Goal: Task Accomplishment & Management: Manage account settings

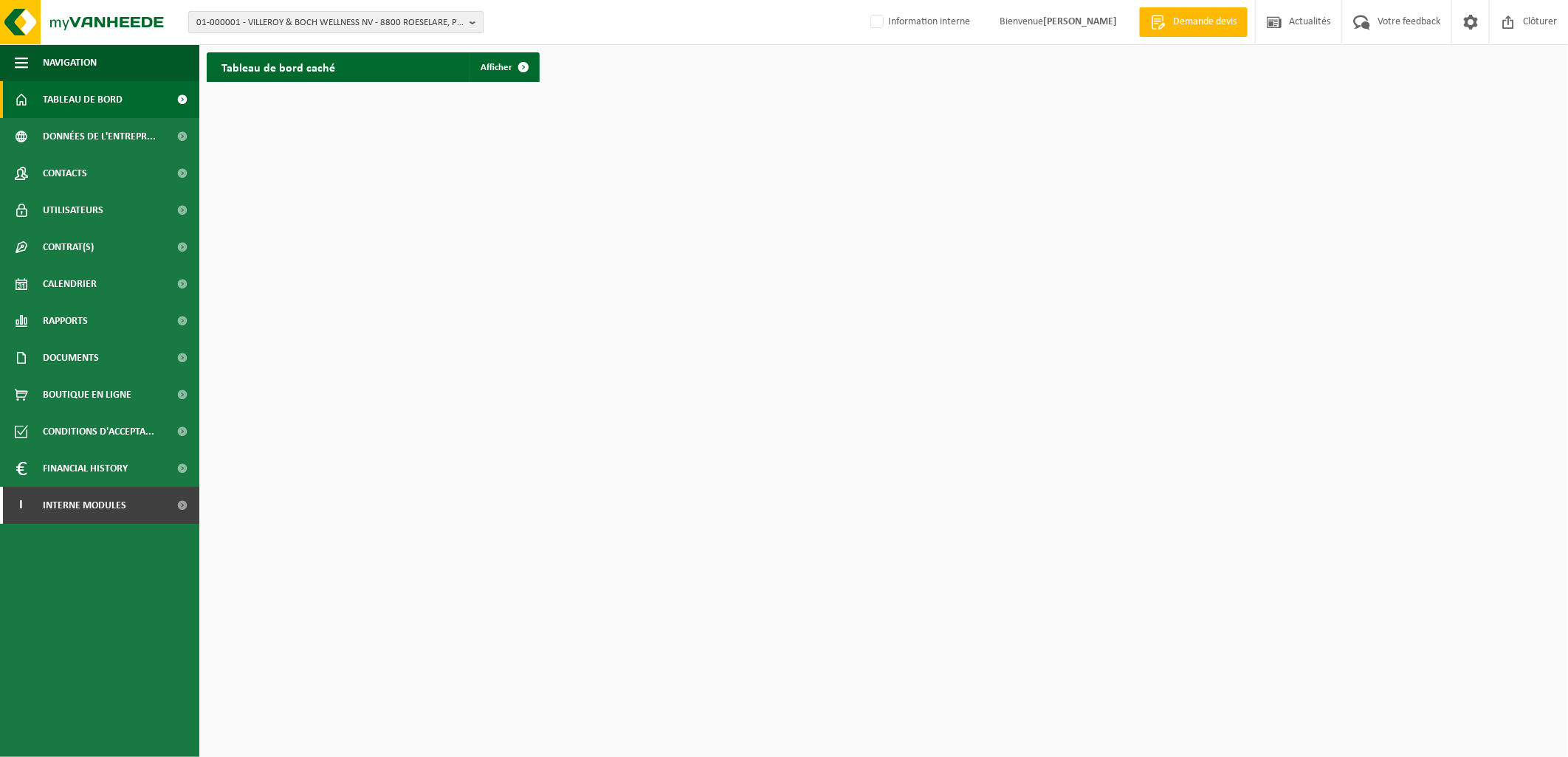
click at [225, 20] on span "01-000001 - VILLEROY & BOCH WELLNESS NV - 8800 ROESELARE, POPULIERSTRAAT 1" at bounding box center [329, 23] width 267 height 22
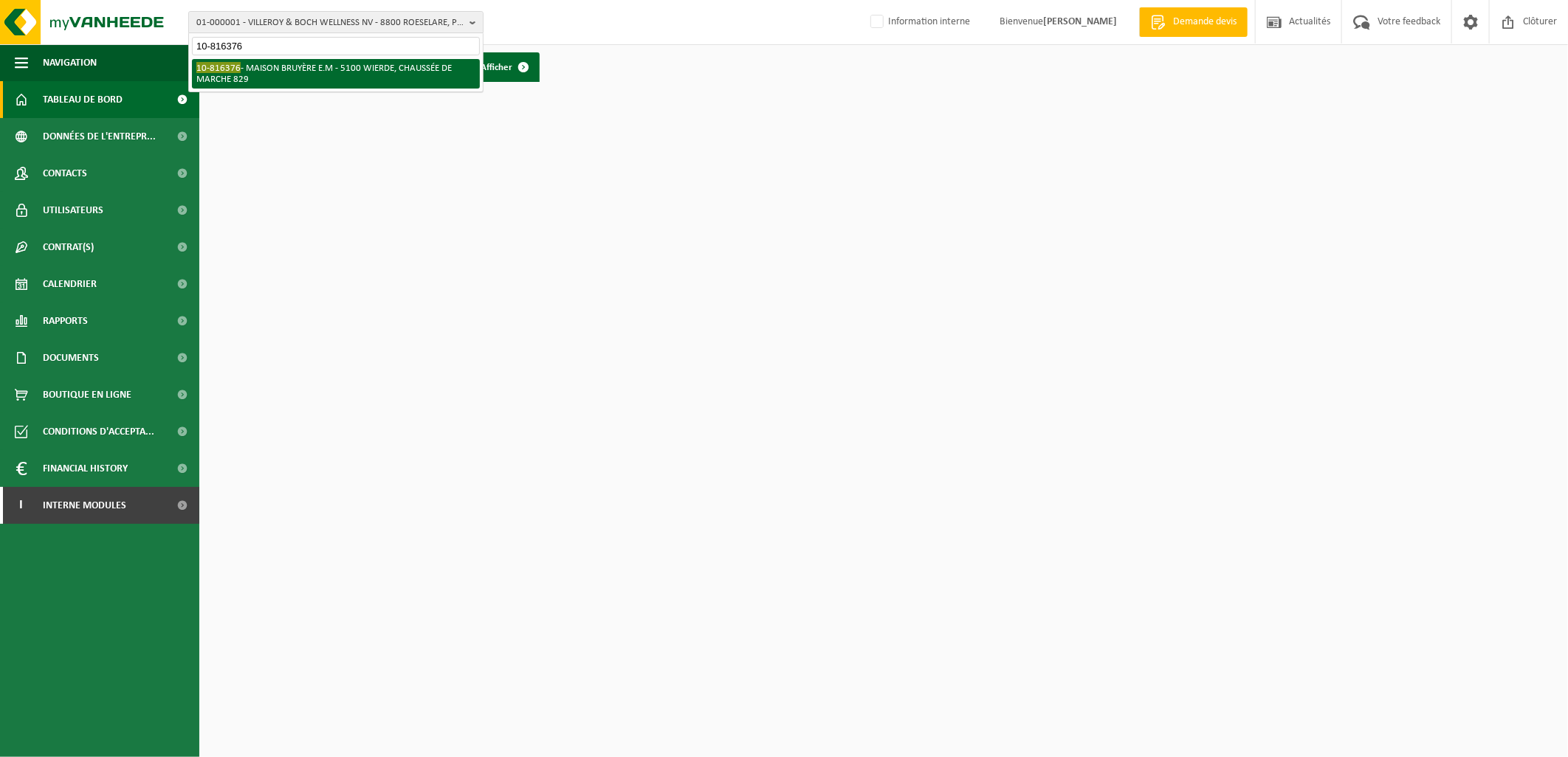
type input "10-816376"
click at [292, 75] on li "10-816376 - MAISON BRUYÈRE E.M - 5100 WIERDE, CHAUSSÉE DE MARCHE 829" at bounding box center [335, 74] width 287 height 30
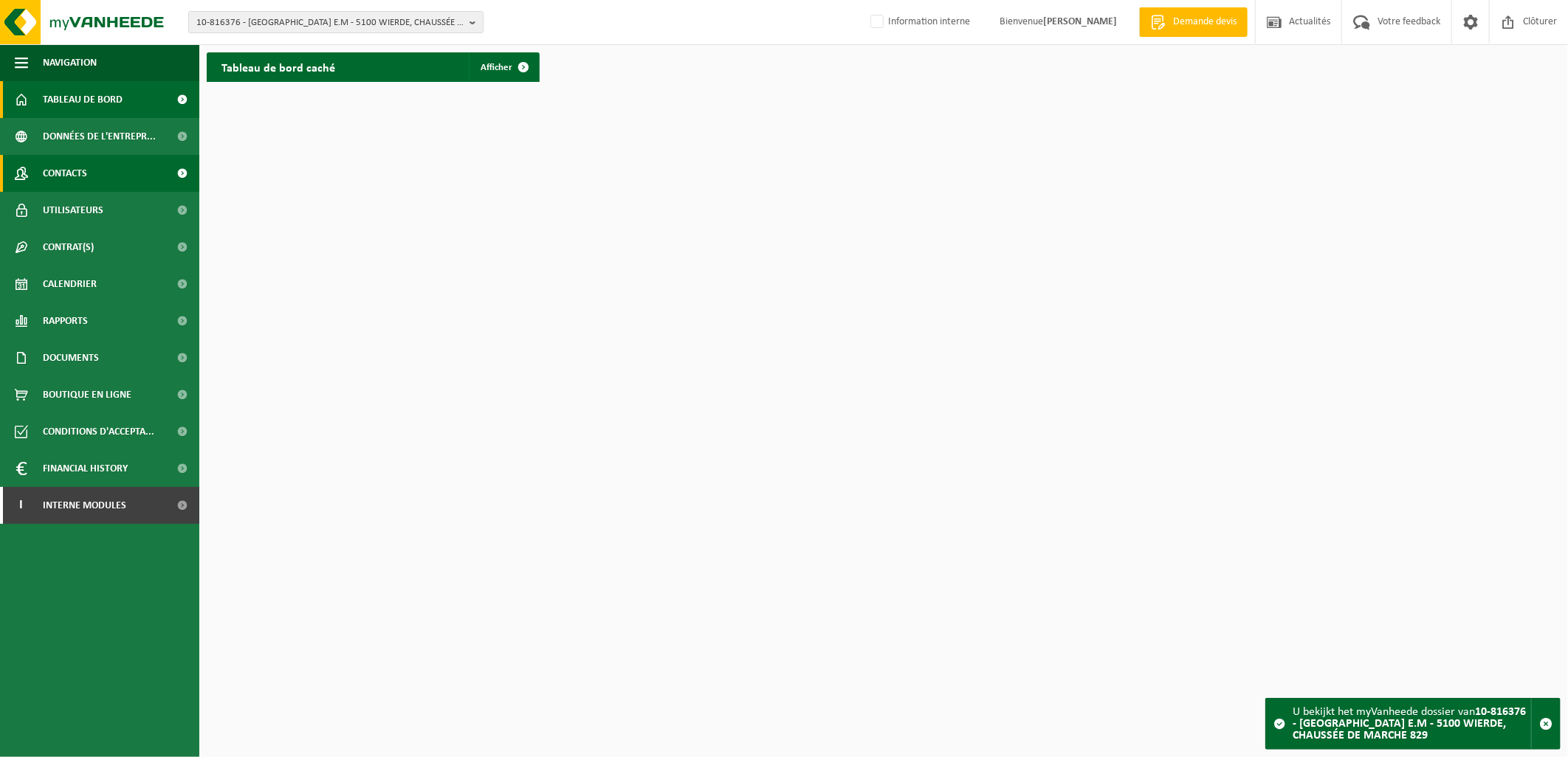
click at [101, 172] on link "Contacts" at bounding box center [99, 173] width 199 height 37
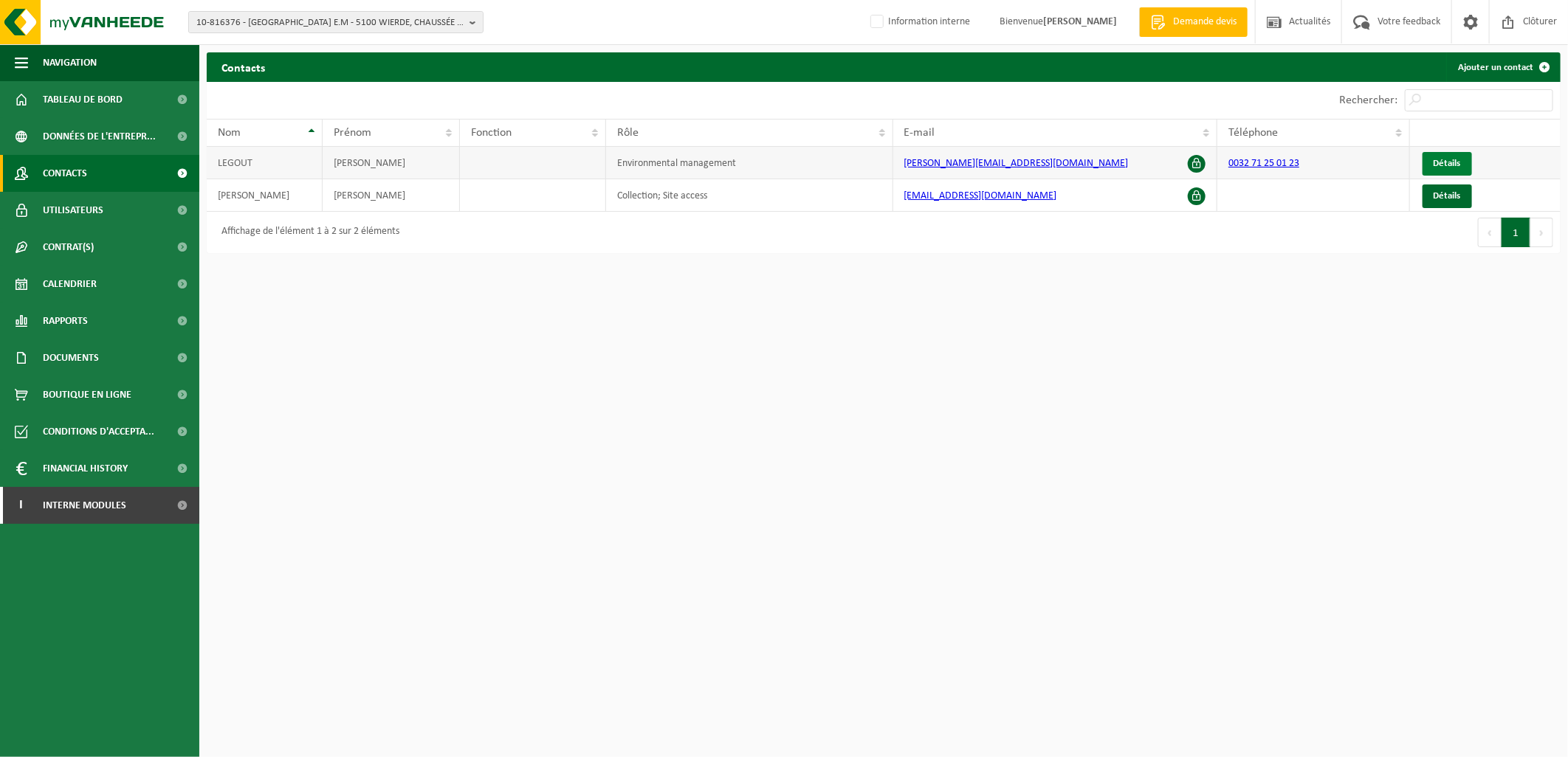
click at [1432, 166] on link "Détails" at bounding box center [1447, 164] width 50 height 24
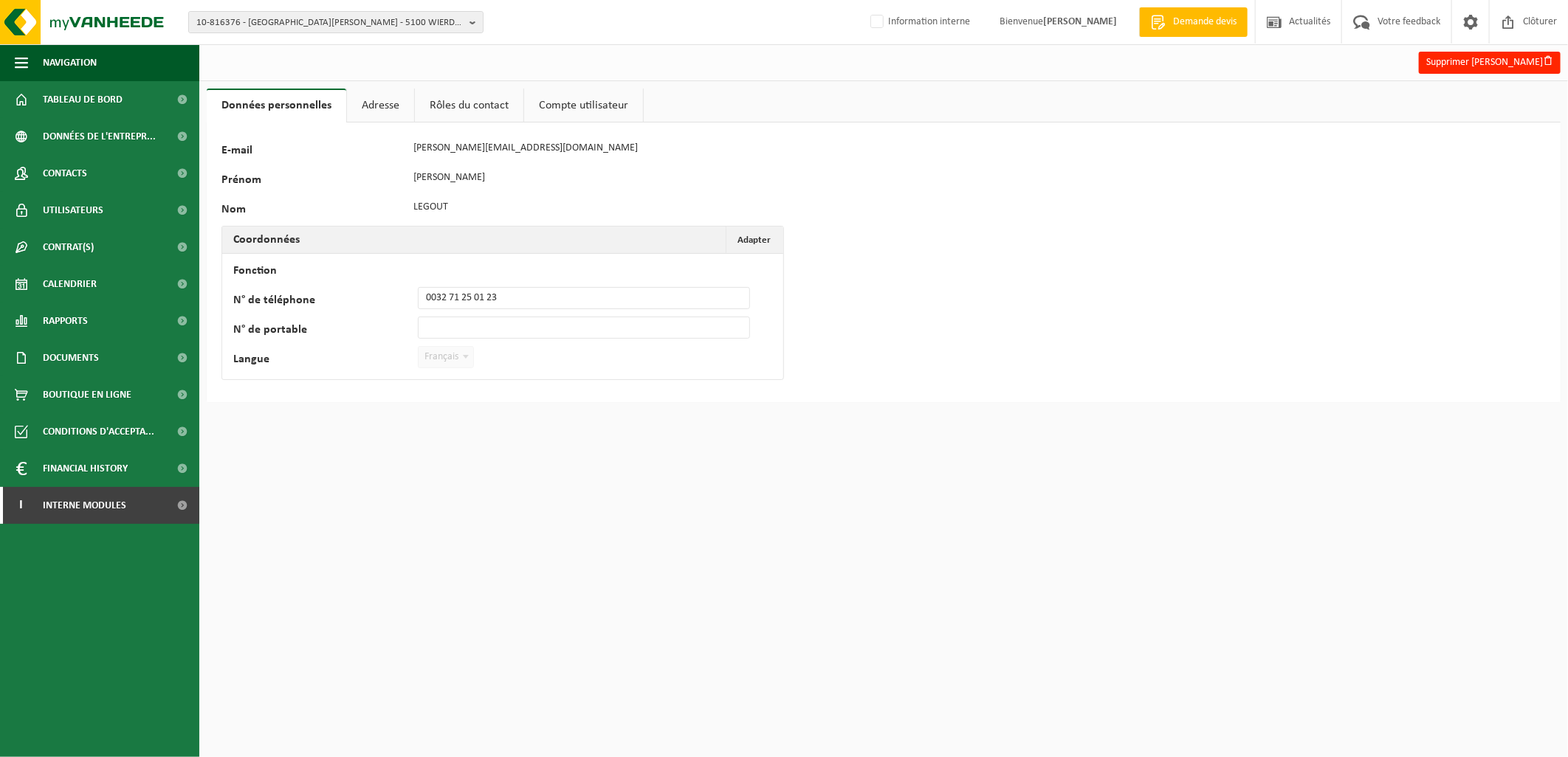
click at [389, 99] on link "Adresse" at bounding box center [380, 105] width 67 height 34
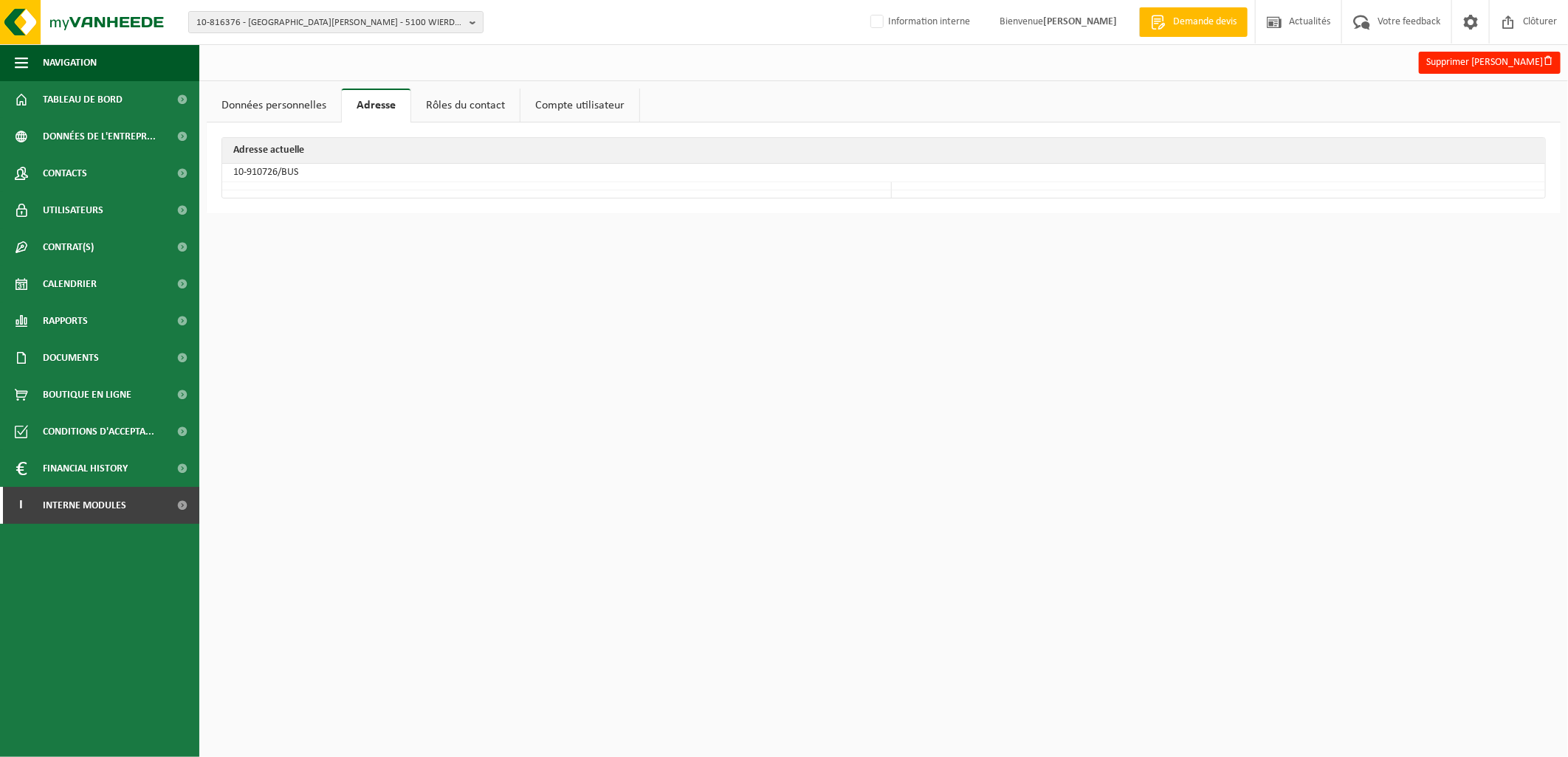
click at [462, 111] on link "Rôles du contact" at bounding box center [465, 105] width 109 height 34
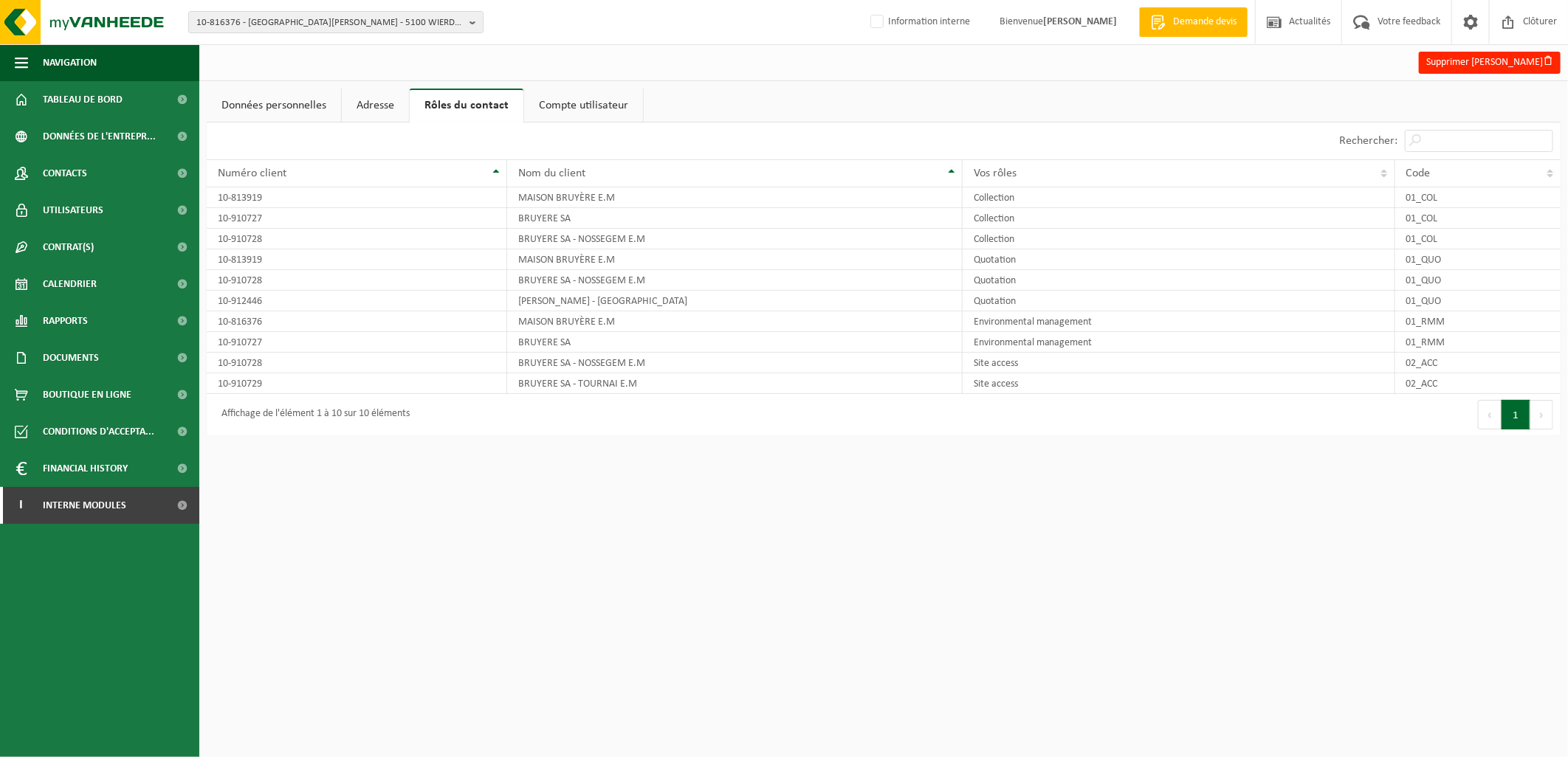
click at [592, 106] on link "Compte utilisateur" at bounding box center [584, 105] width 118 height 34
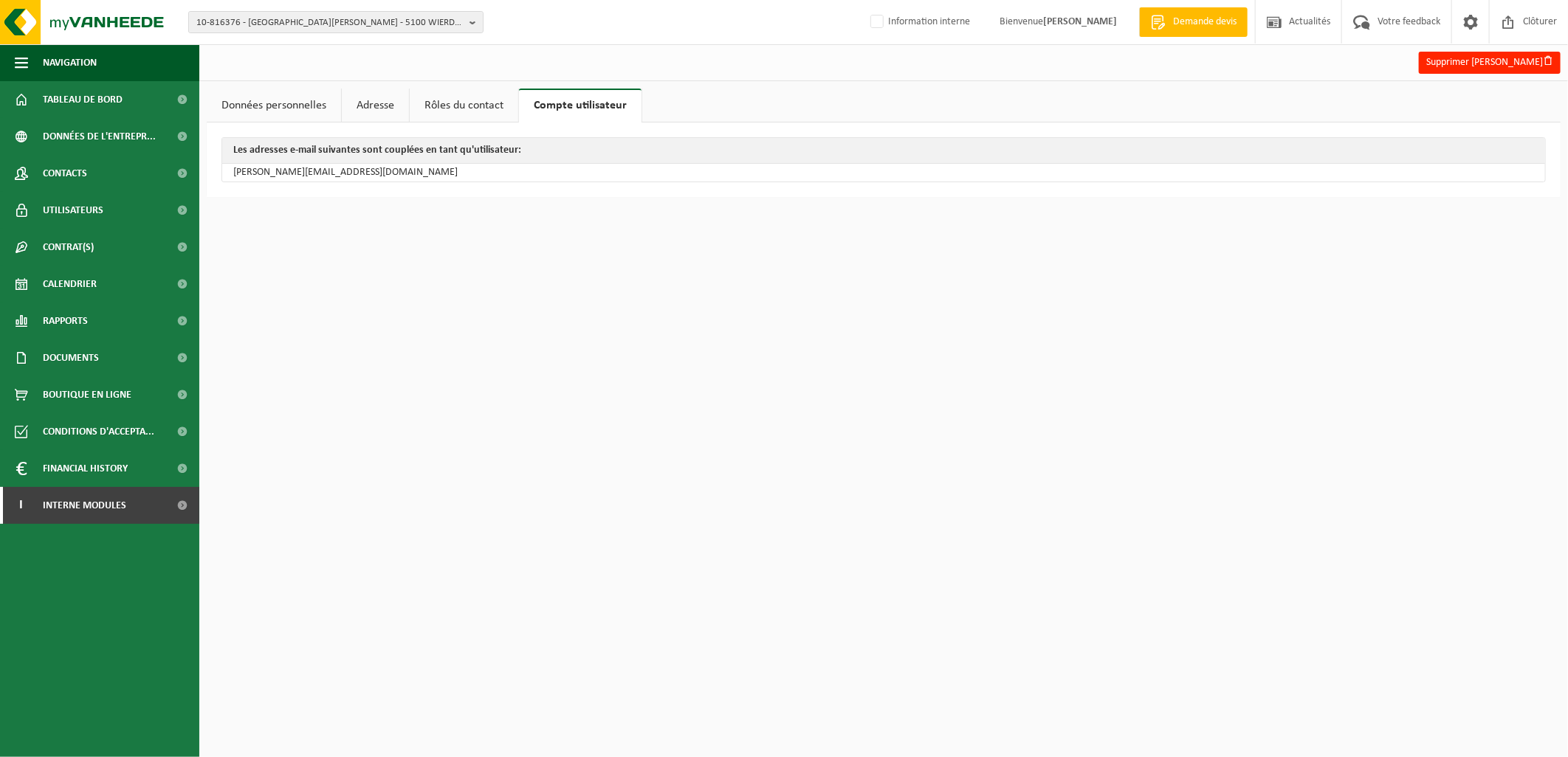
click at [279, 99] on link "Données personnelles" at bounding box center [274, 105] width 134 height 34
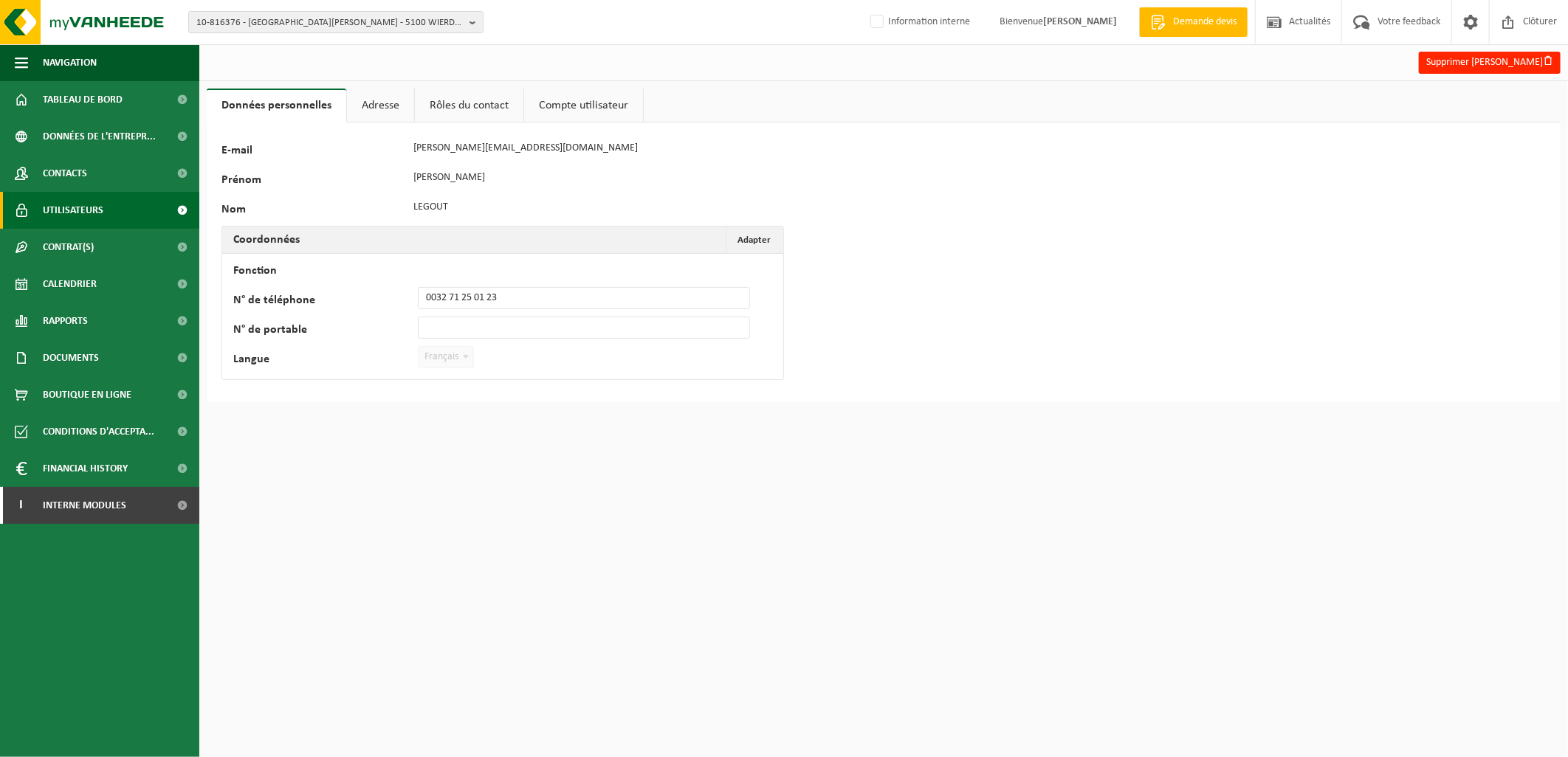
click at [94, 214] on span "Utilisateurs" at bounding box center [72, 210] width 60 height 37
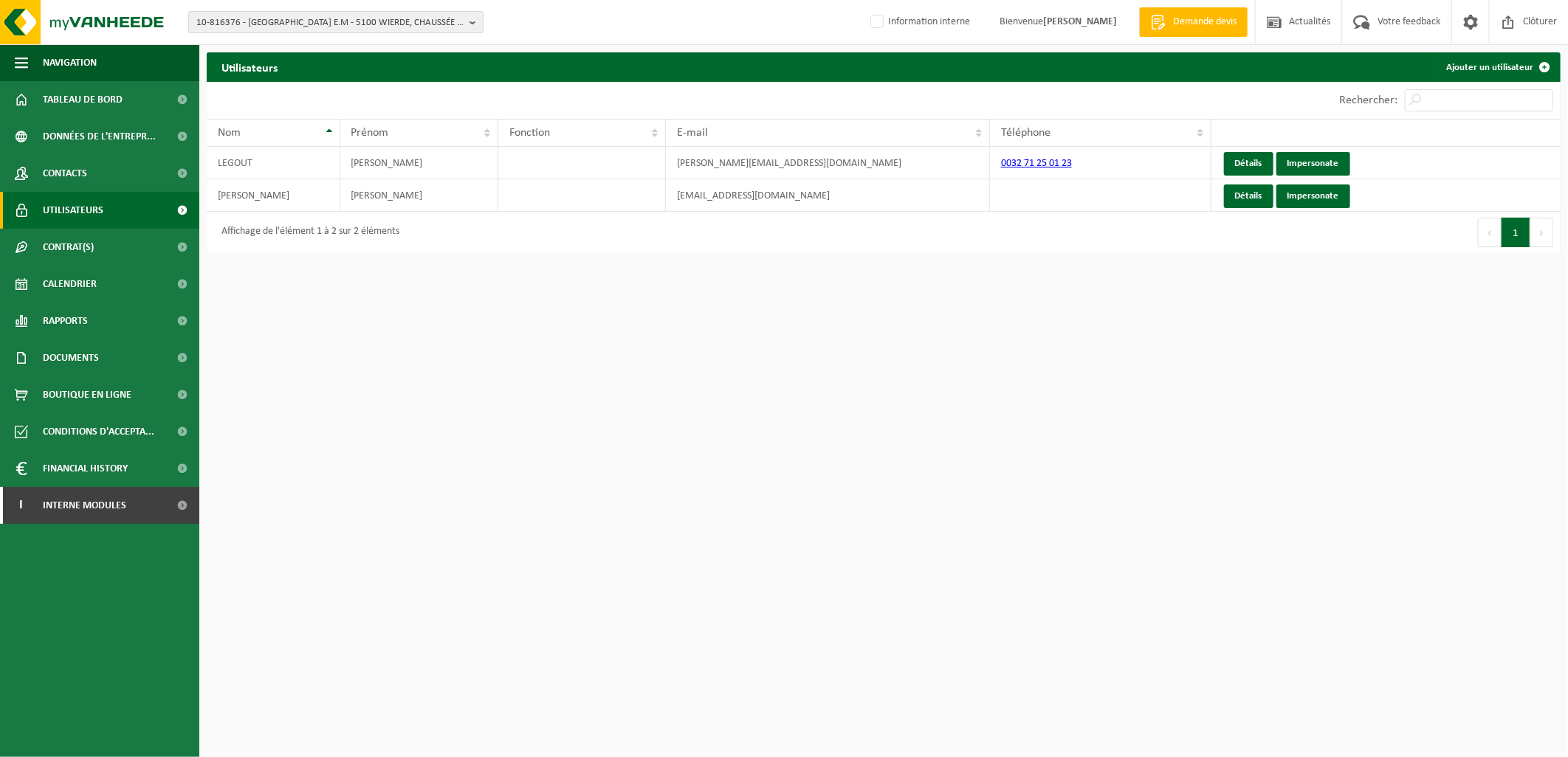
click at [274, 28] on span "10-816376 - [GEOGRAPHIC_DATA] E.M - 5100 WIERDE, CHAUSSÉE DE MARCHE 829" at bounding box center [329, 23] width 267 height 22
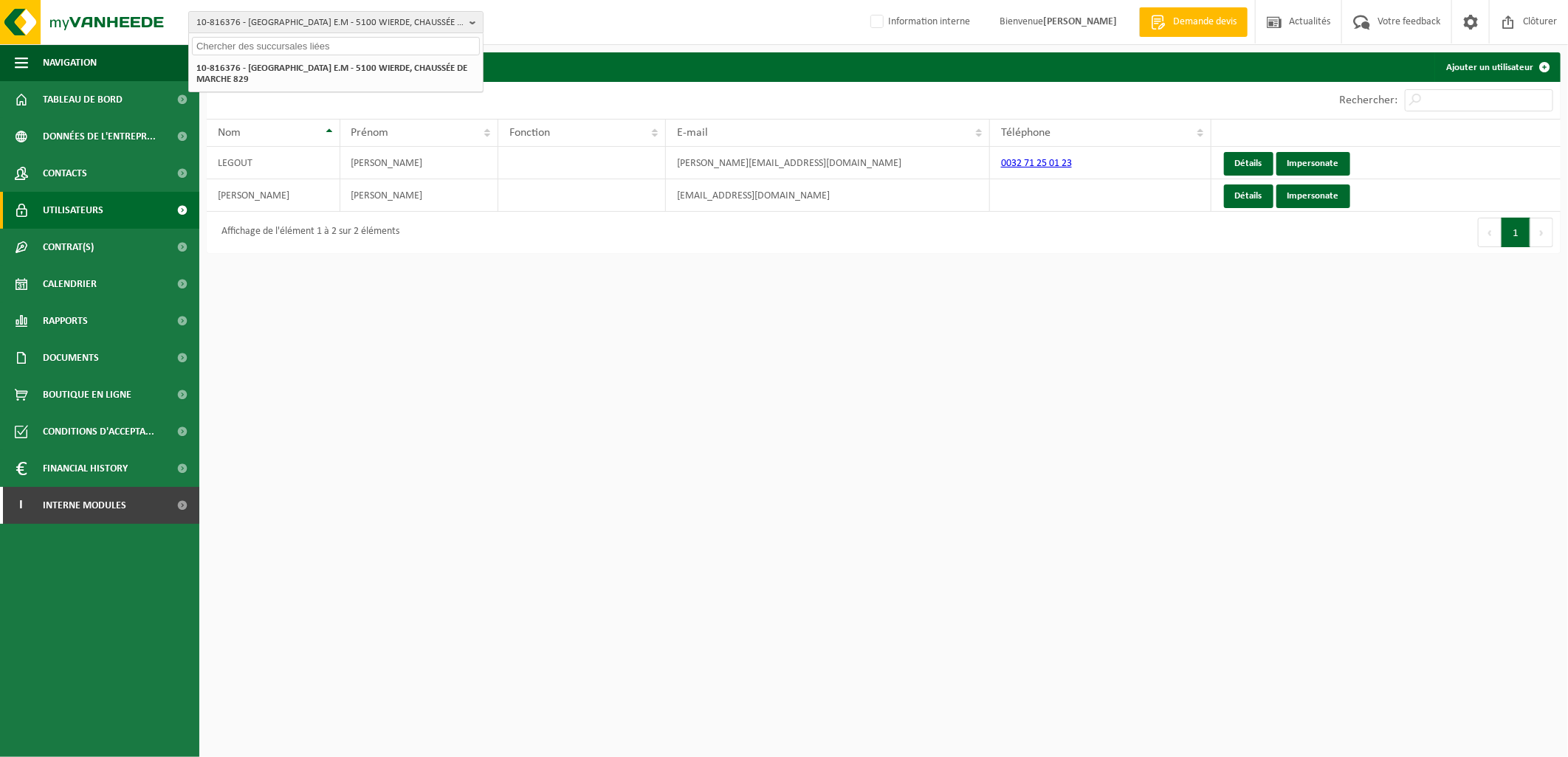
click at [268, 47] on input "text" at bounding box center [335, 45] width 287 height 18
type input "10-910727"
click at [293, 76] on li "10-910727 - BRUYERE SA - 6041 GOSSELIES, RUE FRANÇOIS LÉON BRUYERRE 34" at bounding box center [335, 74] width 287 height 30
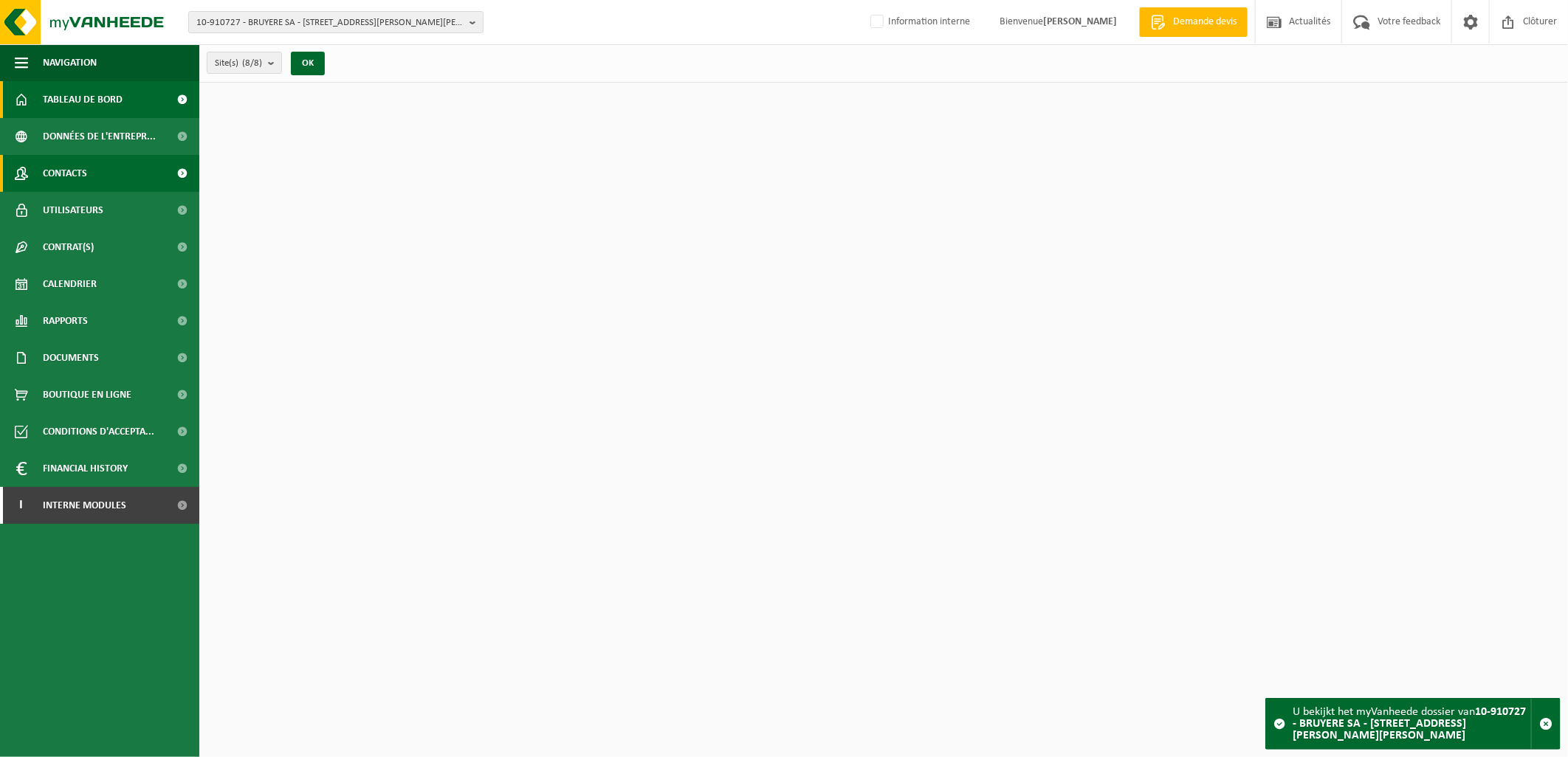
click at [94, 164] on link "Contacts" at bounding box center [99, 173] width 199 height 37
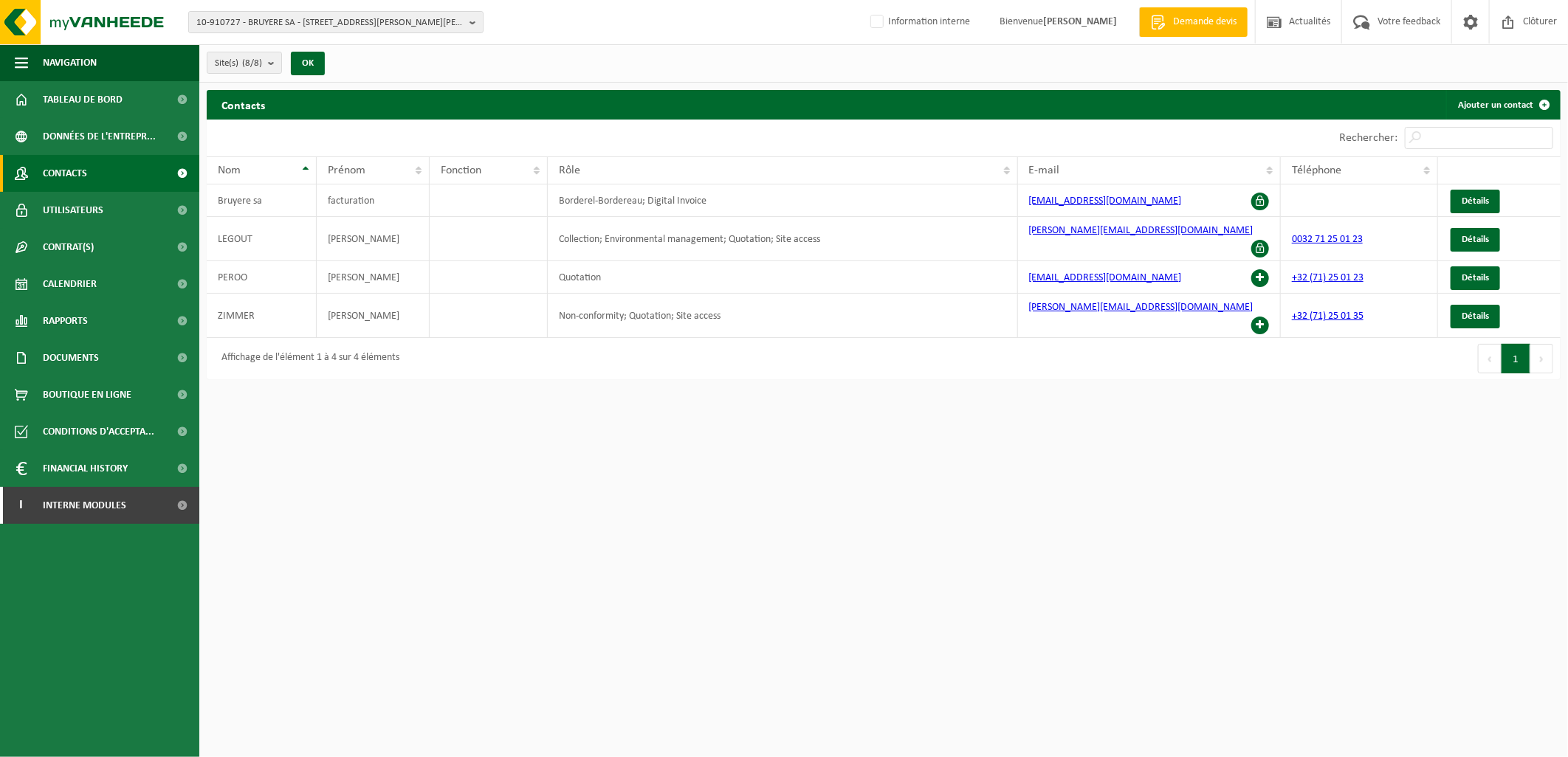
drag, startPoint x: 423, startPoint y: 469, endPoint x: 400, endPoint y: 469, distance: 23.0
click at [423, 470] on html "10-910727 - BRUYERE SA - 6041 GOSSELIES, RUE FRANÇOIS LÉON BRUYERRE 34 10-91072…" at bounding box center [784, 378] width 1568 height 757
click at [330, 18] on span "10-910727 - BRUYERE SA - 6041 GOSSELIES, RUE FRANÇOIS LÉON BRUYERRE 34" at bounding box center [329, 23] width 267 height 22
type input "10-997070"
click at [313, 70] on strong "10-997070 - MAGWAT - 1410 WATERLOO, CHAUSSÉE DE LOUVAIN 281" at bounding box center [316, 67] width 240 height 11
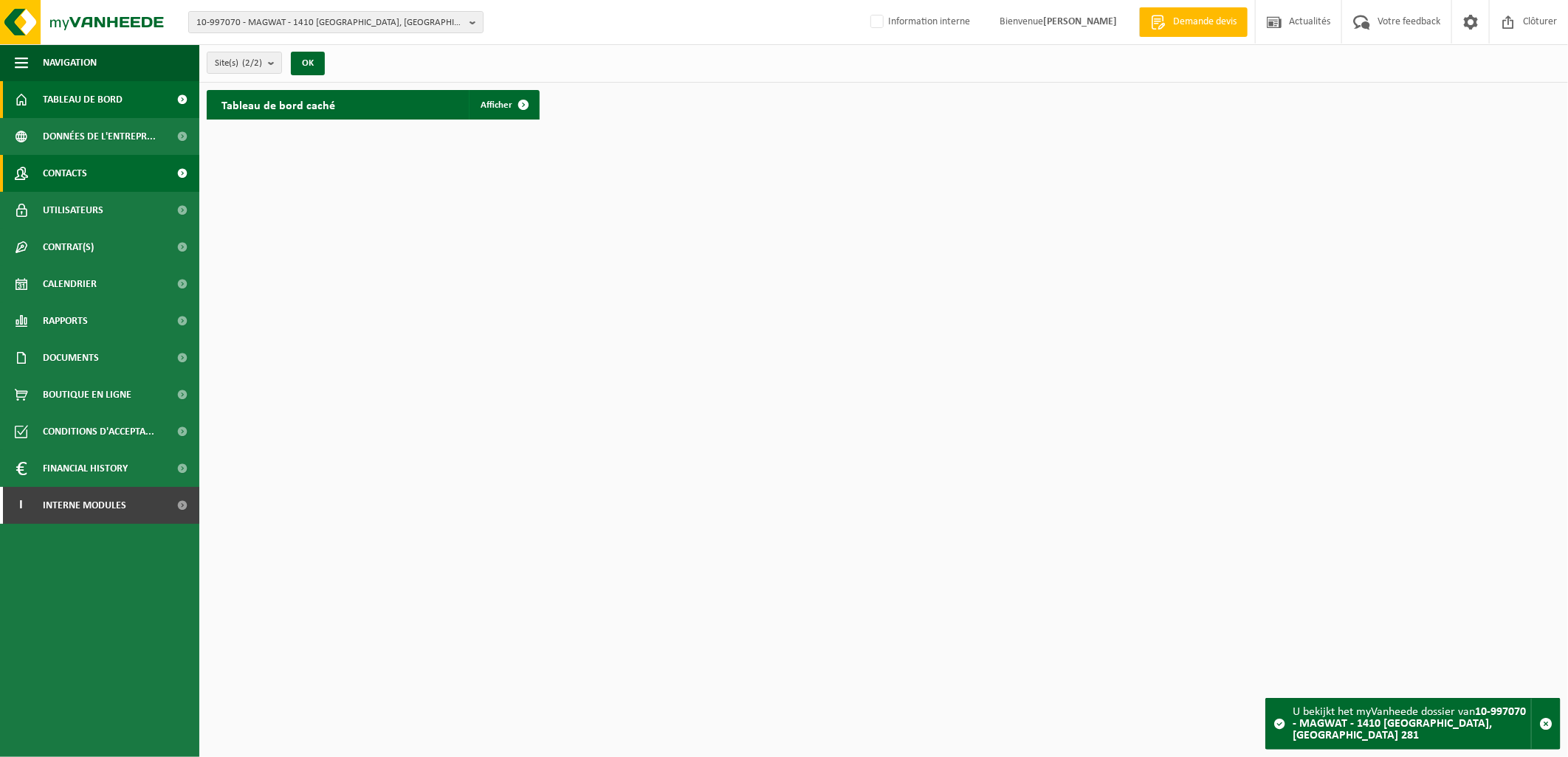
click at [98, 172] on link "Contacts" at bounding box center [99, 173] width 199 height 37
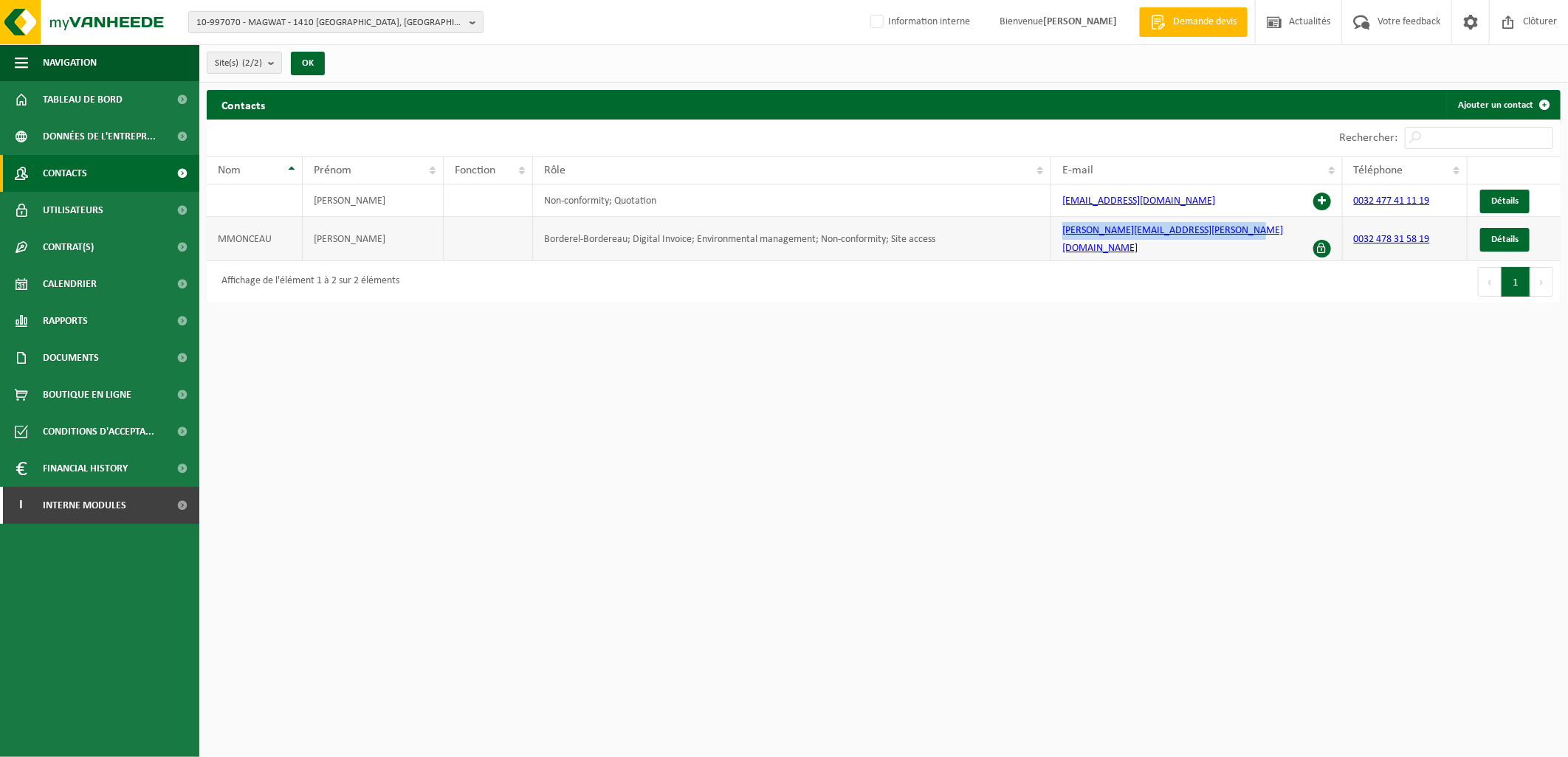
drag, startPoint x: 1256, startPoint y: 233, endPoint x: 1061, endPoint y: 240, distance: 195.1
click at [1061, 240] on td "[PERSON_NAME][EMAIL_ADDRESS][DOMAIN_NAME]" at bounding box center [1197, 239] width 292 height 44
copy link "[PERSON_NAME][EMAIL_ADDRESS][DOMAIN_NAME]"
click at [91, 196] on span "Utilisateurs" at bounding box center [72, 210] width 60 height 37
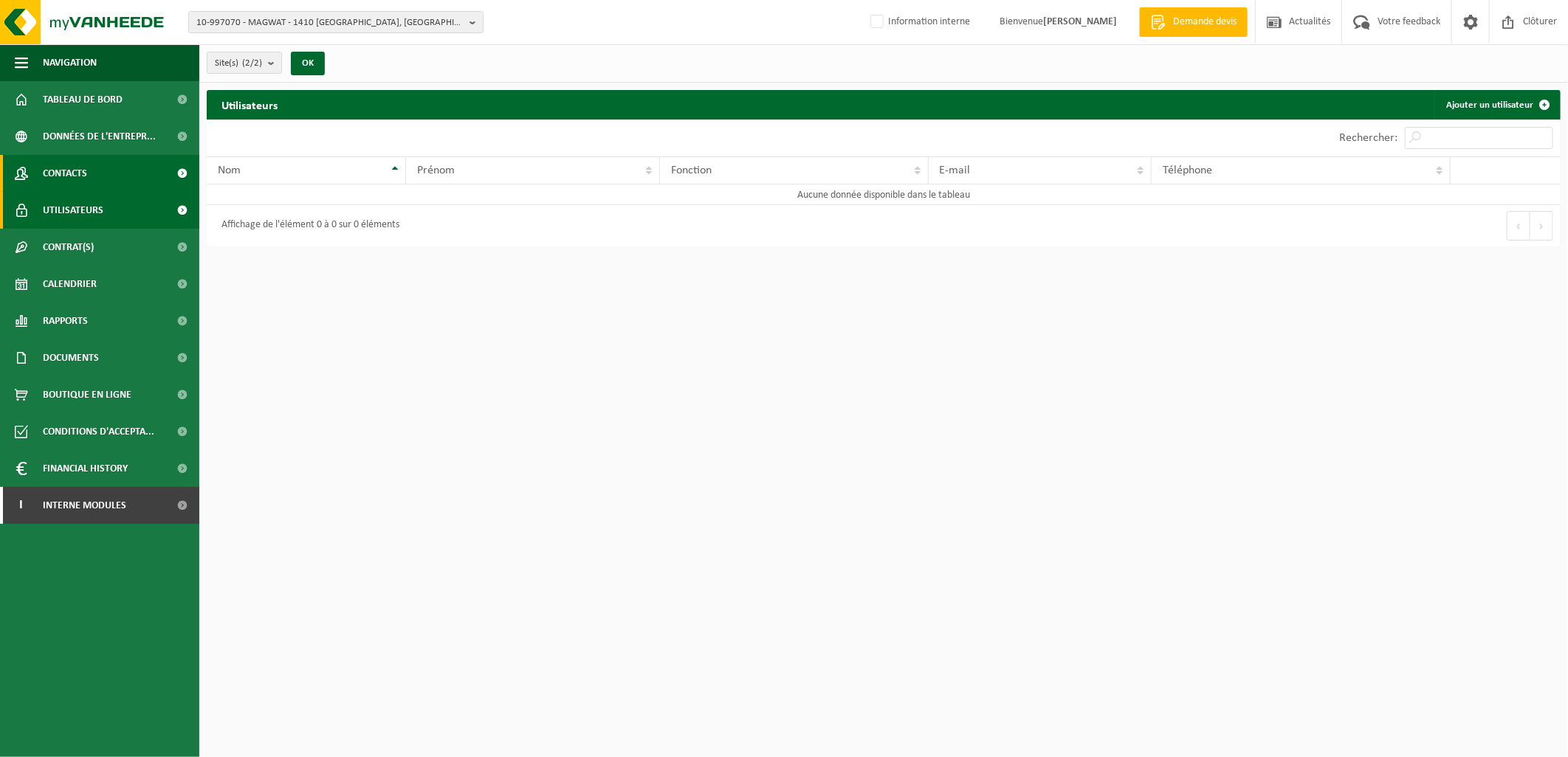
click at [129, 173] on link "Contacts" at bounding box center [99, 173] width 199 height 37
click at [1460, 99] on link "Ajouter un utilisateur" at bounding box center [1496, 105] width 125 height 30
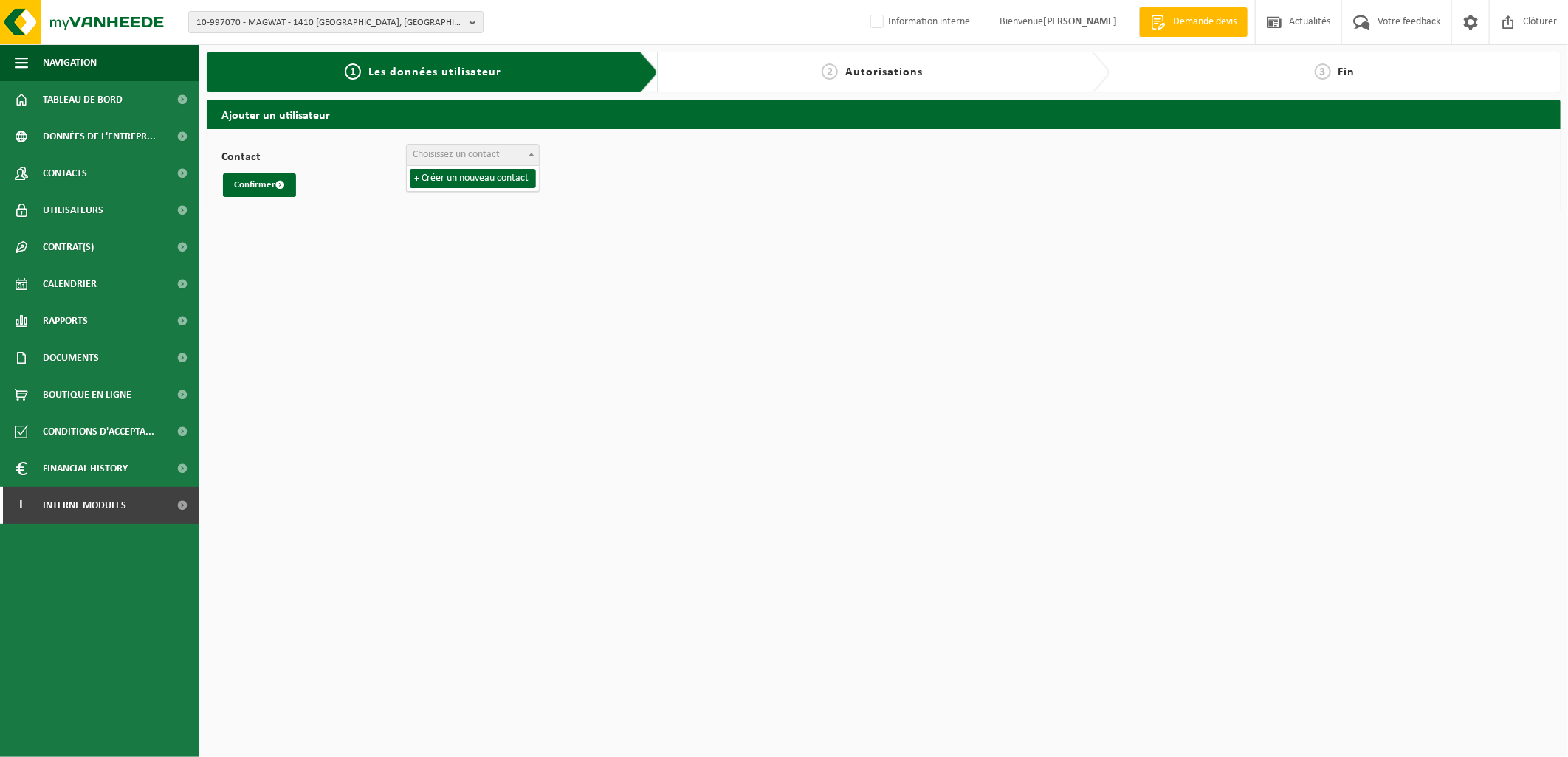
click at [508, 152] on span "Choisissez un contact" at bounding box center [473, 155] width 132 height 21
click at [528, 164] on span "Choisissez un contact" at bounding box center [473, 155] width 132 height 21
click at [52, 162] on span "Contacts" at bounding box center [64, 173] width 44 height 37
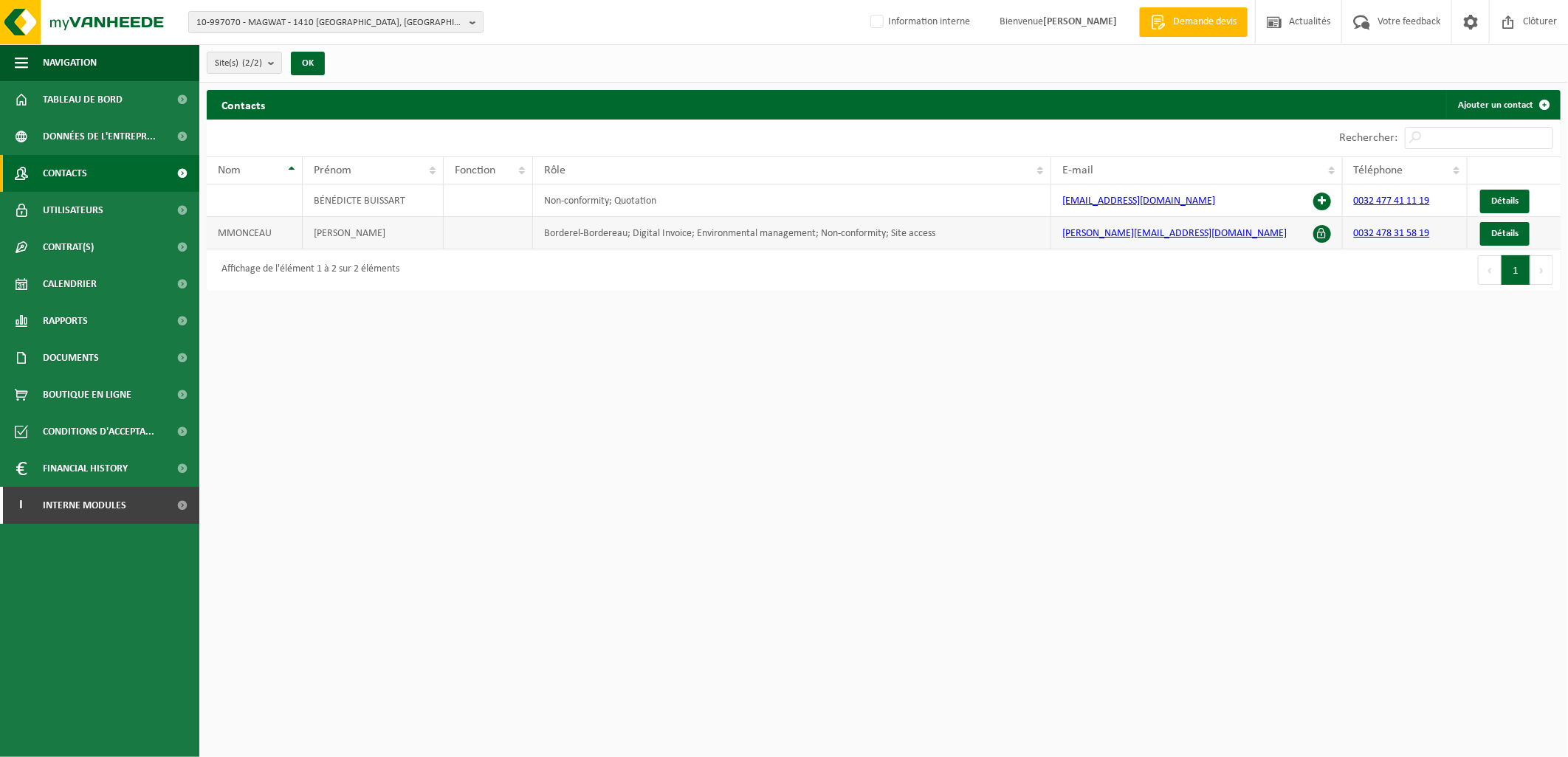
click at [256, 230] on td "MMONCEAU" at bounding box center [254, 233] width 96 height 32
click at [591, 304] on html "10-997070 - MAGWAT - [GEOGRAPHIC_DATA] 281 10-997070 - MAGWAT - [GEOGRAPHIC_DAT…" at bounding box center [784, 378] width 1568 height 757
click at [278, 12] on span "10-997070 - MAGWAT - 1410 WATERLOO, CHAUSSÉE DE LOUVAIN 281" at bounding box center [329, 23] width 267 height 22
type input "10-980315"
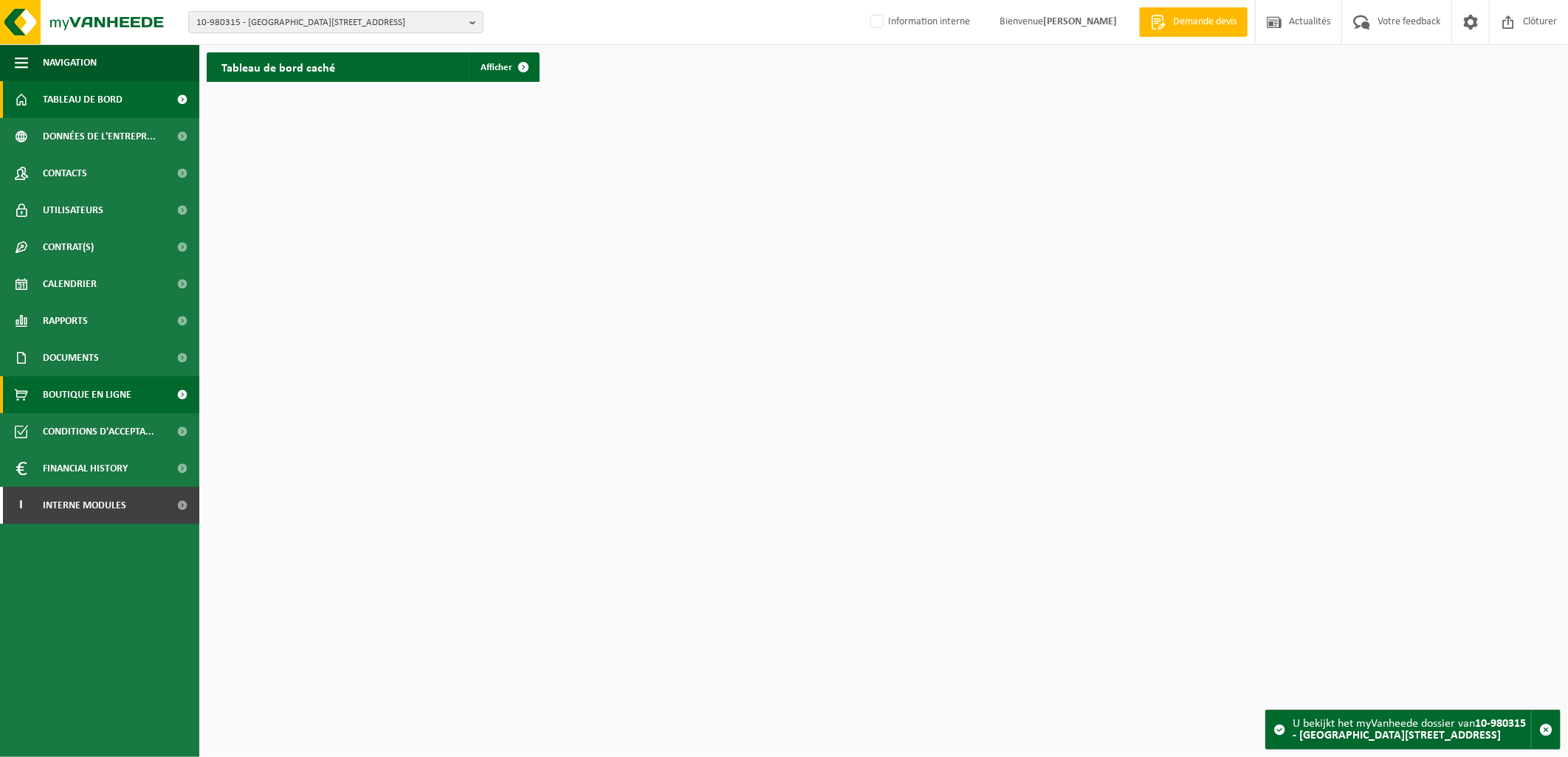
click at [114, 376] on span "Boutique en ligne" at bounding box center [87, 395] width 89 height 37
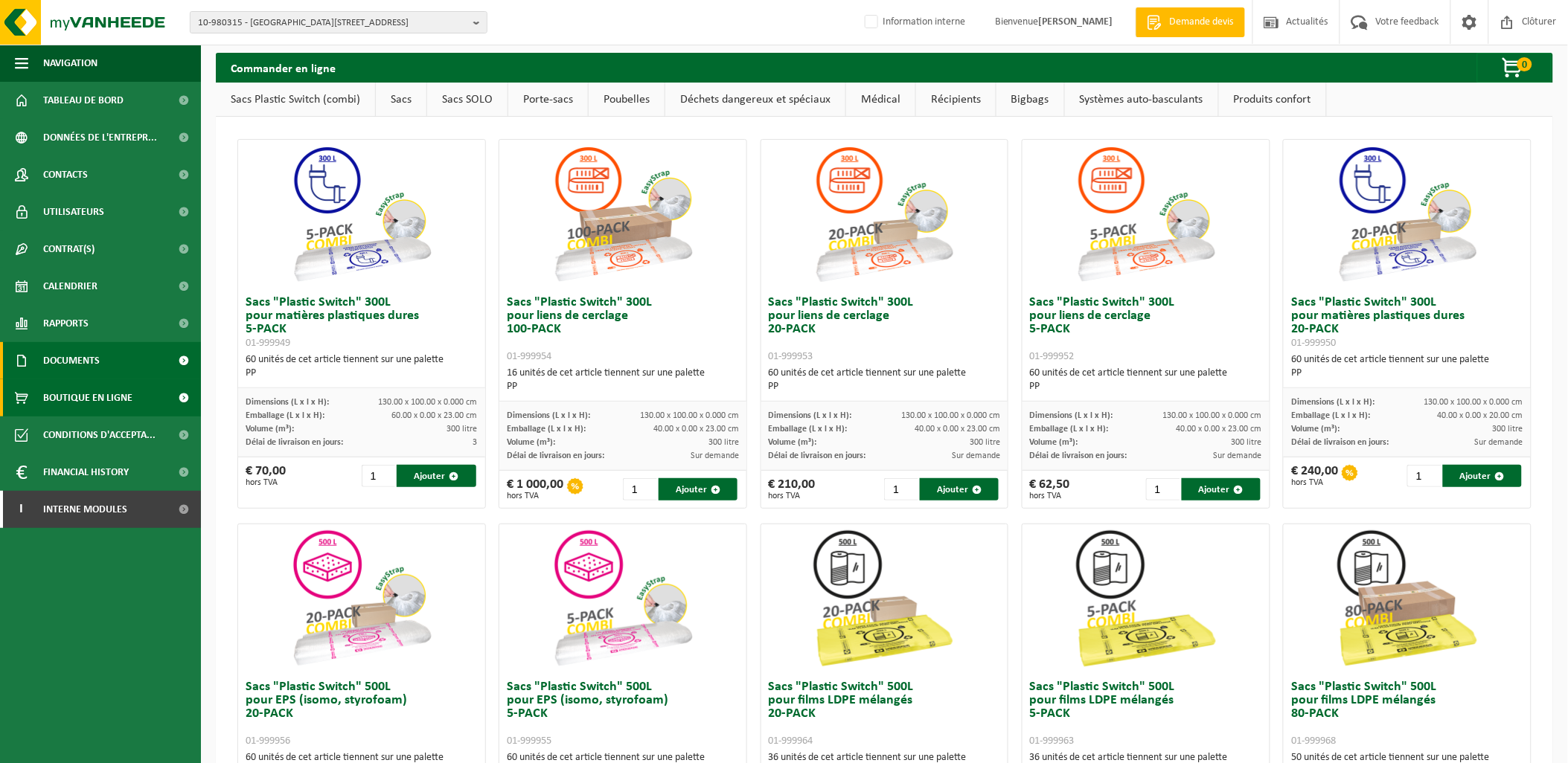
click at [99, 351] on span "Documents" at bounding box center [71, 361] width 56 height 37
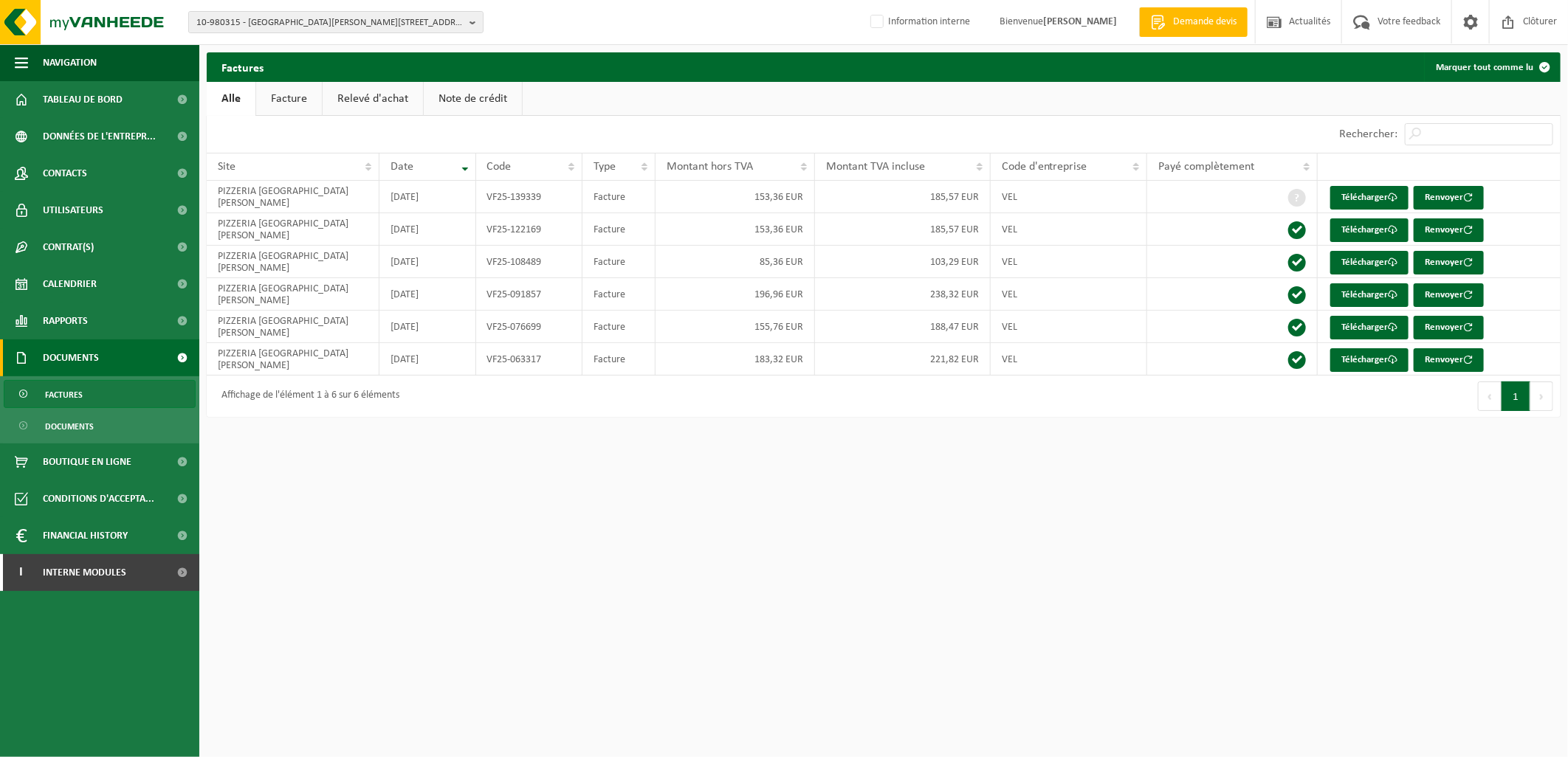
click at [89, 395] on link "Factures" at bounding box center [99, 394] width 192 height 28
click at [1347, 197] on link "Télécharger" at bounding box center [1369, 198] width 78 height 24
drag, startPoint x: 548, startPoint y: 200, endPoint x: 484, endPoint y: 205, distance: 64.2
click at [484, 205] on td "VF25-139339" at bounding box center [530, 197] width 106 height 32
copy td "VF25-139339"
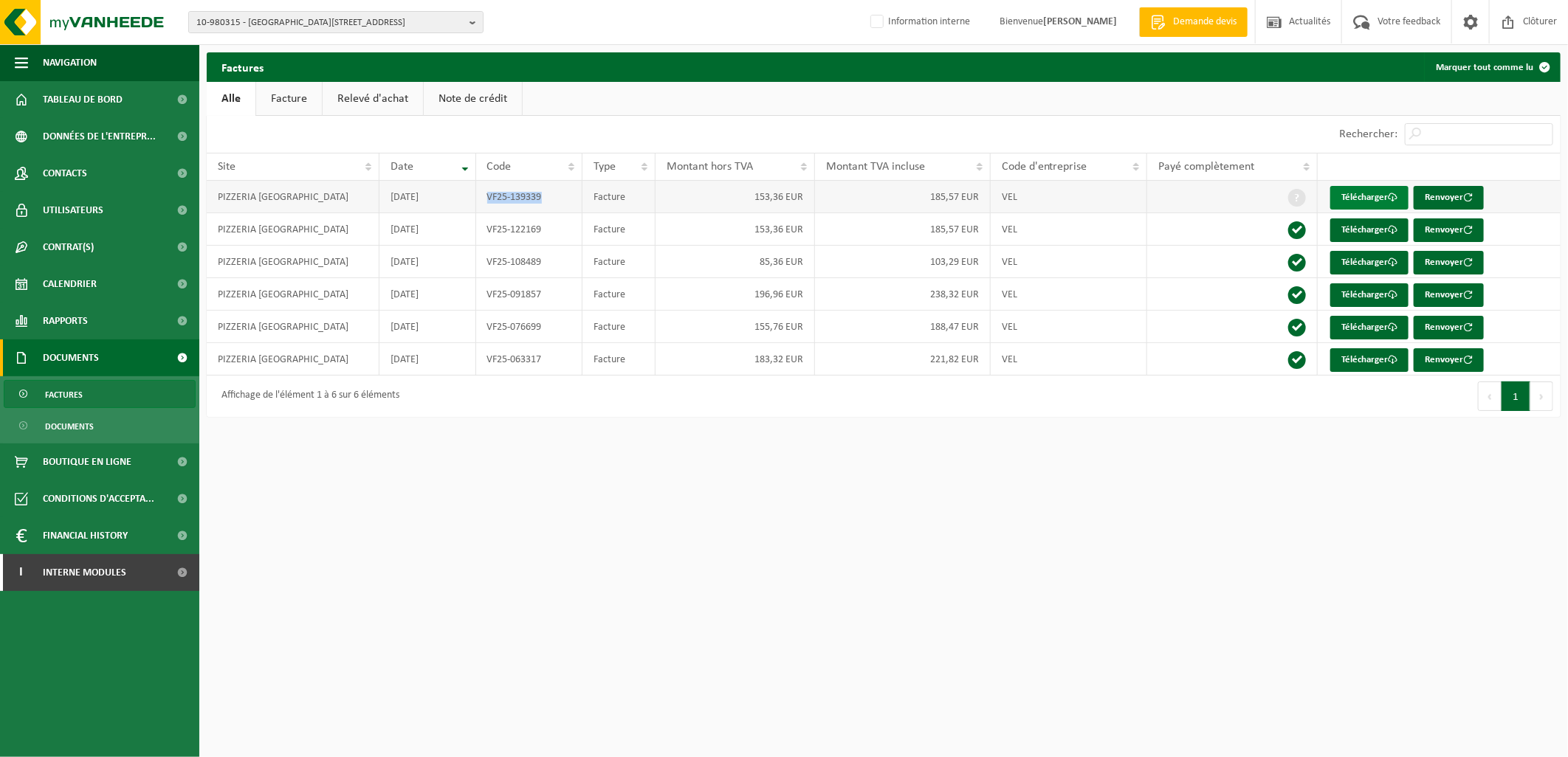
click at [1360, 193] on link "Télécharger" at bounding box center [1369, 198] width 78 height 24
click at [440, 447] on html "10-980315 - PIZZERIA ST CHRISTOPHE - 4287 RACOUR, RUE DE LANDEN 63 10-980315 - …" at bounding box center [784, 378] width 1568 height 757
click at [85, 556] on span "Interne modules" at bounding box center [84, 572] width 84 height 37
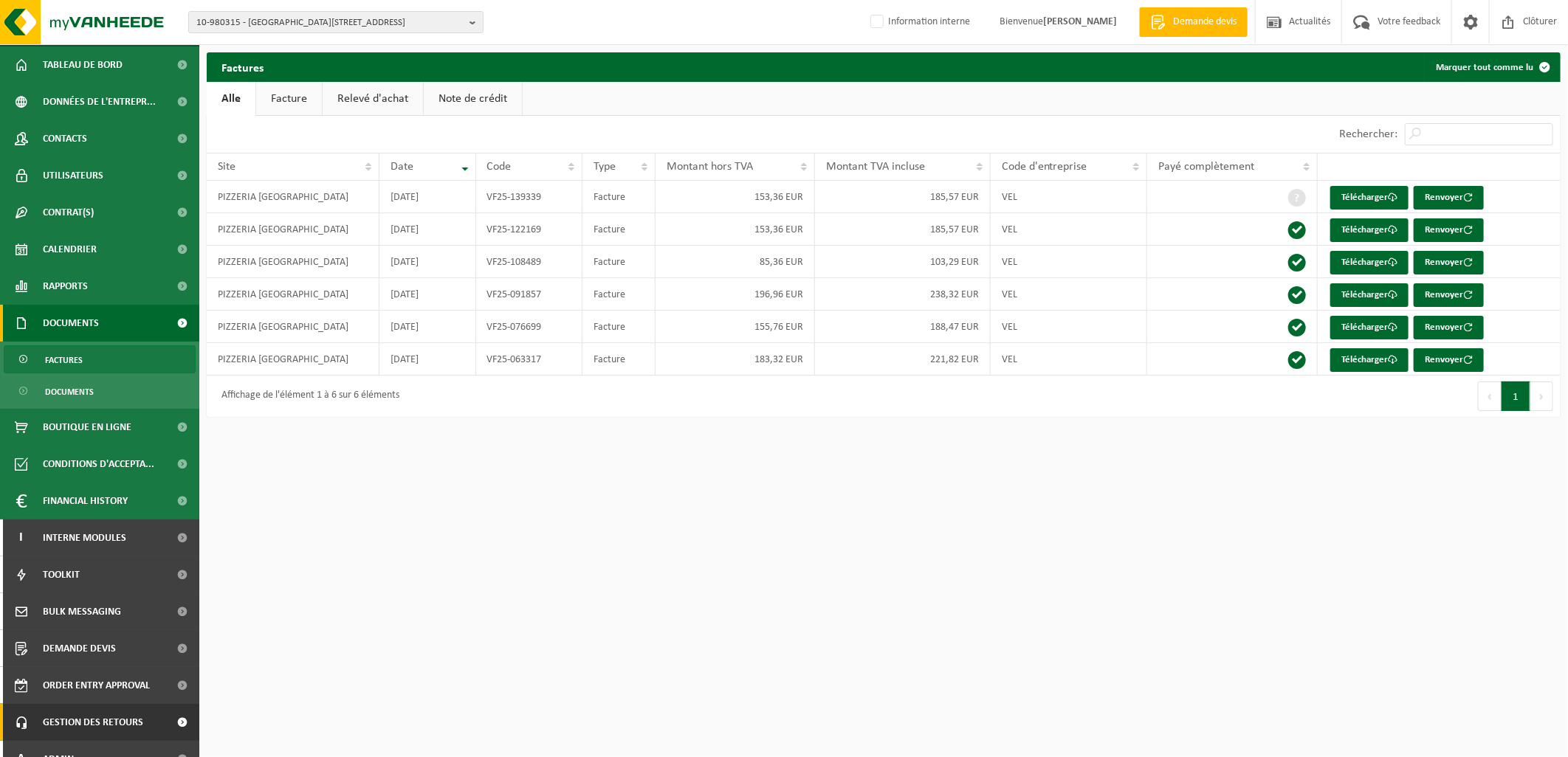
scroll to position [55, 0]
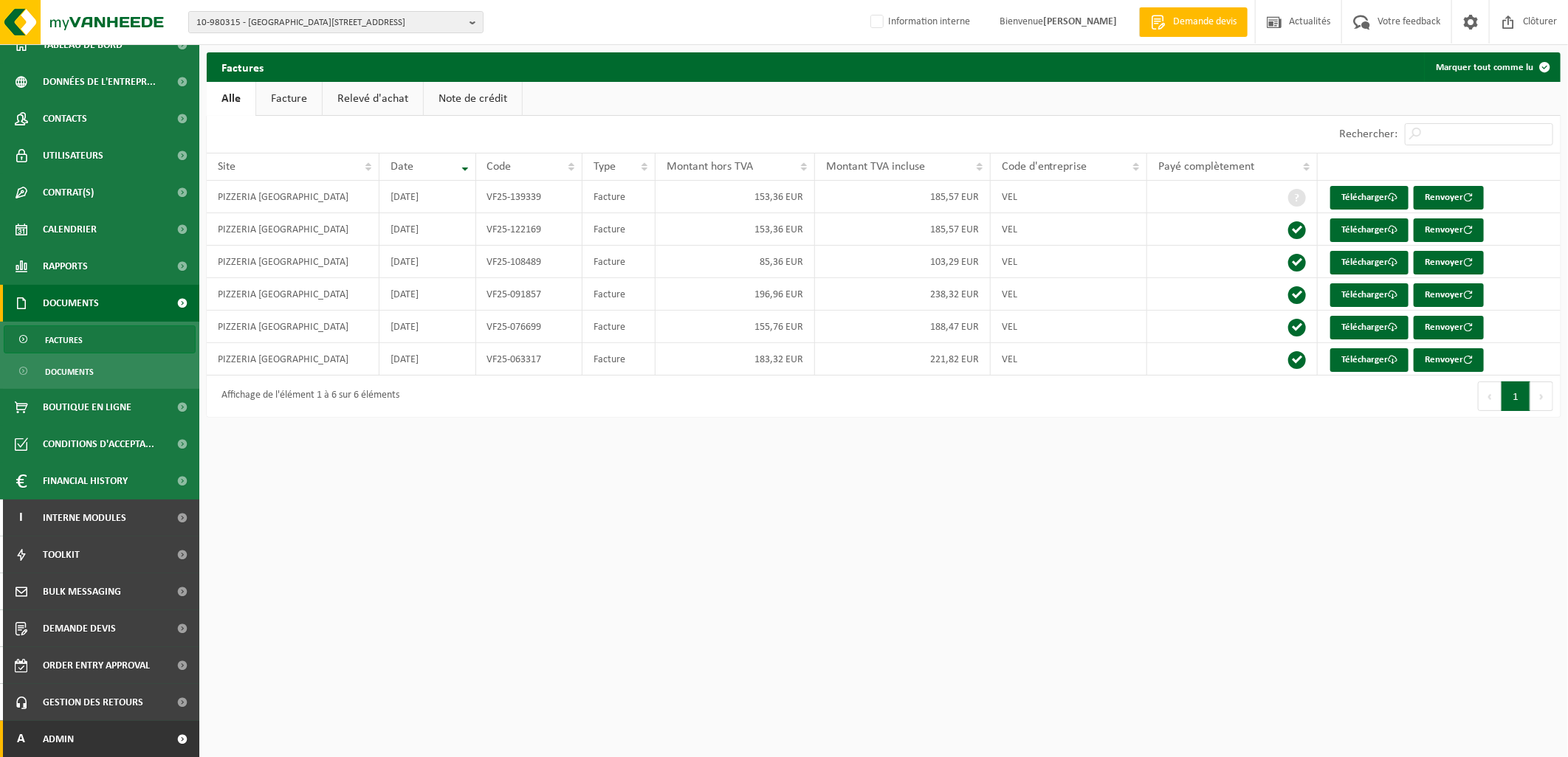
click at [102, 733] on link "A Admin" at bounding box center [99, 740] width 199 height 37
click at [64, 741] on span "Admin" at bounding box center [58, 740] width 31 height 37
click at [76, 733] on link "A Admin" at bounding box center [99, 740] width 199 height 37
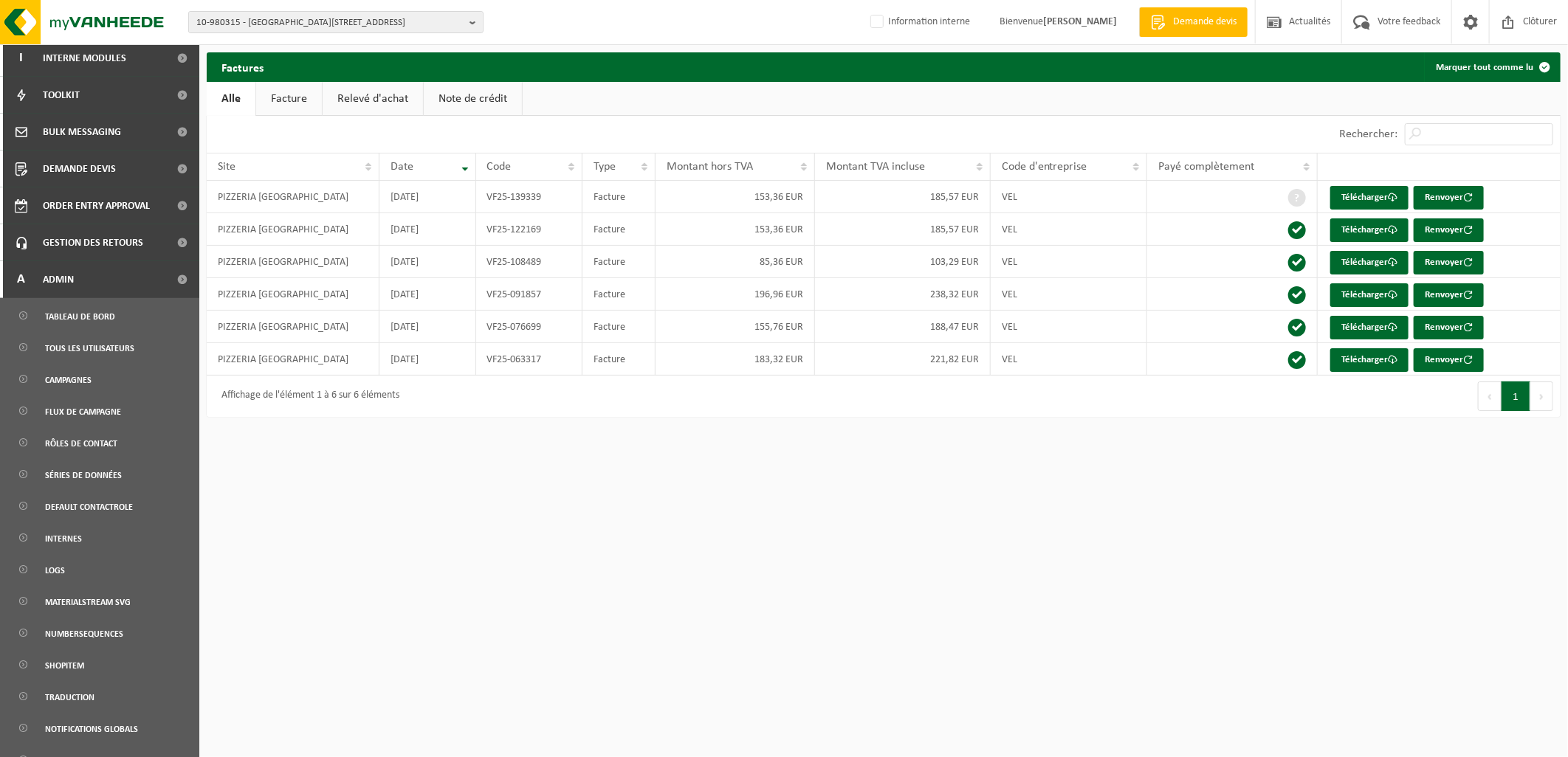
scroll to position [565, 0]
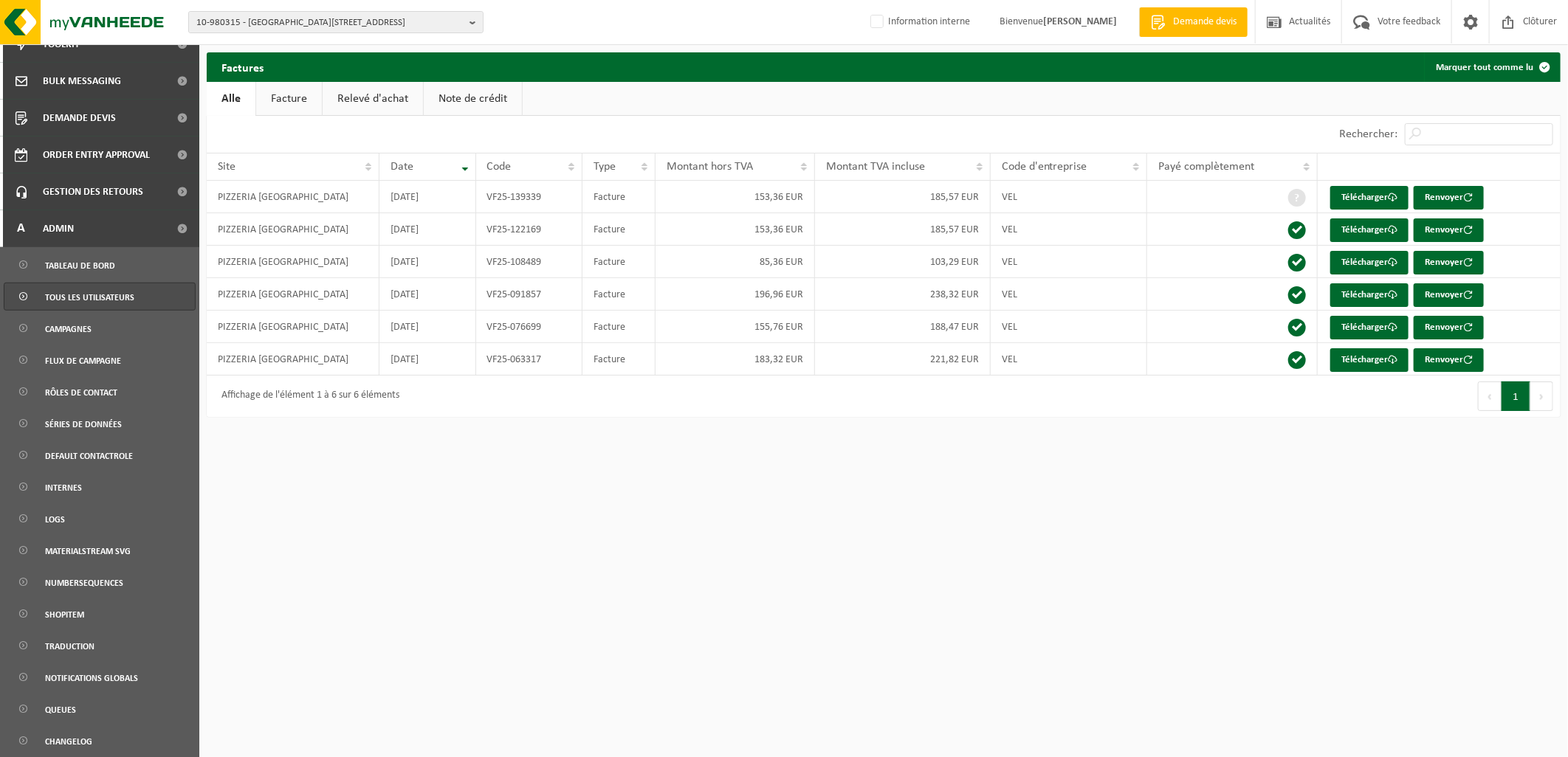
click at [133, 291] on link "Tous les utilisateurs" at bounding box center [99, 297] width 192 height 28
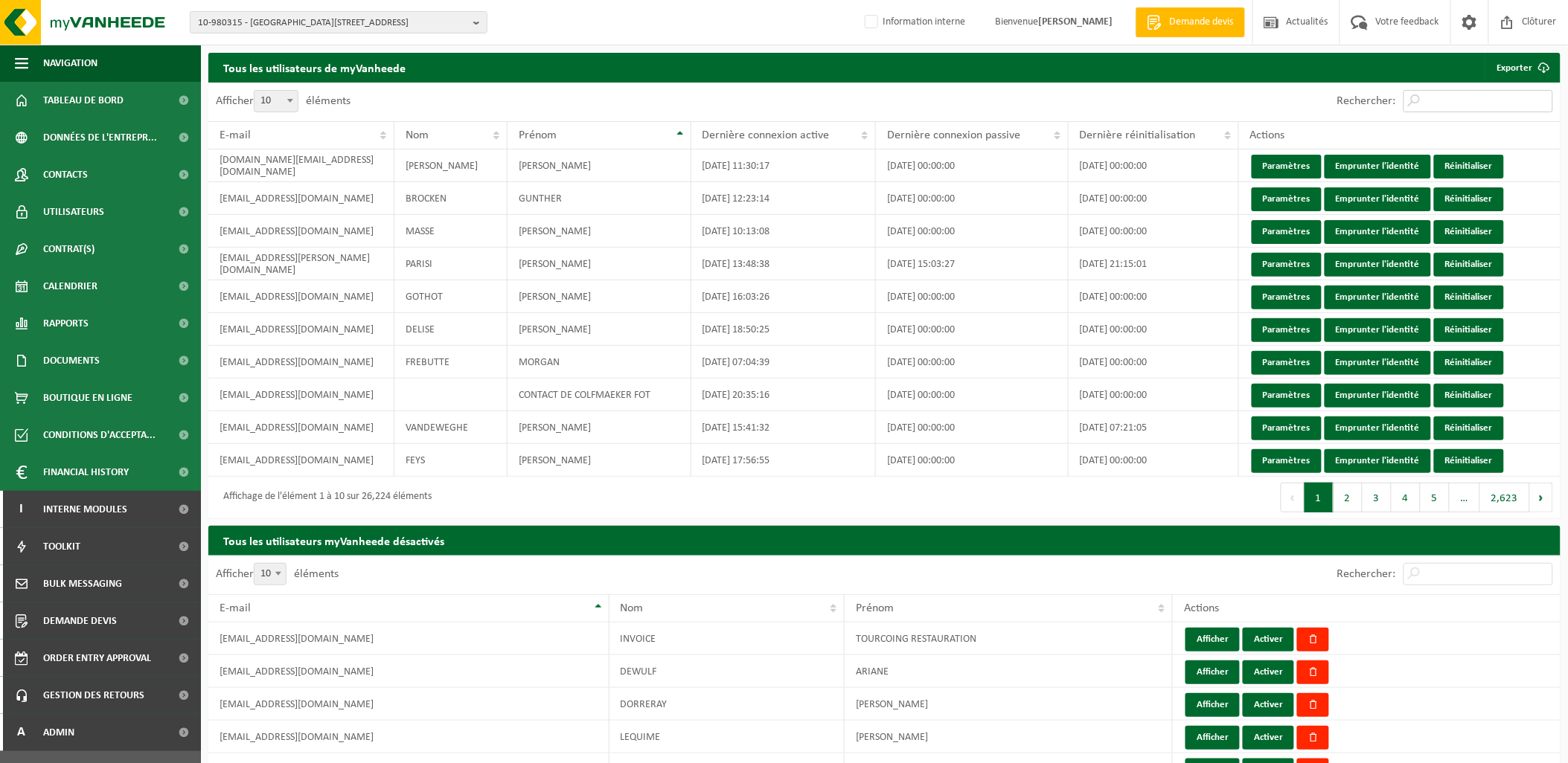
click at [1436, 99] on input "Rechercher:" at bounding box center [1478, 101] width 149 height 22
paste input "salvatore.biondo@europarl.europa.eu"
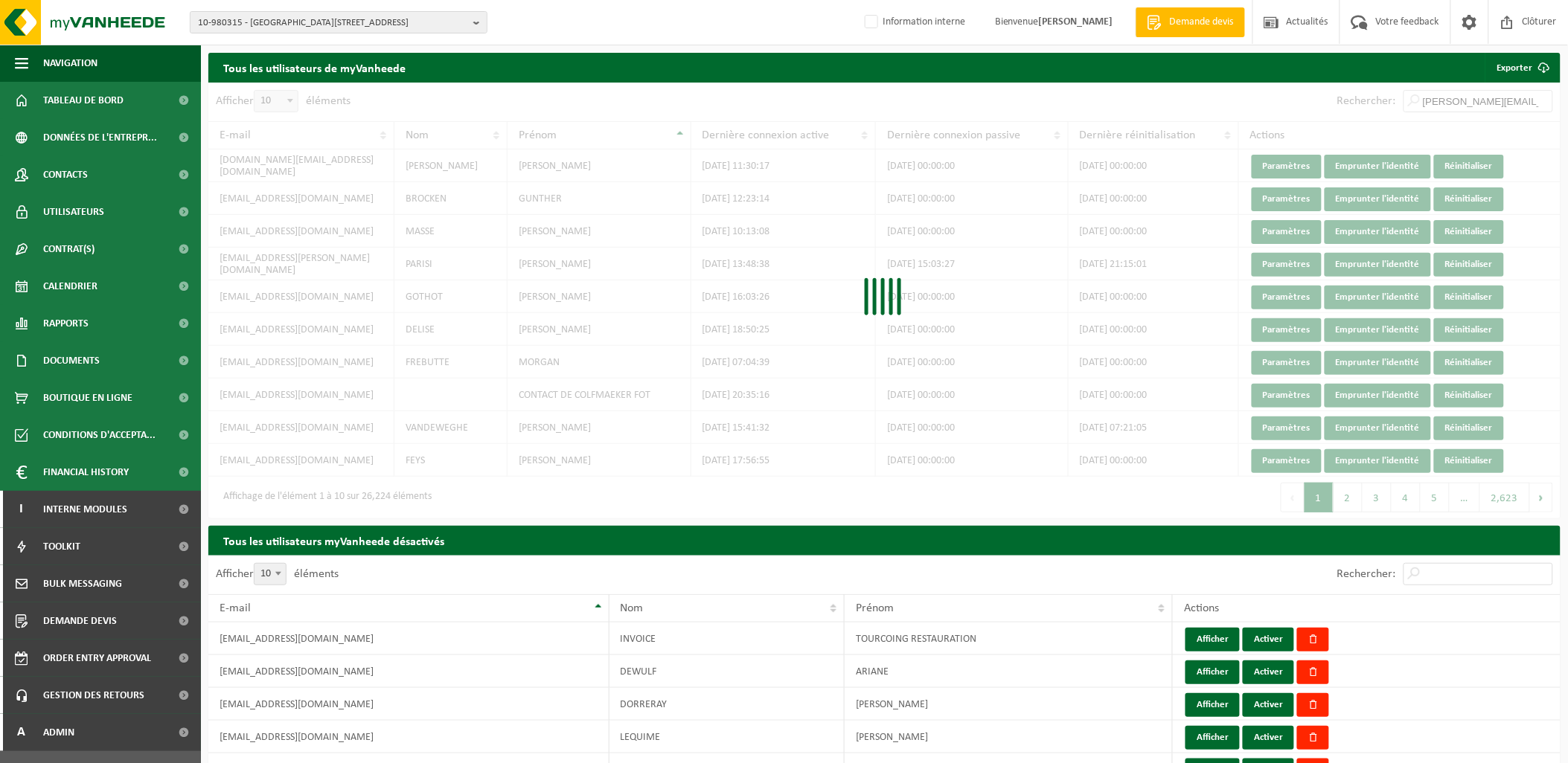
scroll to position [0, 55]
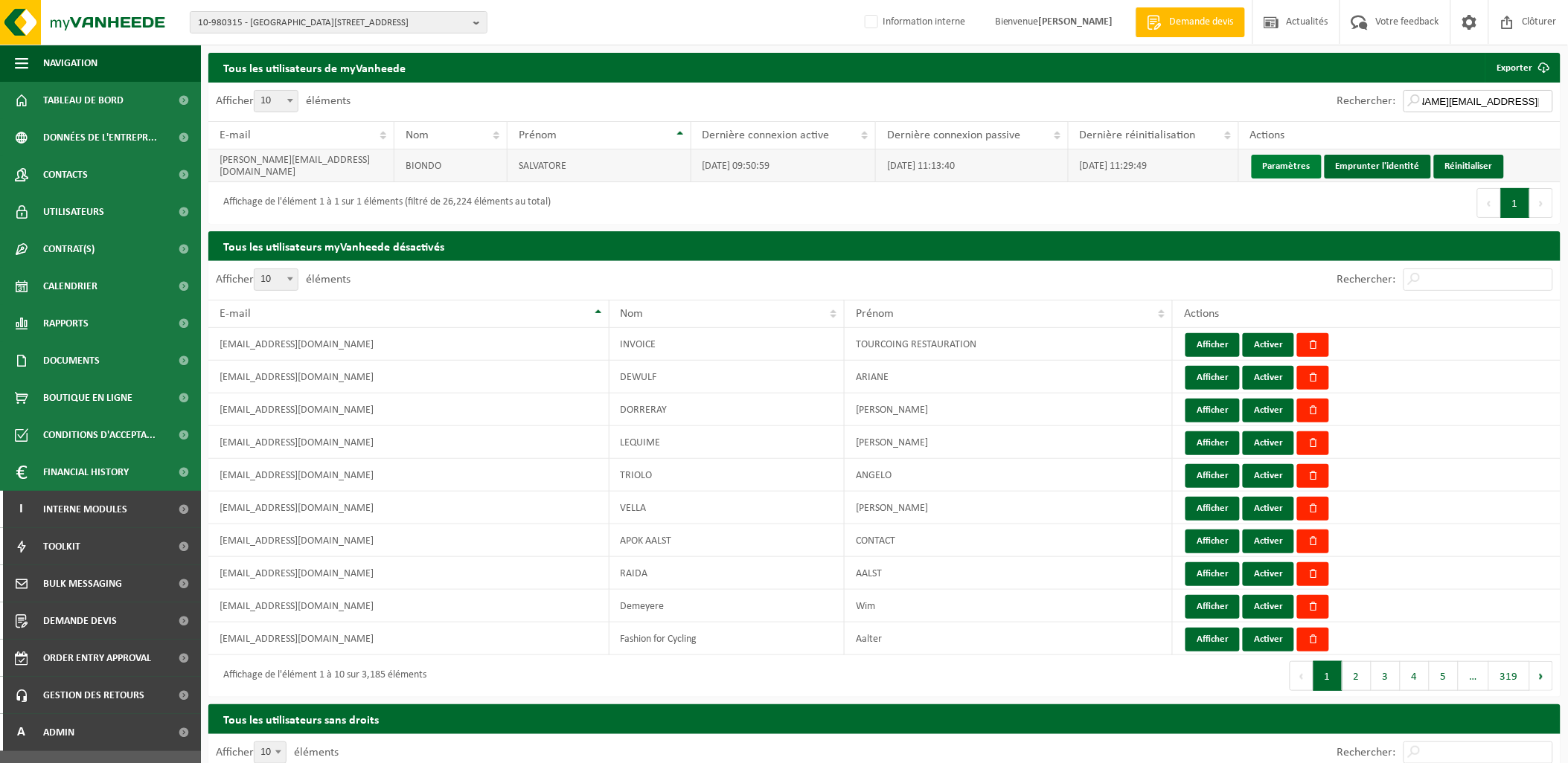
type input "salvatore.biondo@europarl.europa.eu"
click at [1300, 162] on link "Paramètres" at bounding box center [1287, 166] width 70 height 24
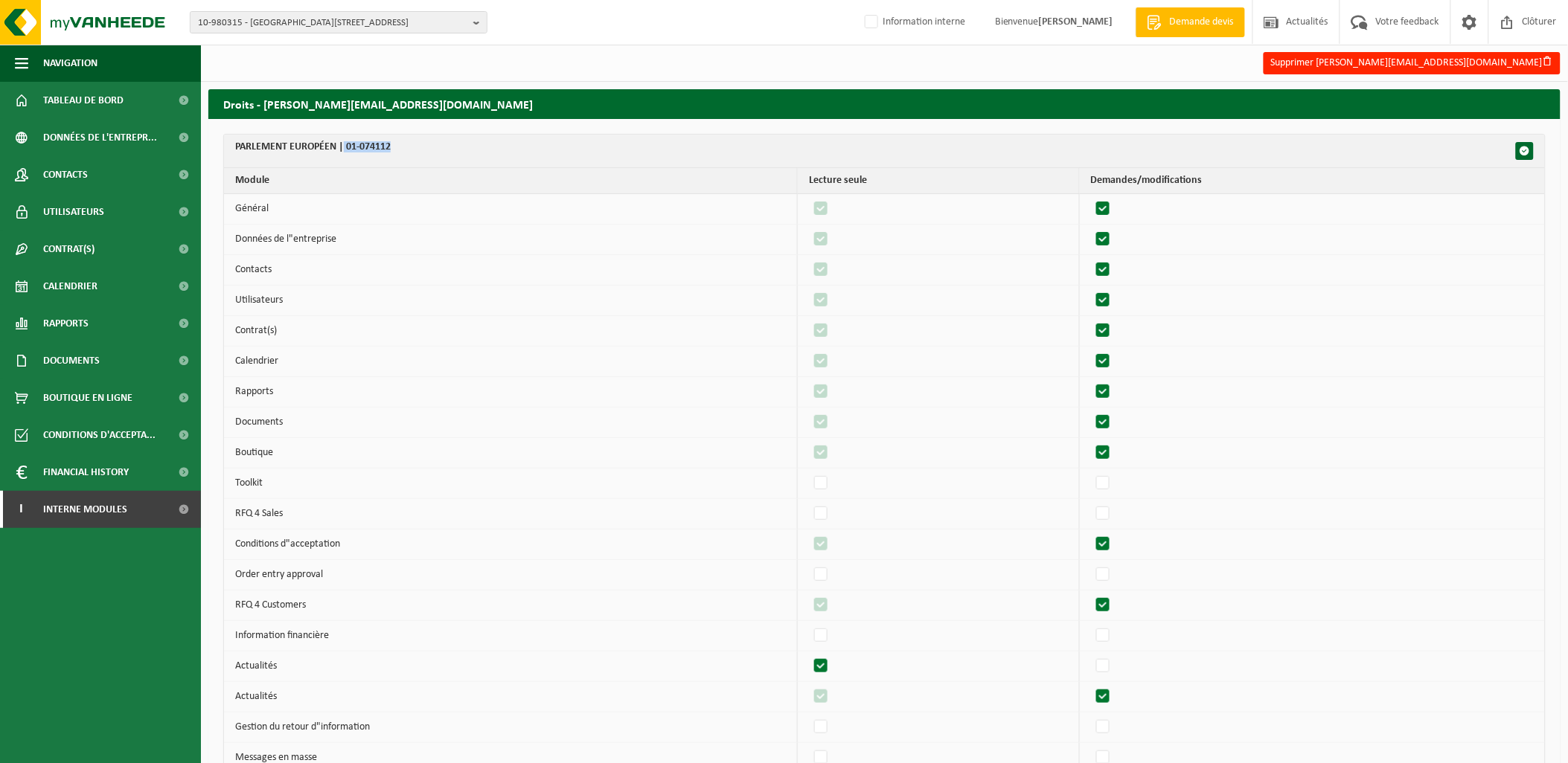
drag, startPoint x: 403, startPoint y: 147, endPoint x: 345, endPoint y: 159, distance: 59.2
click at [345, 159] on th "PARLEMENT EUROPÉEN | 01-074112" at bounding box center [885, 151] width 1321 height 33
copy th "01-074112"
click at [322, 23] on span "10-980315 - PIZZERIA ST CHRISTOPHE - 4287 RACOUR, RUE DE LANDEN 63" at bounding box center [332, 23] width 270 height 22
click at [271, 43] on input "text" at bounding box center [338, 46] width 290 height 18
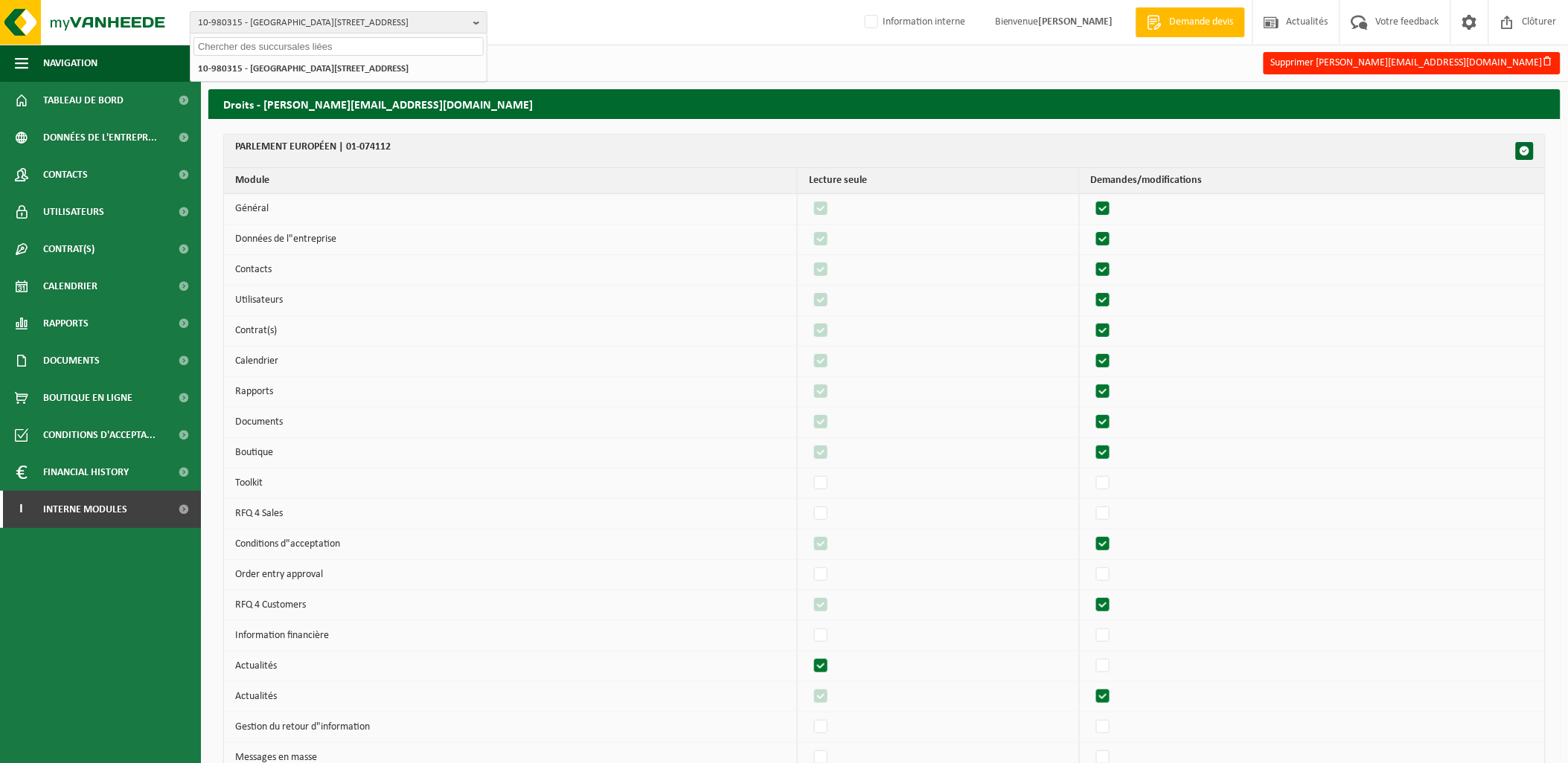
paste input "01-074112"
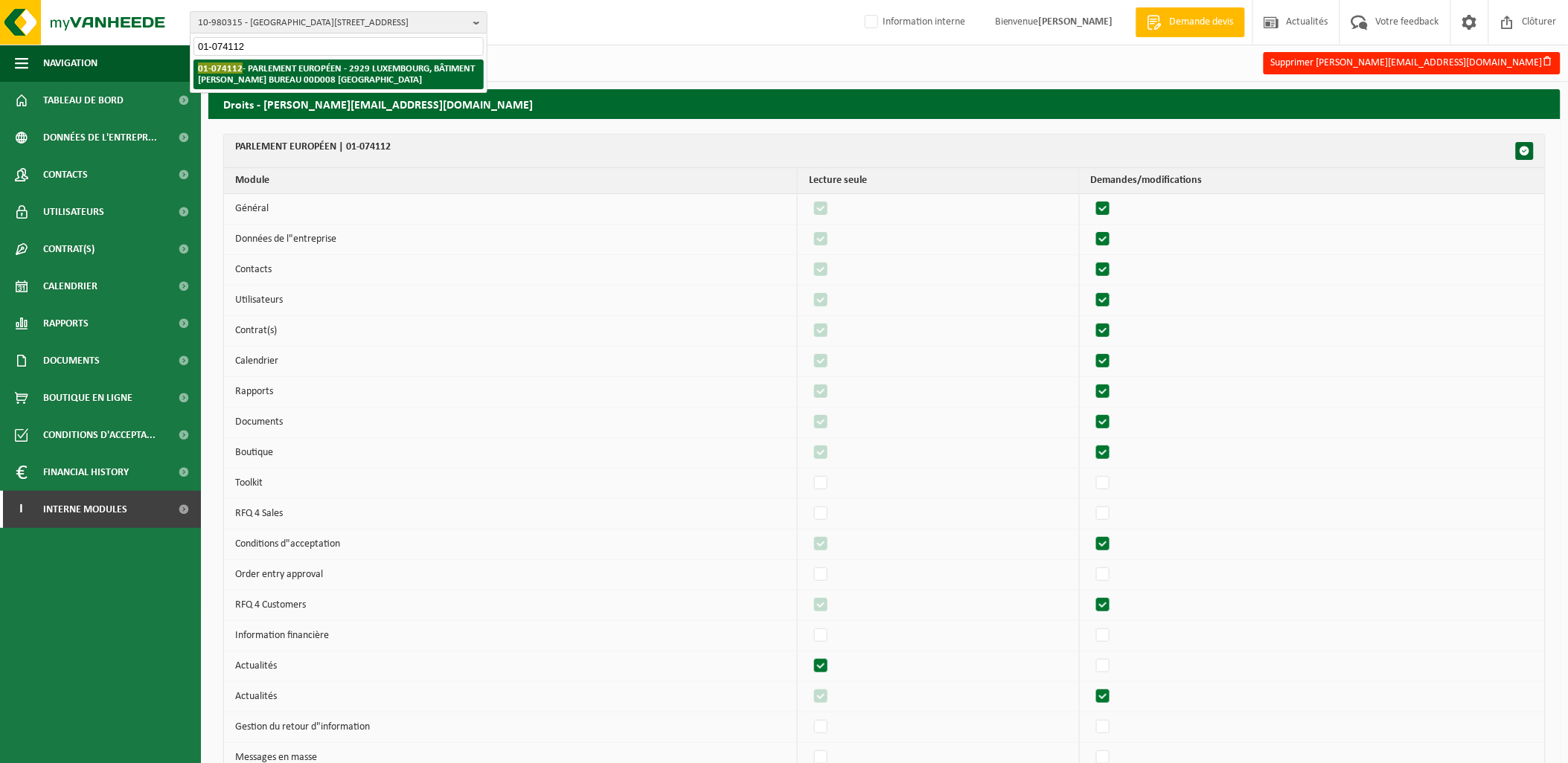
type input "01-074112"
click at [308, 76] on strong "01-074112 - PARLEMENT EUROPÉEN - 2929 LUXEMBOURG, BÂTIMENT KONRAD ADENAUER BURE…" at bounding box center [336, 73] width 277 height 22
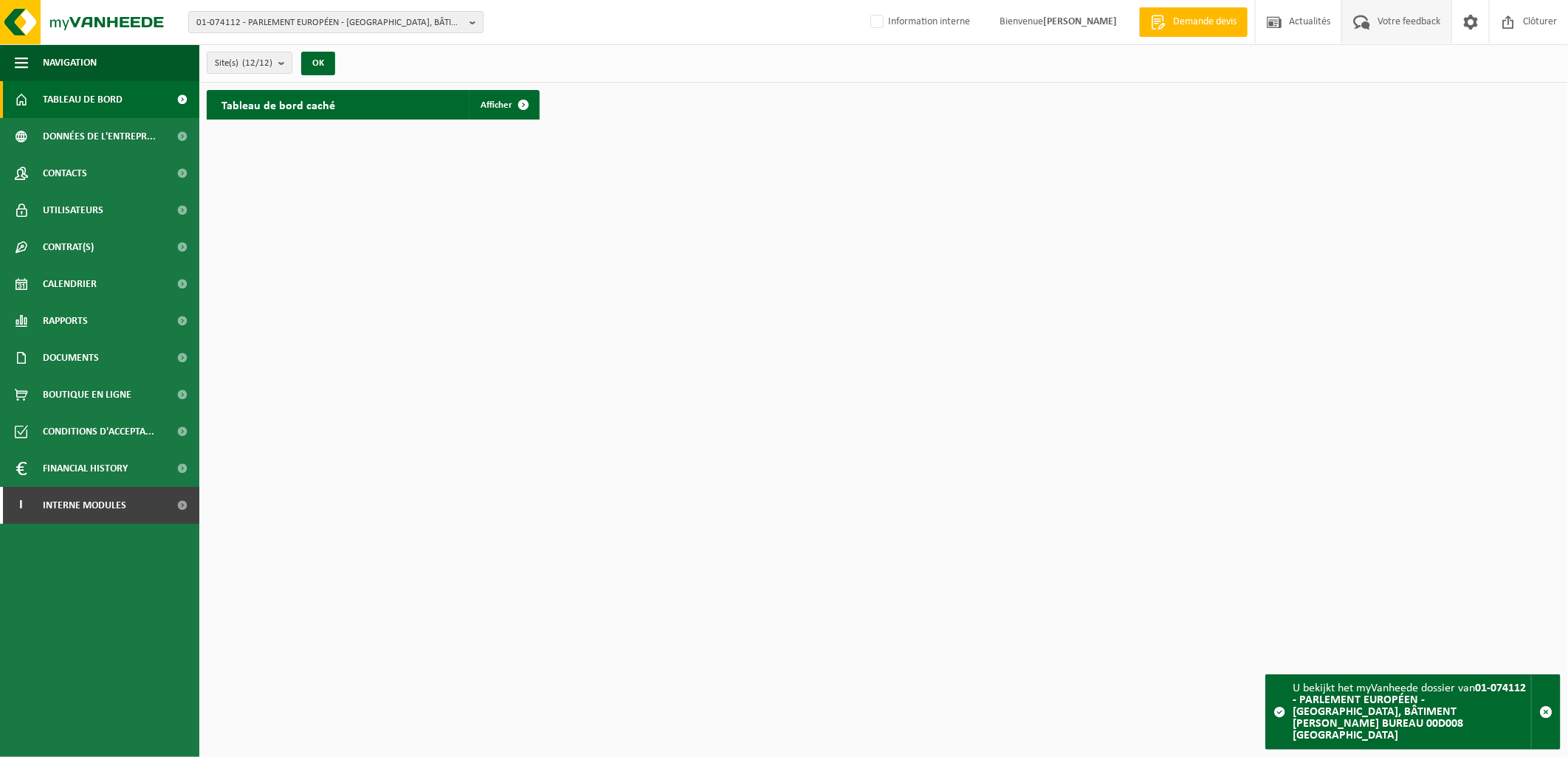
click at [1410, 22] on span "Votre feedback" at bounding box center [1409, 22] width 70 height 44
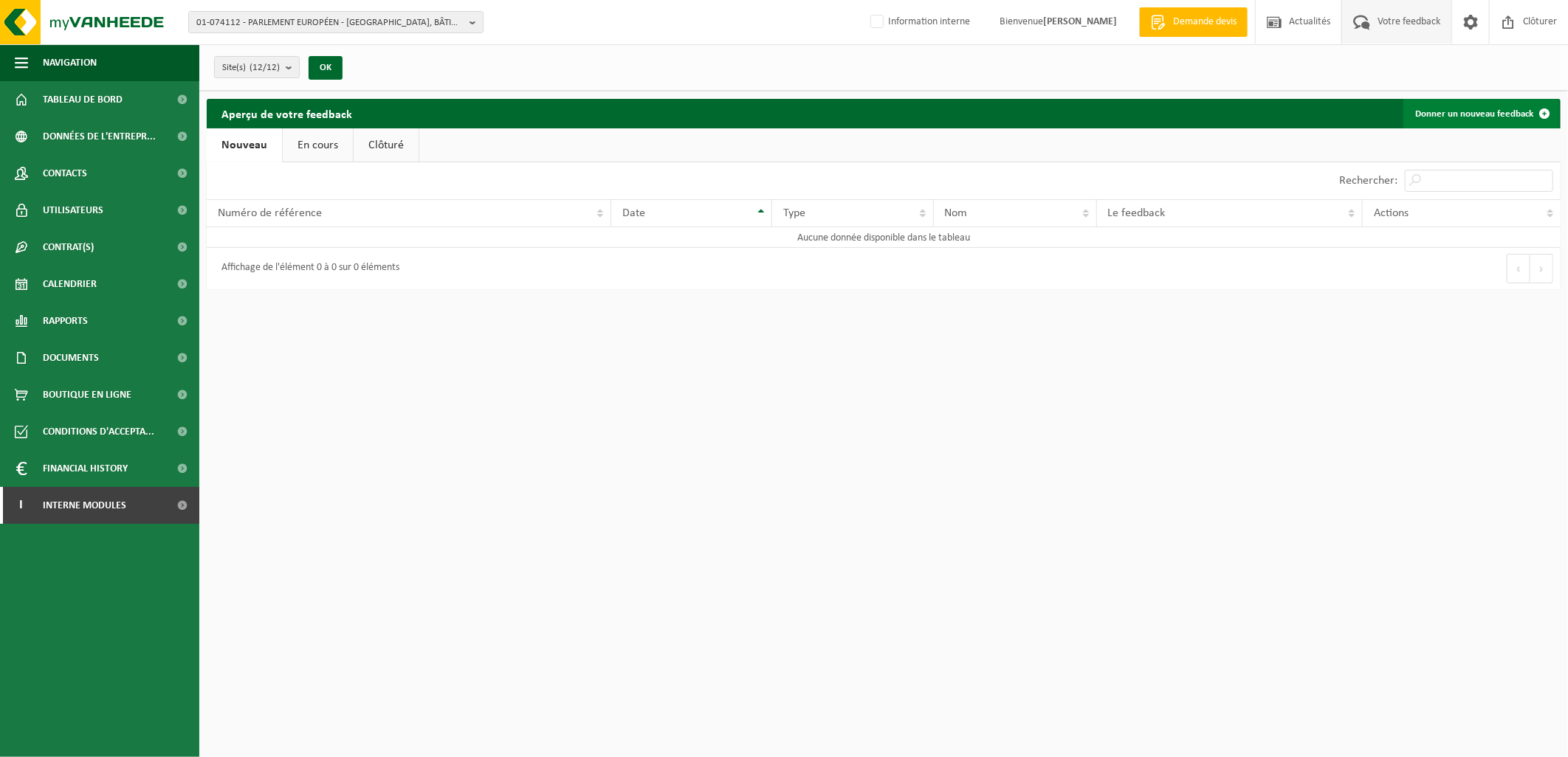
click at [1472, 102] on link "Donner un nouveau feedback" at bounding box center [1481, 114] width 156 height 30
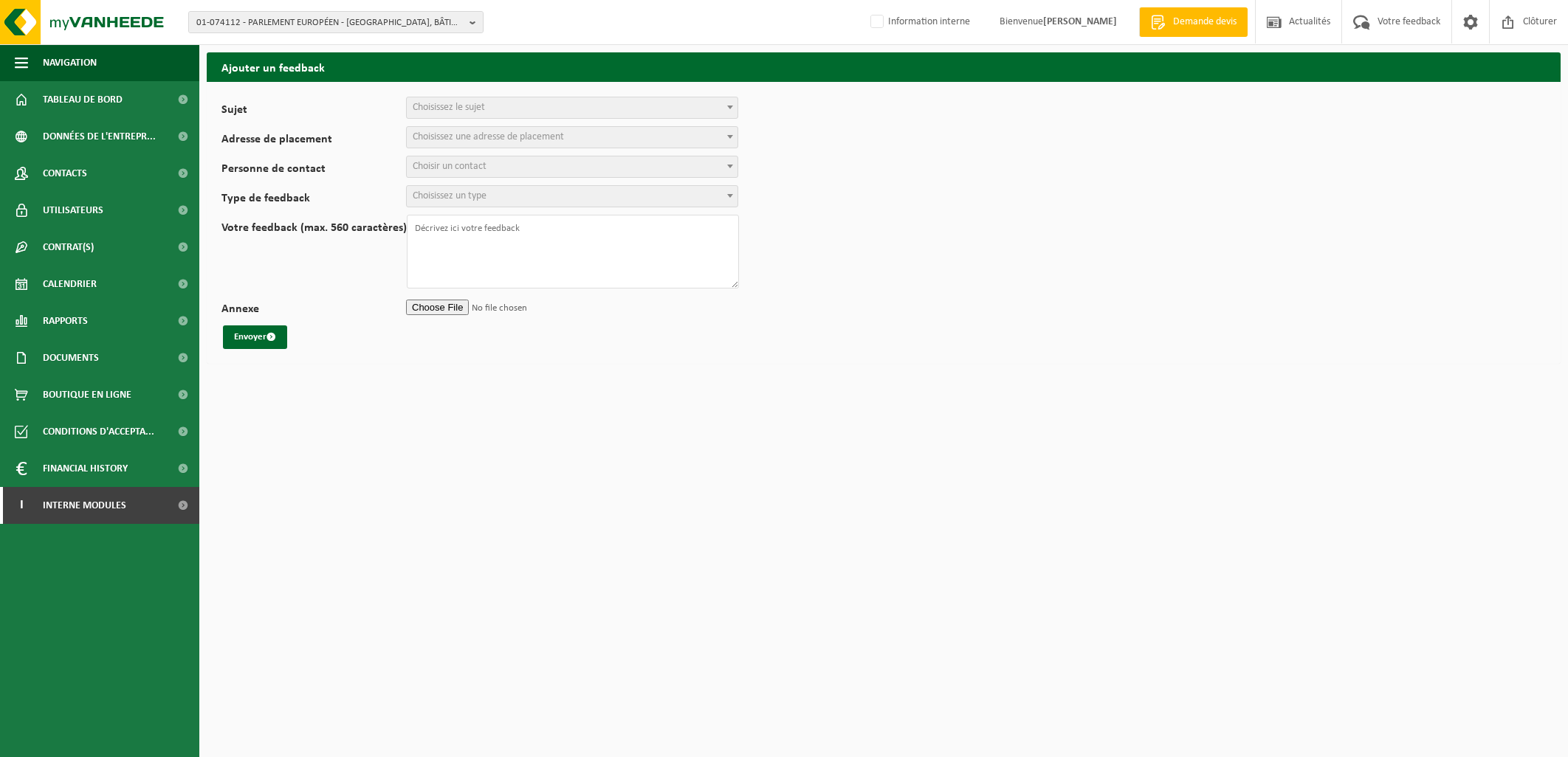
select select
click at [449, 105] on span "Choisissez le sujet" at bounding box center [449, 107] width 72 height 11
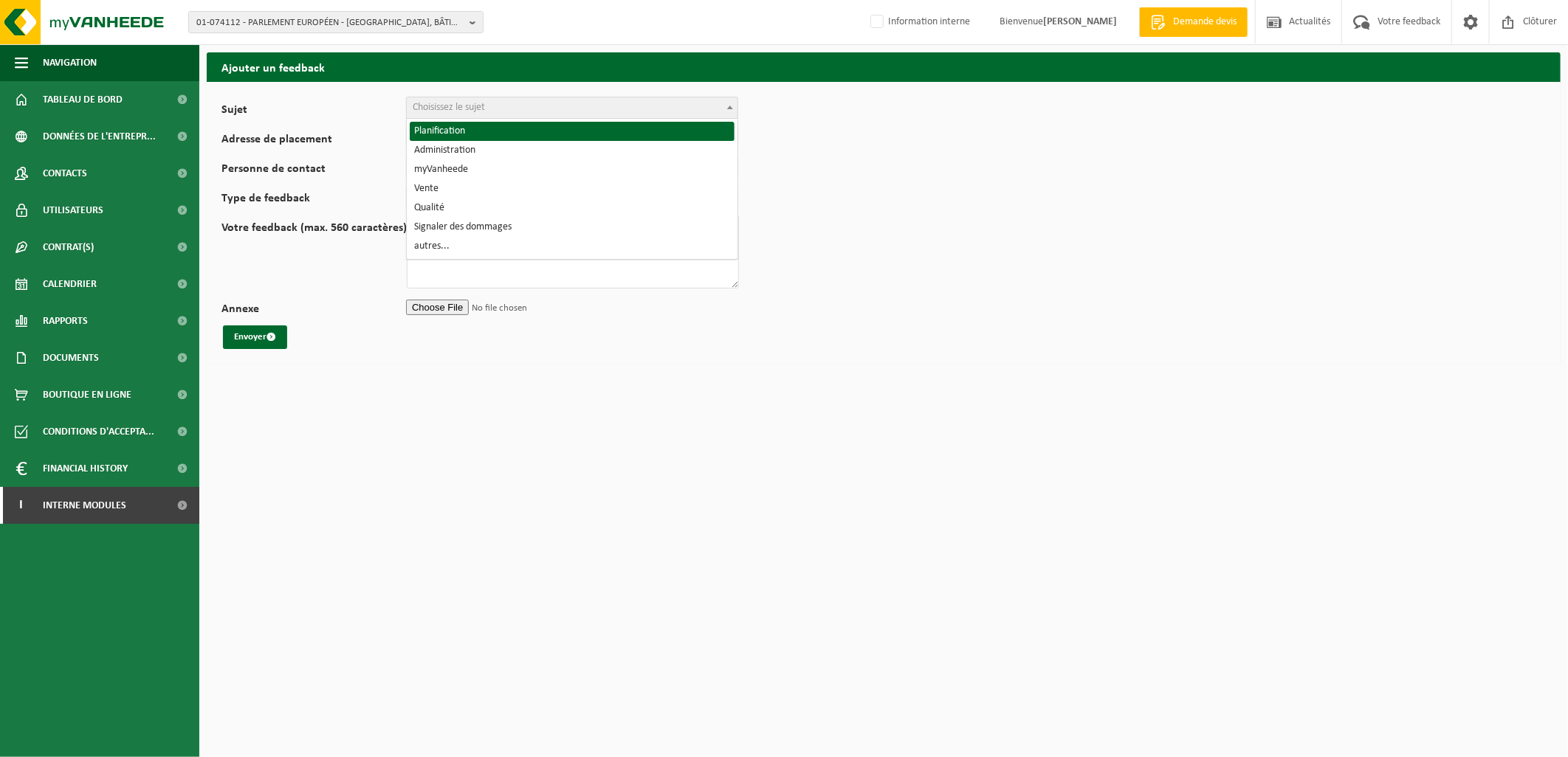
select select "1"
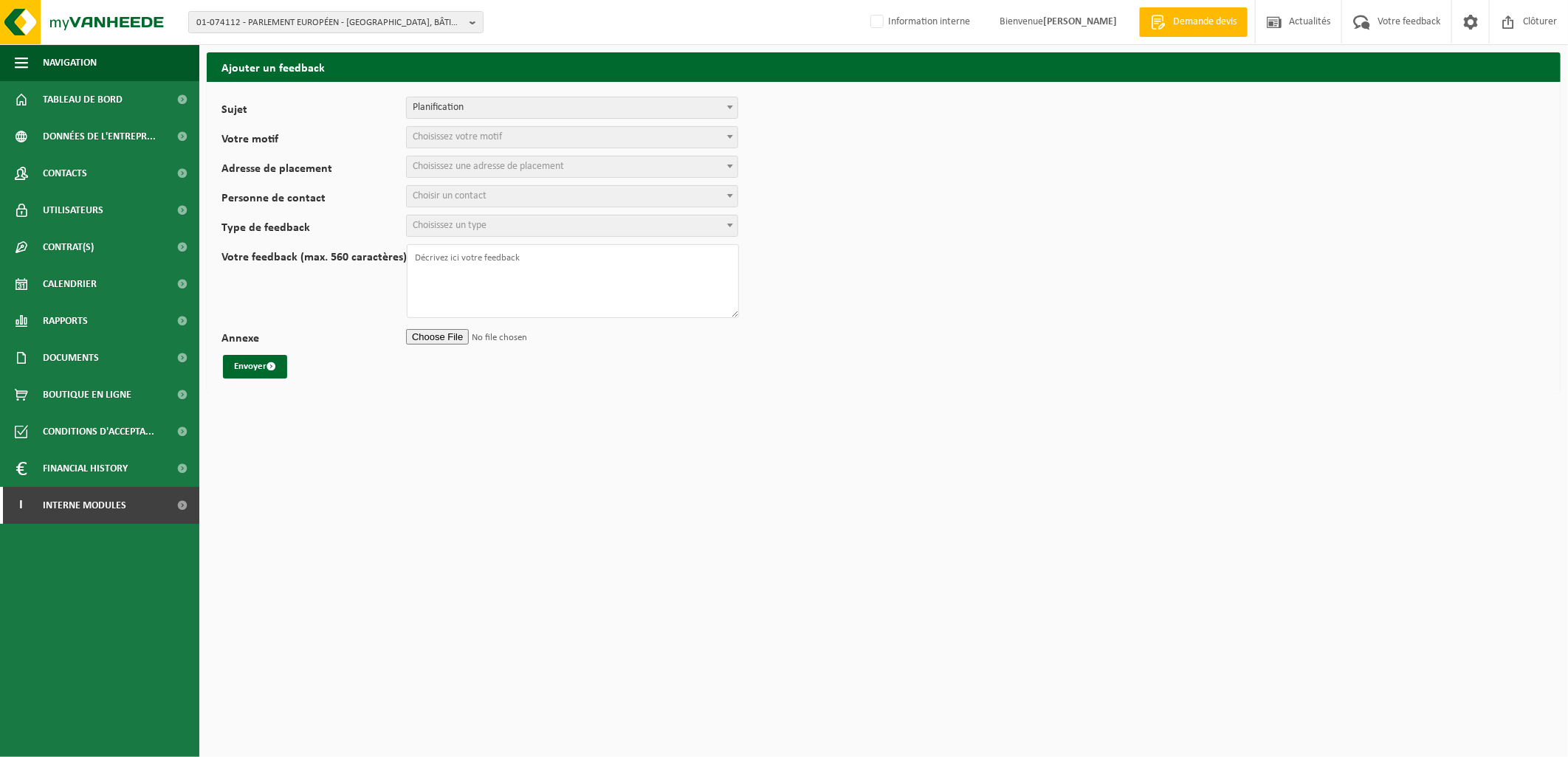
click at [456, 129] on span "Choisissez votre motif" at bounding box center [572, 138] width 331 height 21
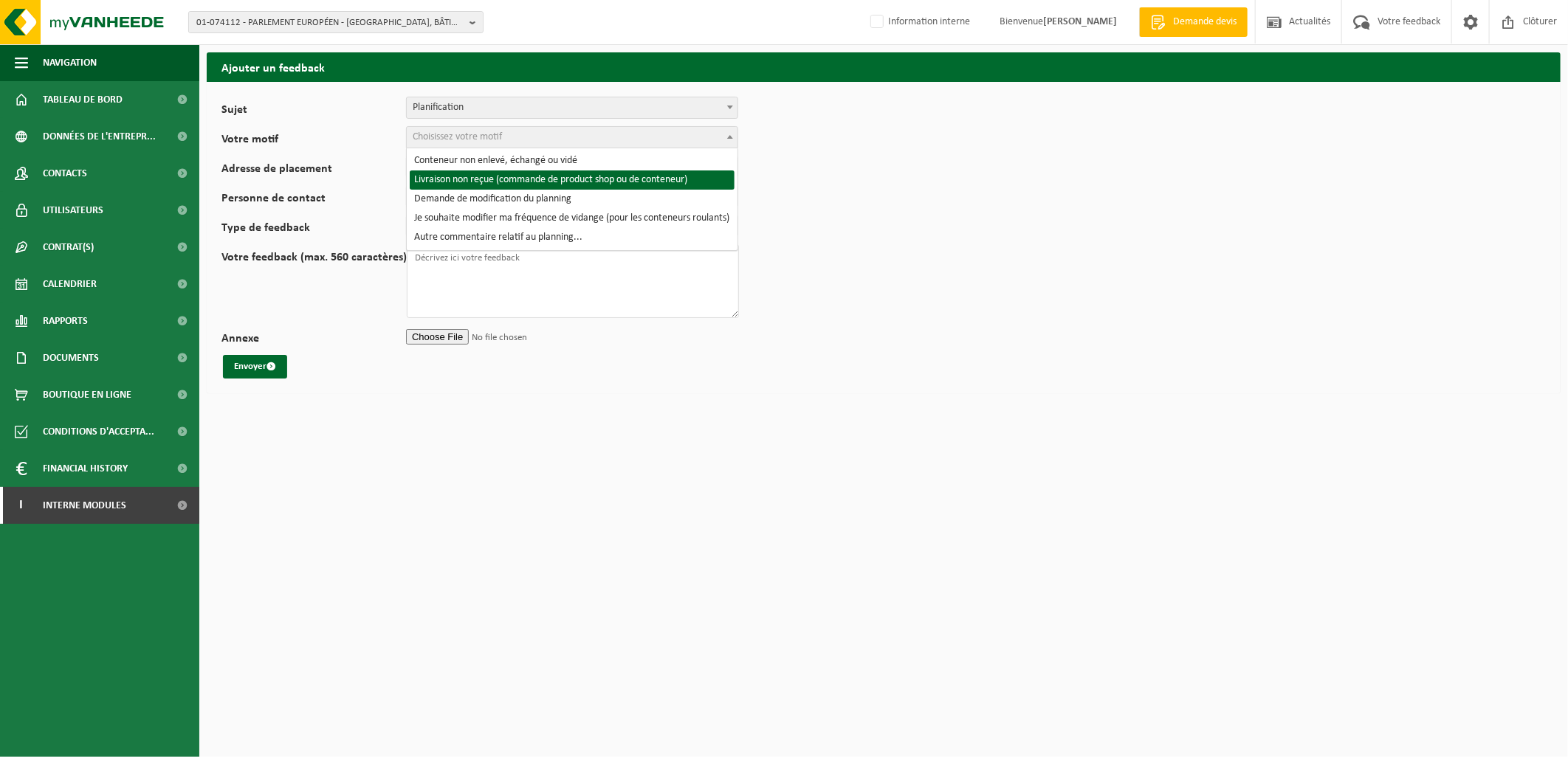
select select "3"
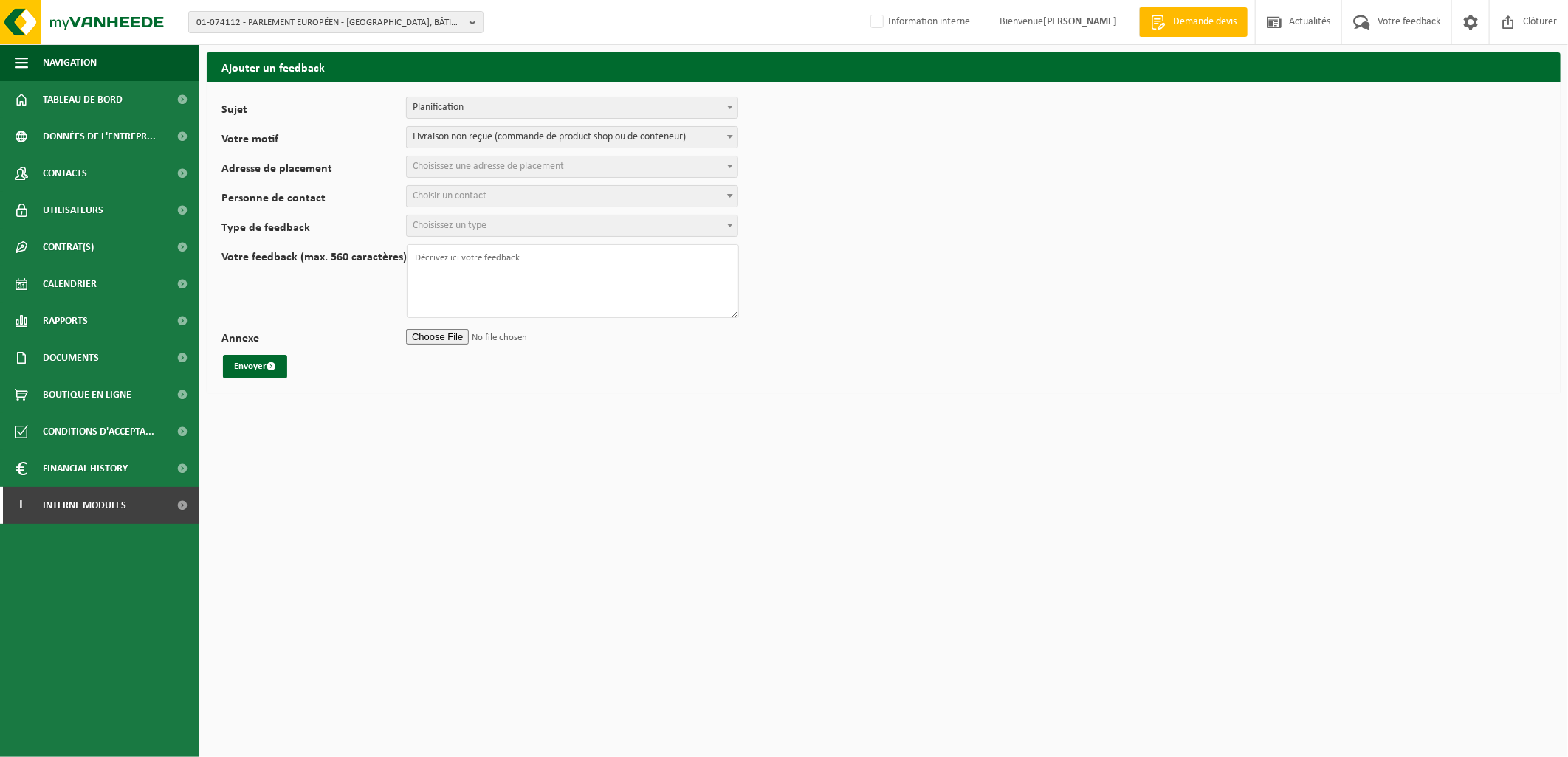
click at [620, 135] on span "Livraison non reçue (commande de product shop ou de conteneur)" at bounding box center [572, 138] width 331 height 21
click at [524, 161] on span "Choisissez une adresse de placement" at bounding box center [489, 166] width 152 height 11
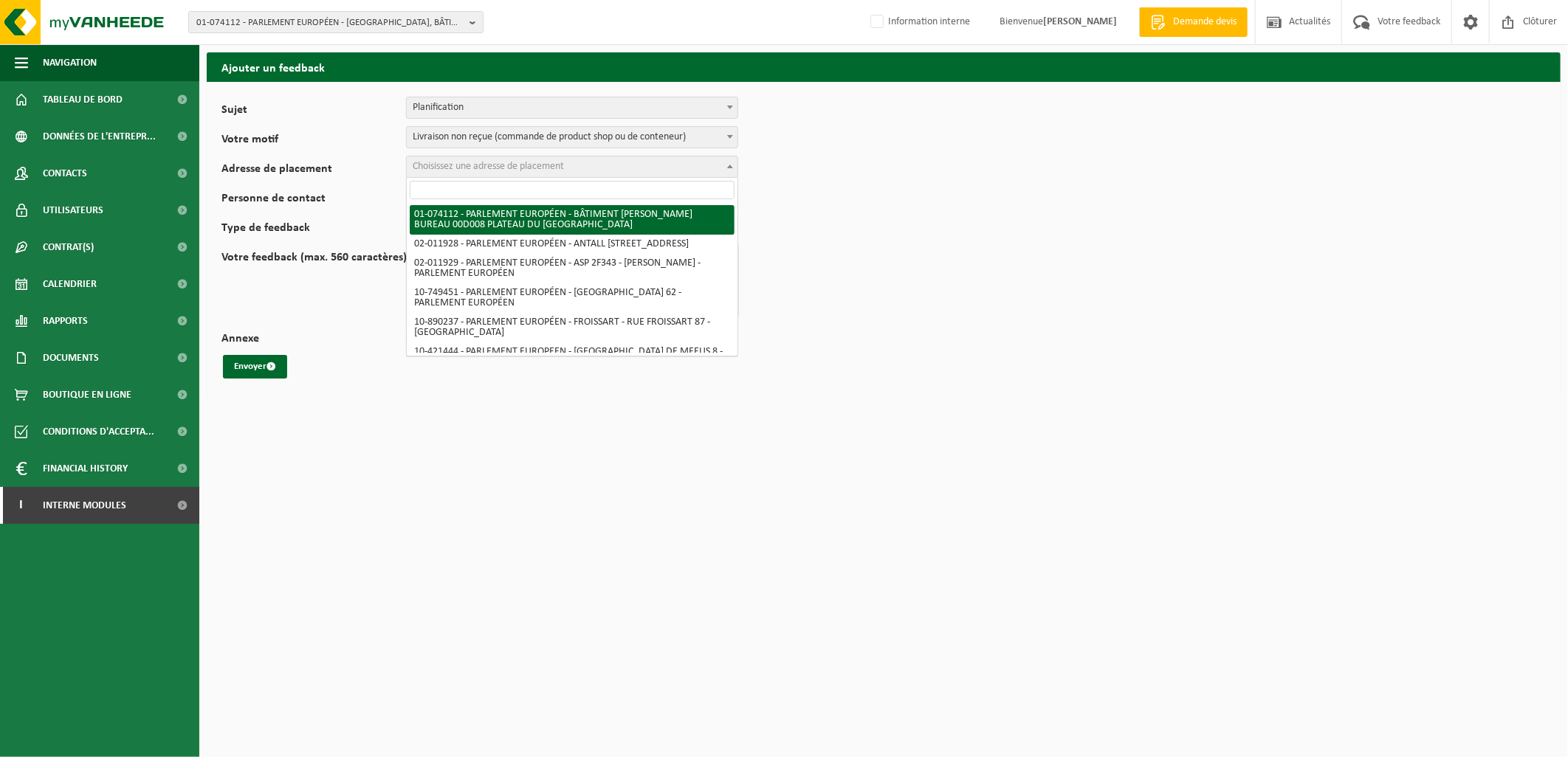
select select "512"
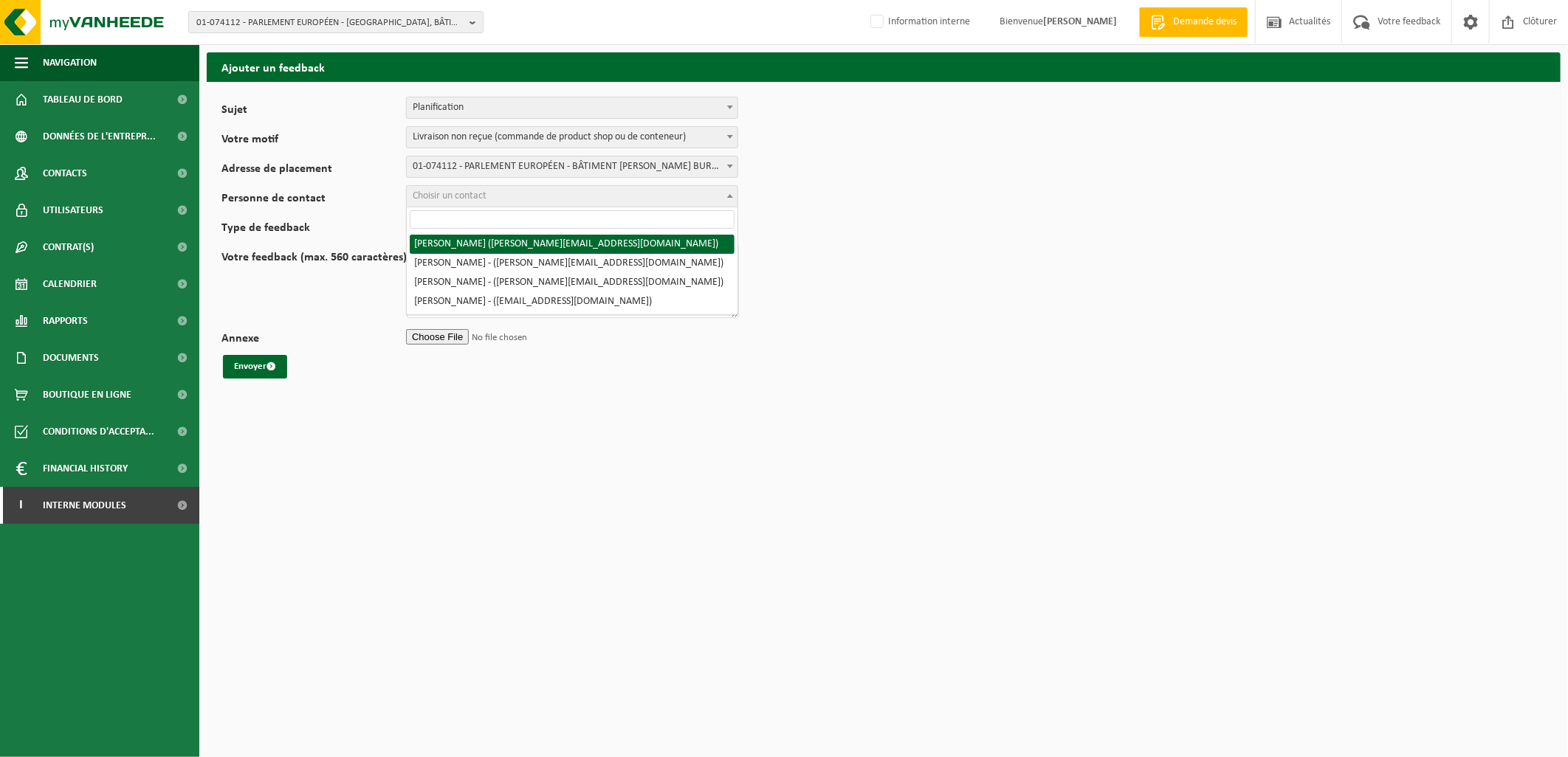
click at [486, 189] on span "Choisir un contact" at bounding box center [572, 197] width 331 height 21
select select "76395"
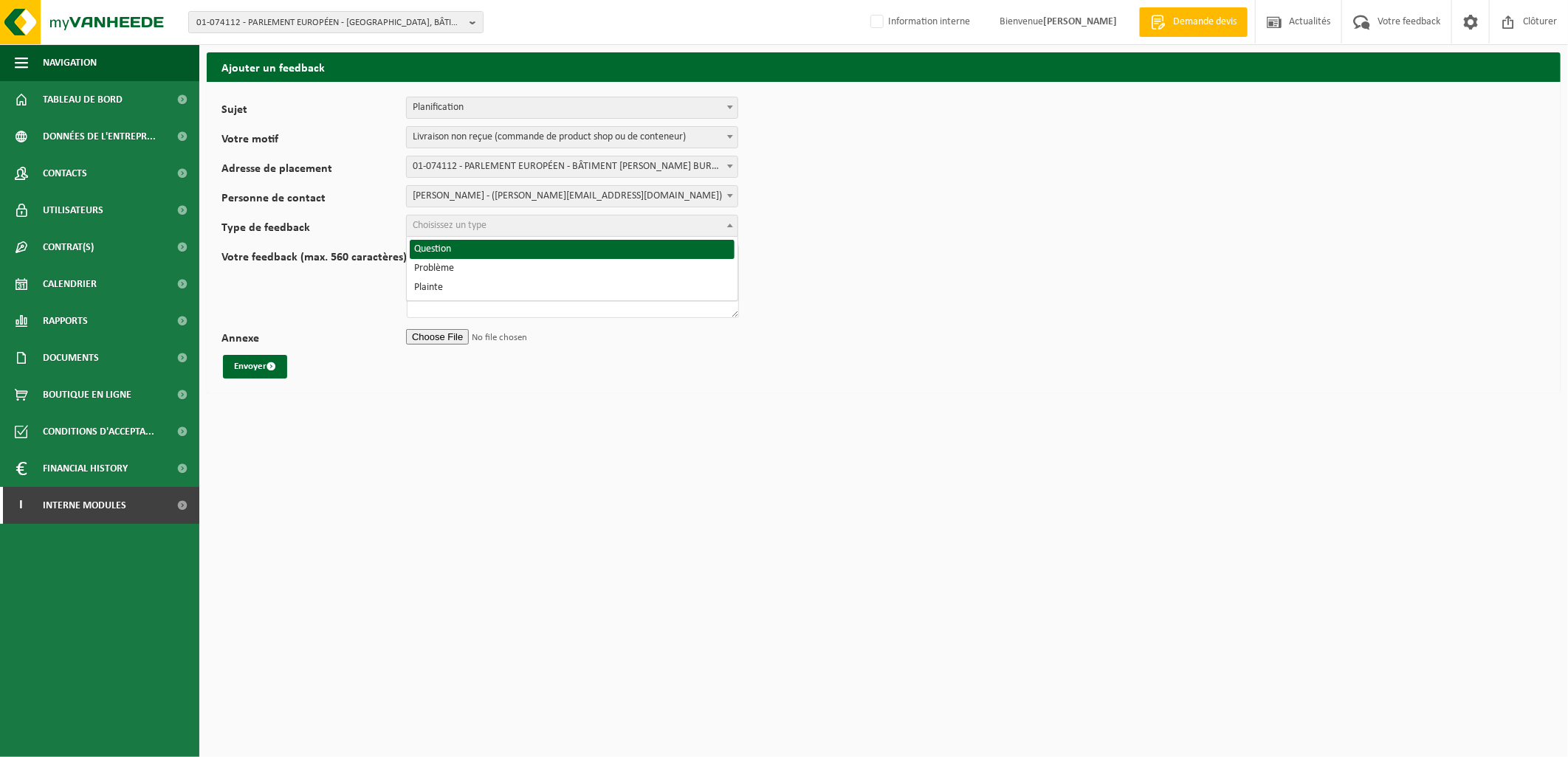
click at [480, 225] on span "Choisissez un type" at bounding box center [449, 226] width 74 height 11
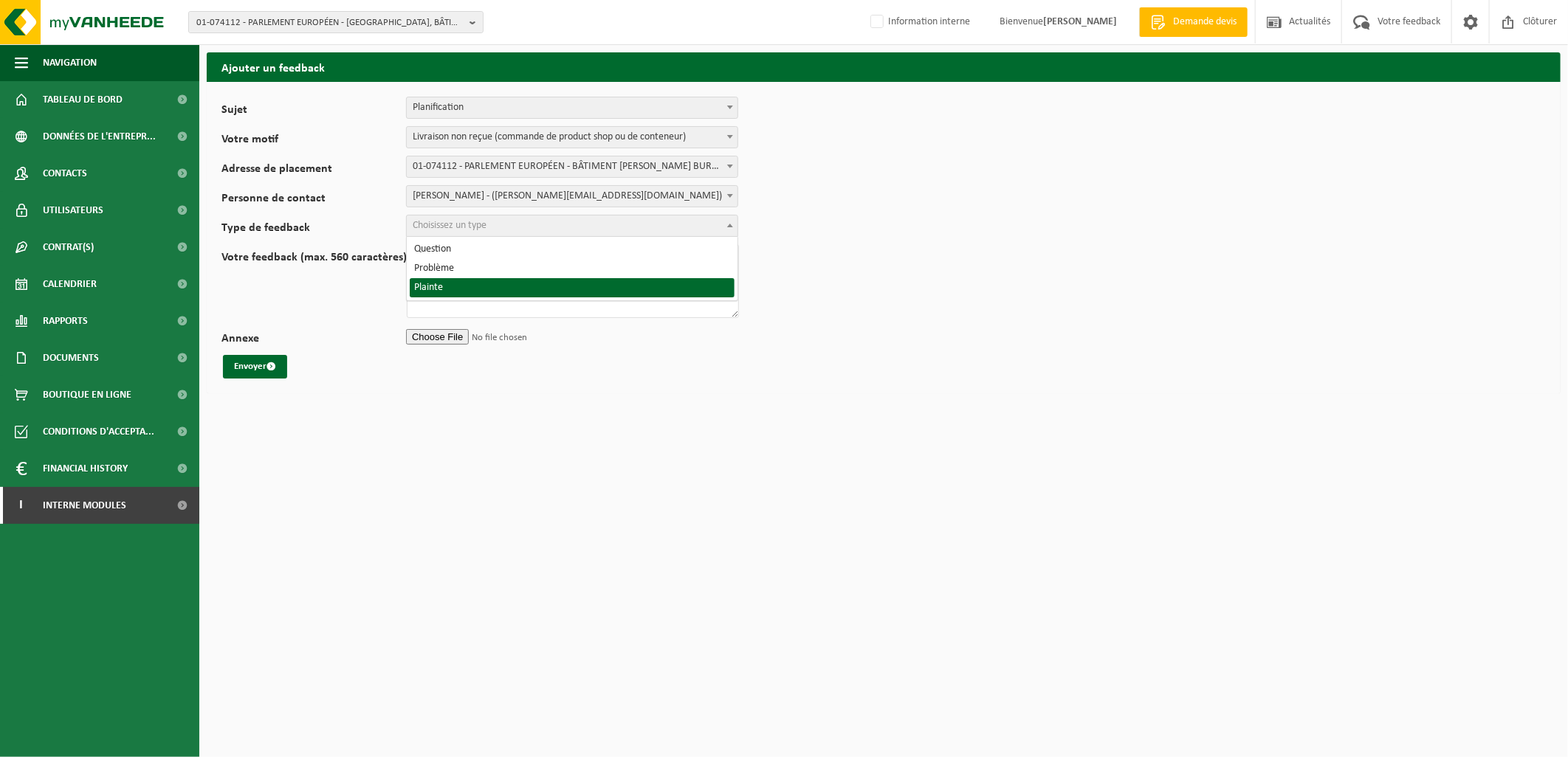
select select "COM"
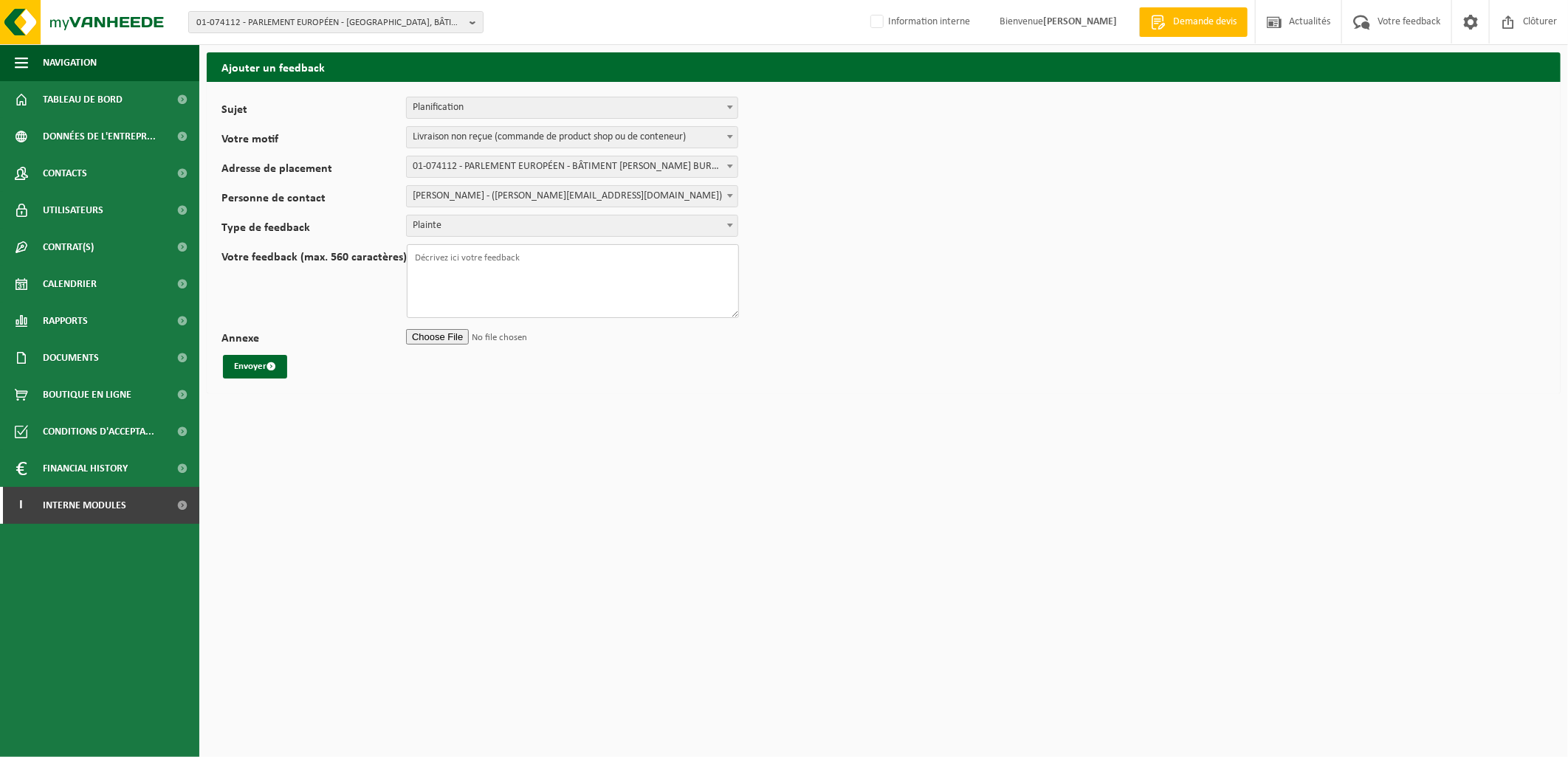
click at [458, 267] on textarea "Votre feedback (max. 560 caractères)" at bounding box center [572, 280] width 332 height 74
drag, startPoint x: 558, startPoint y: 279, endPoint x: 628, endPoint y: 280, distance: 70.0
click at [558, 279] on textarea "Bonjour , Le client a commande sur notre shop et n'a pas reçules bonnes boîtes" at bounding box center [572, 280] width 332 height 74
drag, startPoint x: 706, startPoint y: 270, endPoint x: 577, endPoint y: 274, distance: 129.1
click at [576, 274] on textarea "Bonjour , Le client a commande sur notre shop et n'a pas reçules bonnes boîtes" at bounding box center [572, 280] width 332 height 74
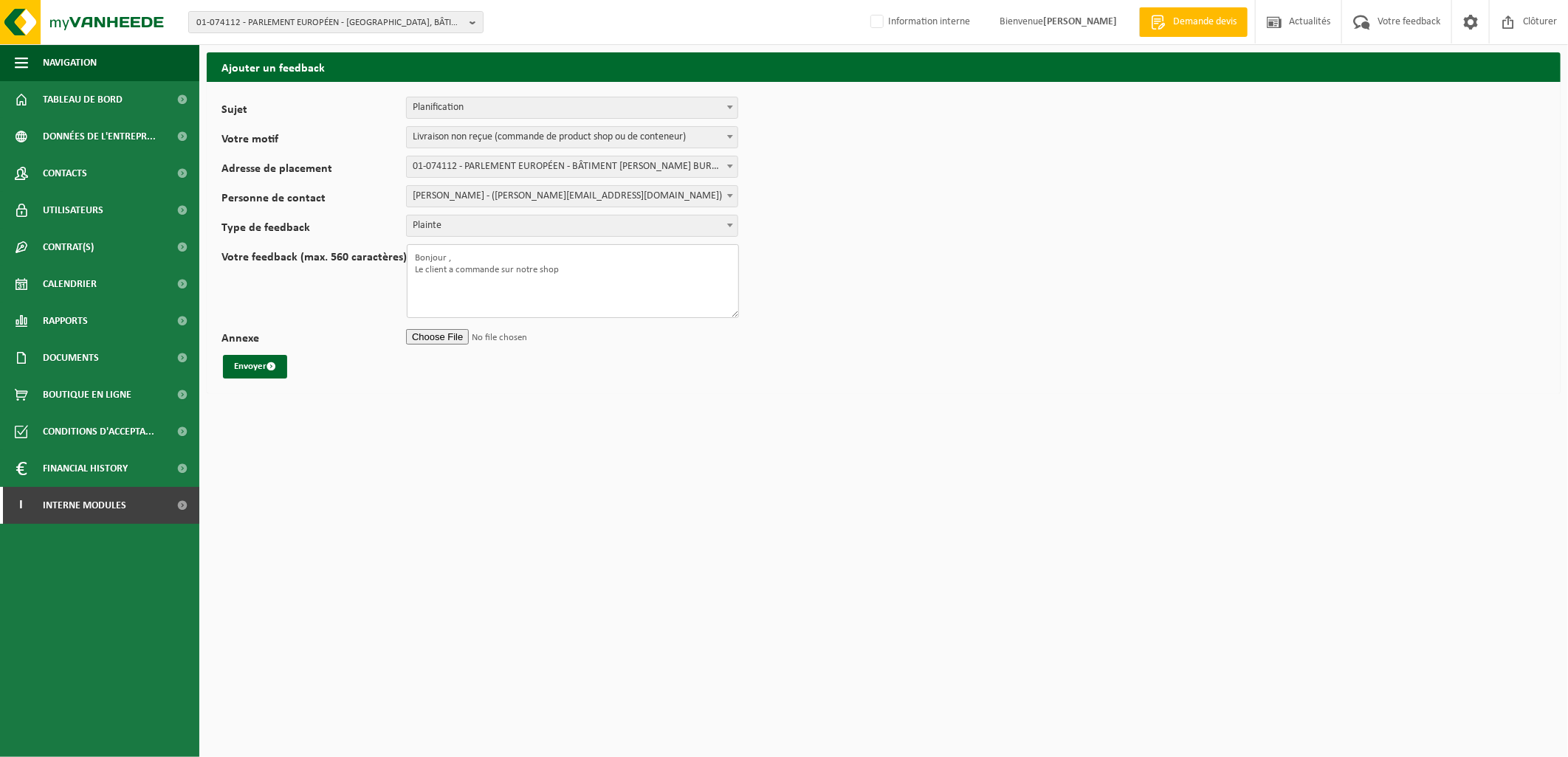
paste textarea "Après contrôle de livraison il s’avère que vous avez livré les boites 25L à la …"
click at [563, 269] on textarea "Bonjour , Le client a commande sur notre shop Après contrôle de livraison il s’…" at bounding box center [572, 280] width 332 height 74
click at [666, 282] on textarea "Bonjour , Le client a commande sur notre shop et après contrôle de livraison il…" at bounding box center [572, 280] width 332 height 74
type textarea "Bonjour , Le client a commande sur notre shop et après contrôle de livraison il…"
click at [444, 335] on input "Annexe" at bounding box center [571, 336] width 332 height 22
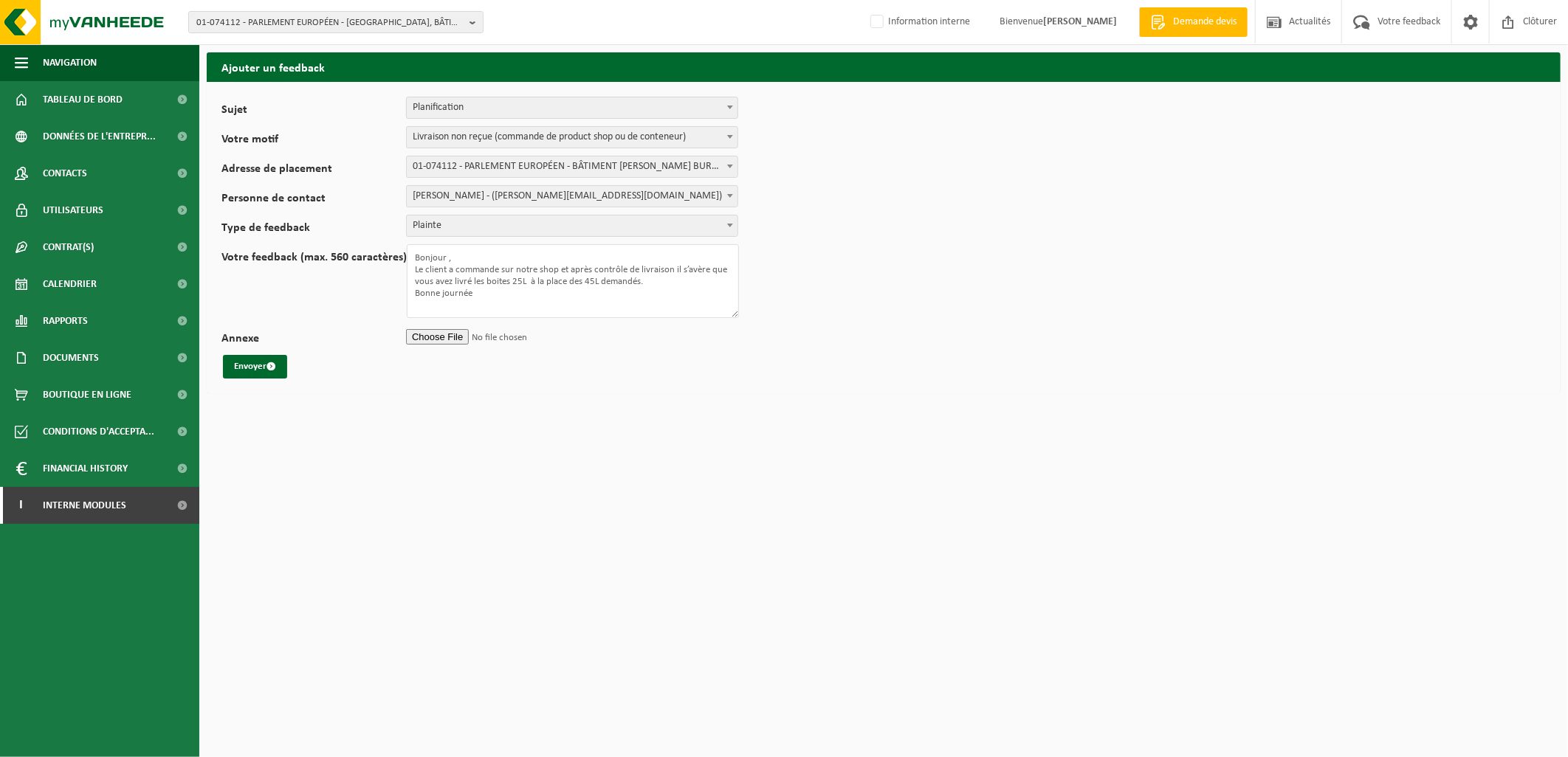
type input "C:\fakepath\TR_ demande de livraison conteneurs déchets médicaux de 7L et 45L.m…"
click at [264, 361] on button "Envoyer" at bounding box center [255, 367] width 64 height 24
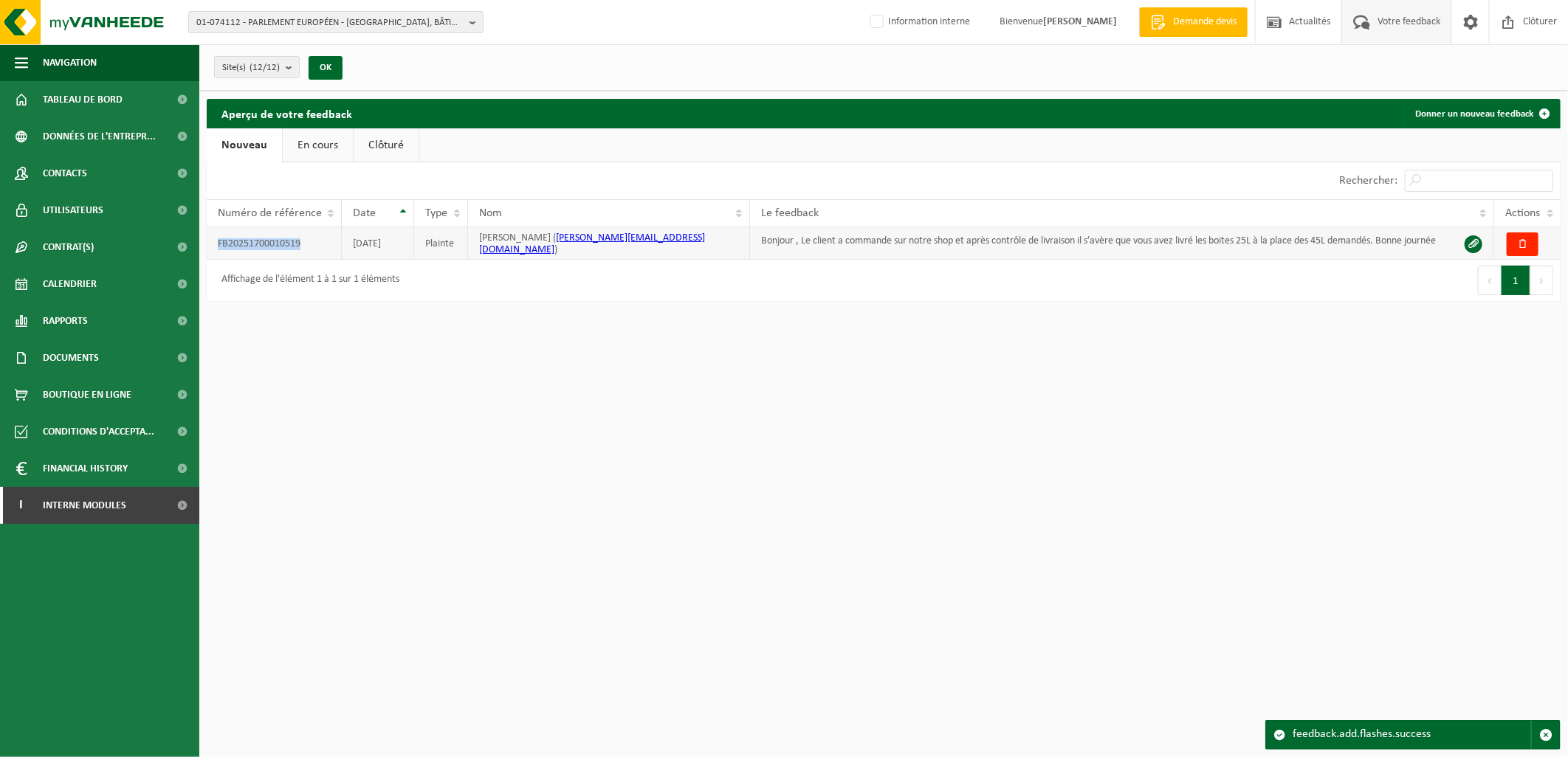
drag, startPoint x: 307, startPoint y: 244, endPoint x: 214, endPoint y: 252, distance: 93.3
click at [214, 252] on td "FB20251700010519" at bounding box center [274, 243] width 135 height 32
copy td "FB20251700010519"
click at [267, 28] on span "01-074112 - PARLEMENT EUROPÉEN - 2929 LUXEMBOURG, BÂTIMENT KONRAD ADENAUER BURE…" at bounding box center [329, 23] width 267 height 22
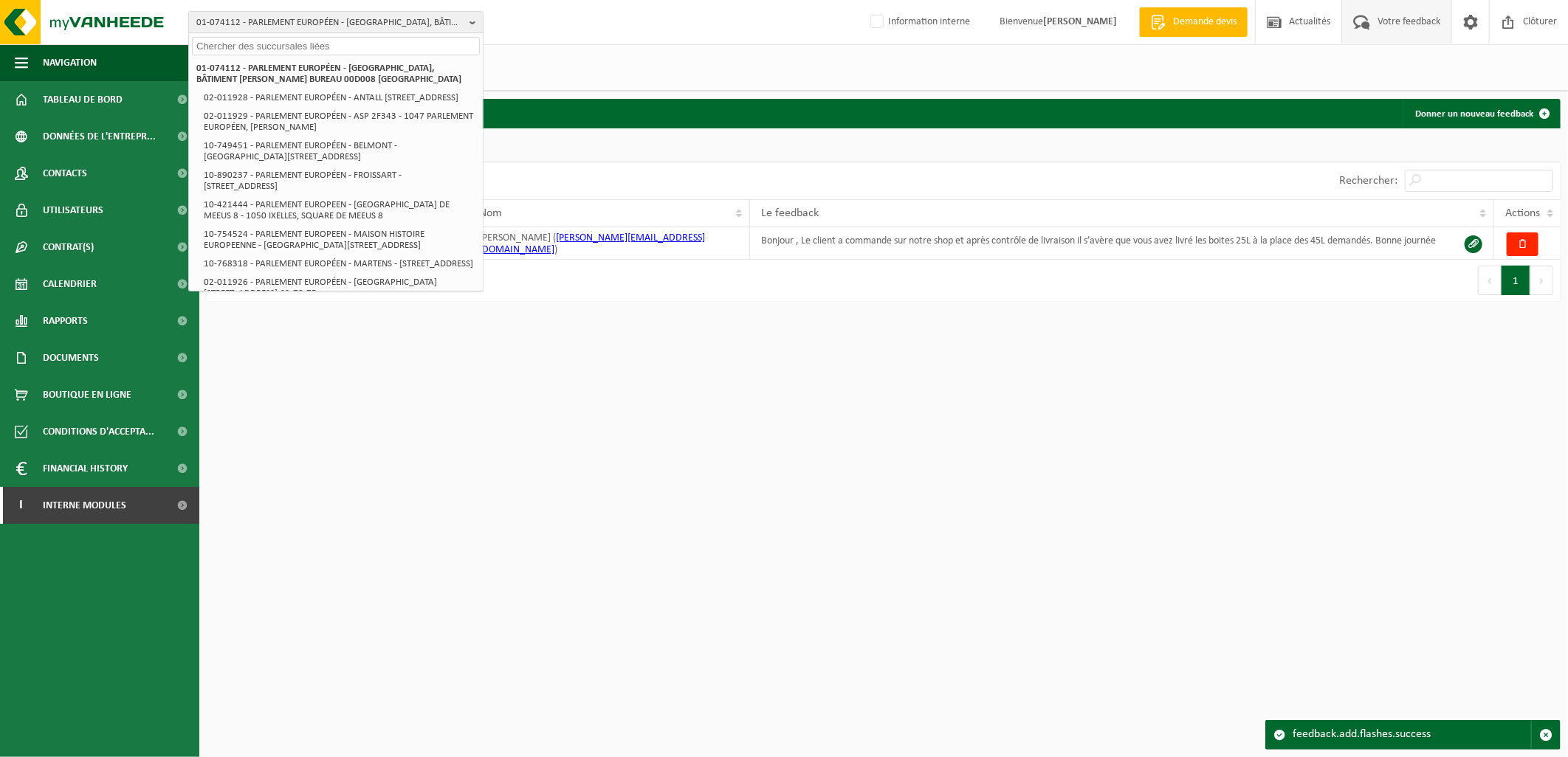
click at [266, 41] on input "text" at bounding box center [335, 45] width 287 height 18
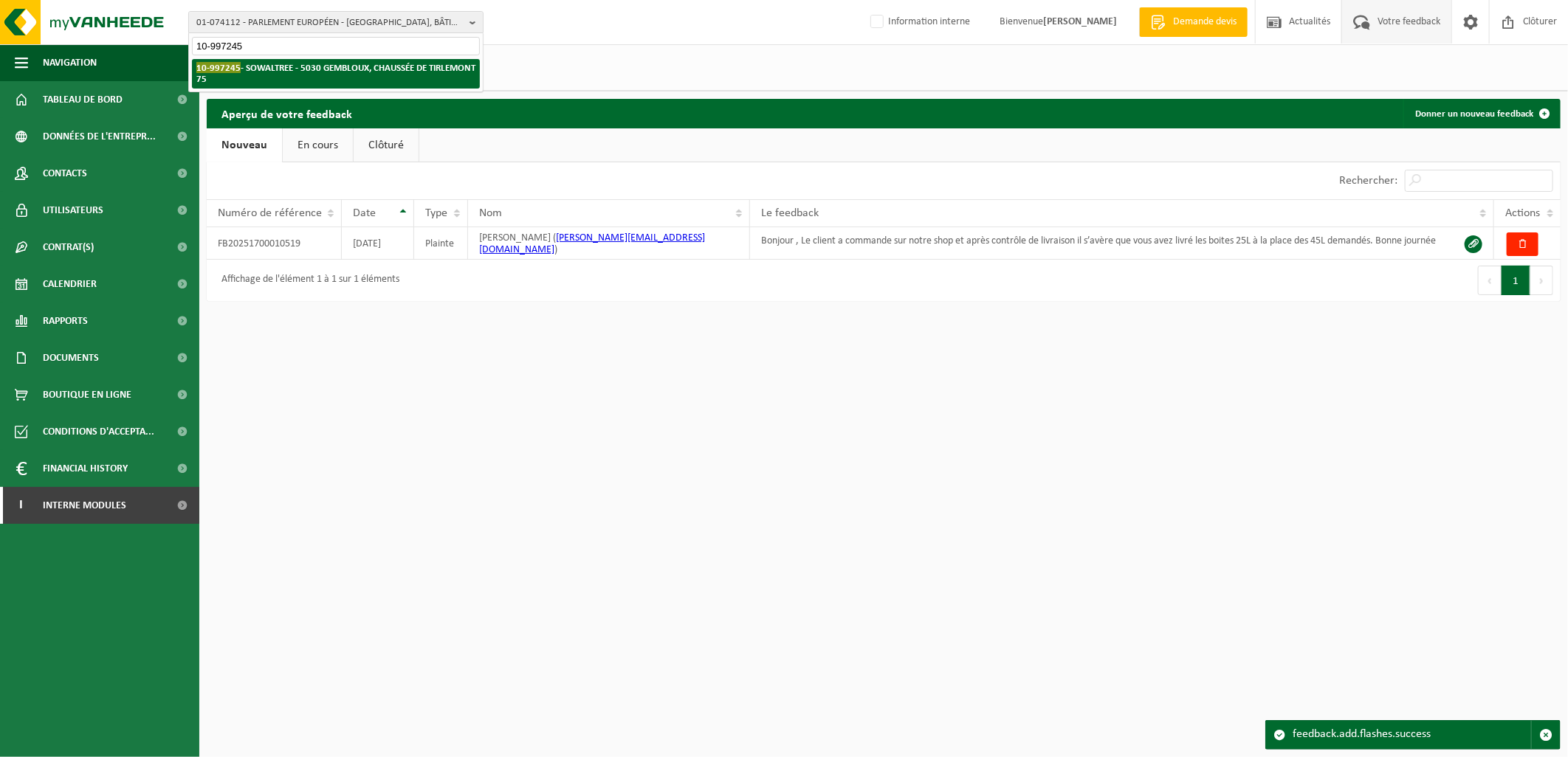
type input "10-997245"
click at [285, 75] on li "10-997245 - SOWALTREE - 5030 GEMBLOUX, CHAUSSÉE DE TIRLEMONT 75" at bounding box center [335, 74] width 287 height 30
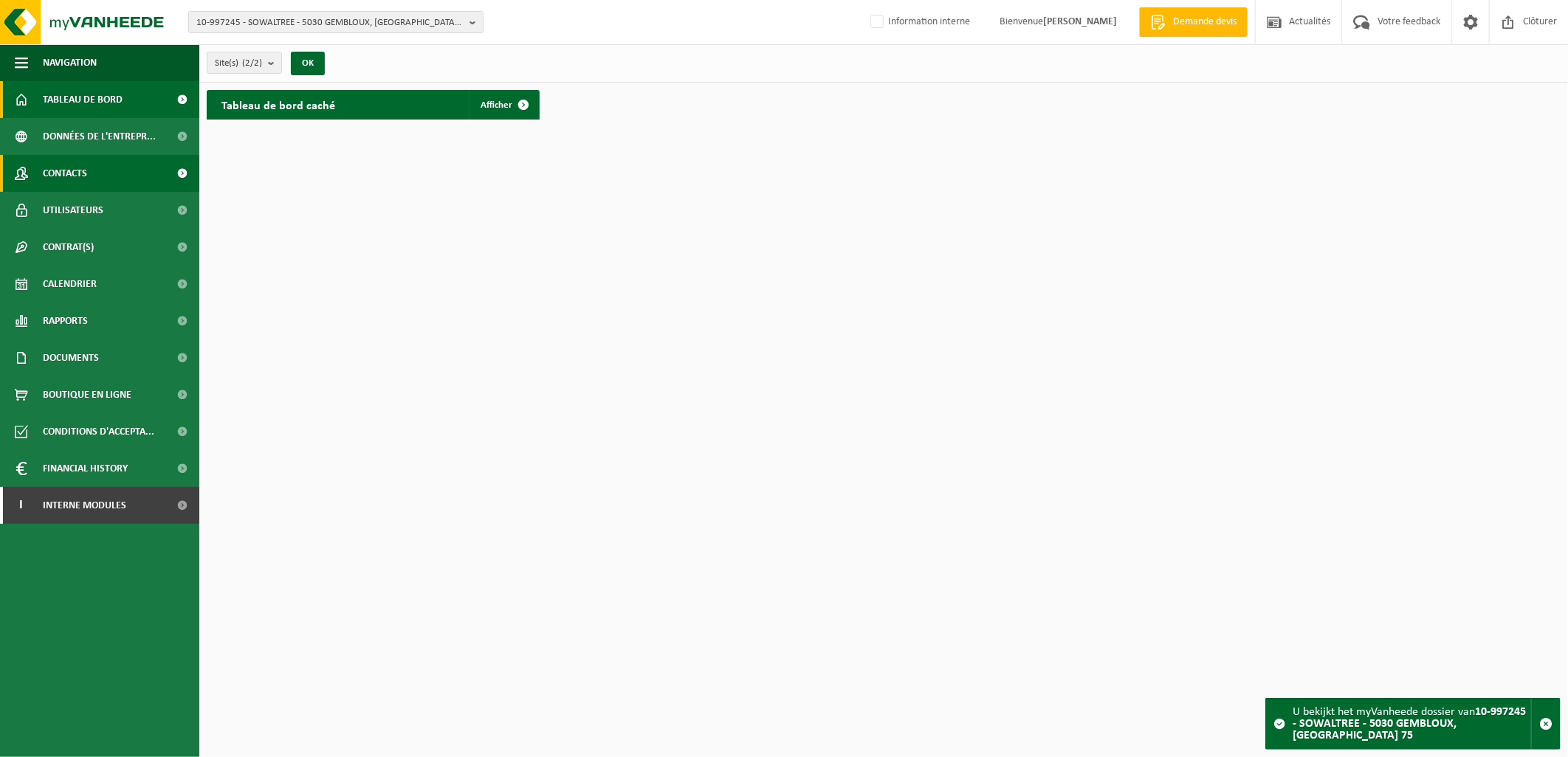
click at [89, 177] on link "Contacts" at bounding box center [99, 173] width 199 height 37
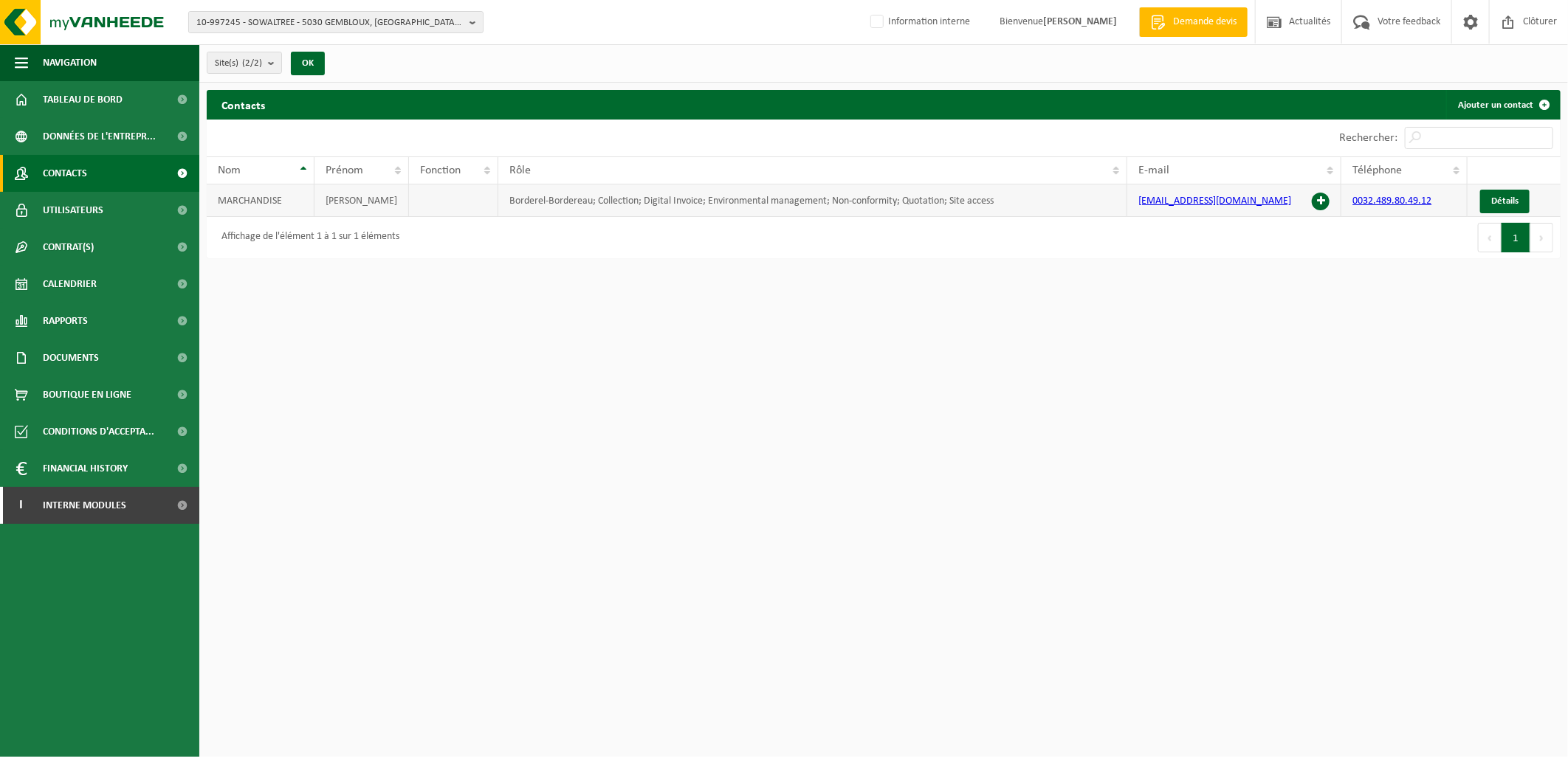
click at [1318, 198] on span at bounding box center [1321, 201] width 17 height 17
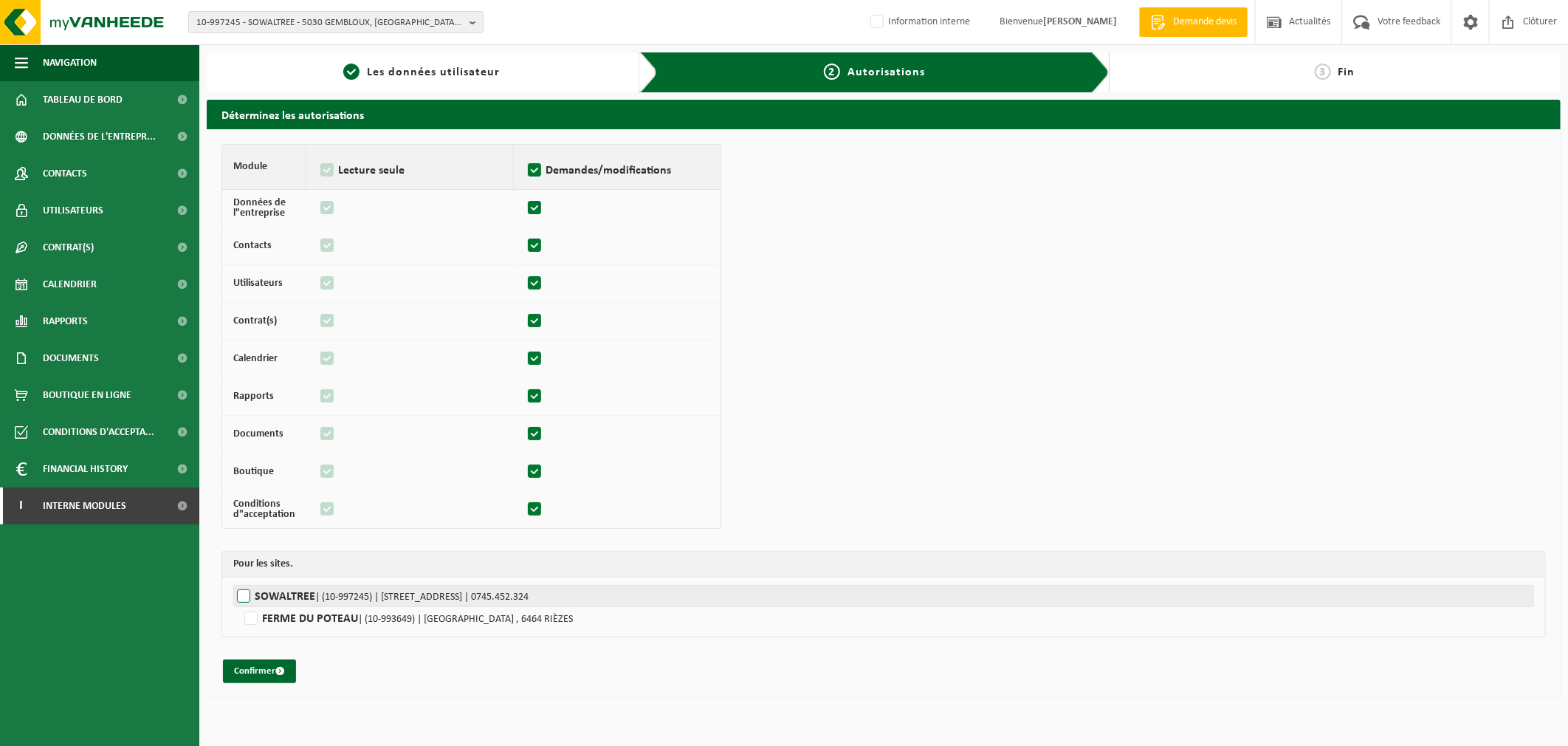
click at [244, 594] on label"] "SOWALTREE | (10-997245) | CHAUSSÉE DE TIRLEMONT 75, 5030 GEMBLOUX | 0745.452.324" at bounding box center [883, 595] width 1301 height 22
click at [244, 594] on input "SOWALTREE | (10-997245) | CHAUSSÉE DE TIRLEMONT 75, 5030 GEMBLOUX | 0745.452.324" at bounding box center [1017, 595] width 1568 height 22
checkbox input "true"
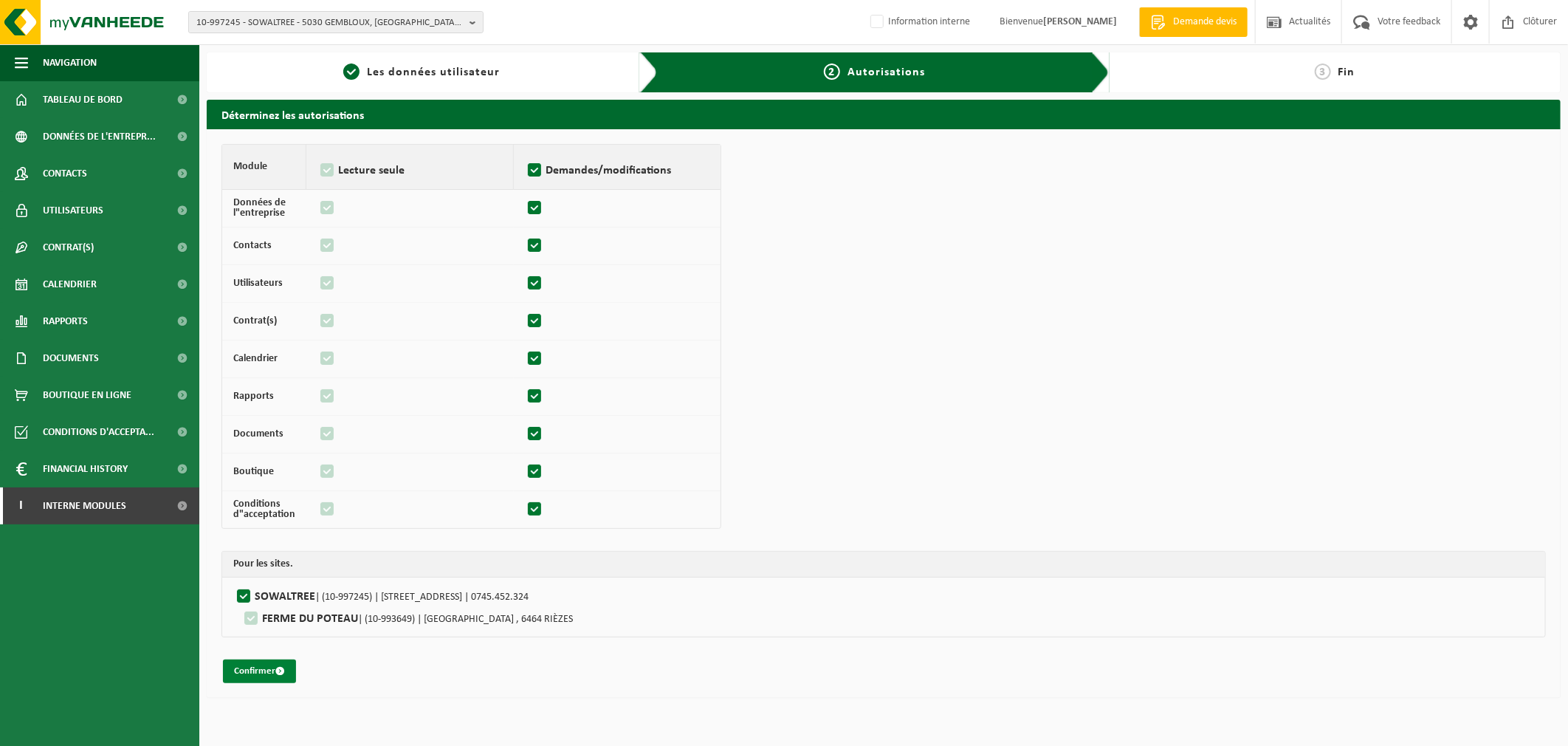
click at [255, 668] on button "Confirmer" at bounding box center [260, 671] width 73 height 24
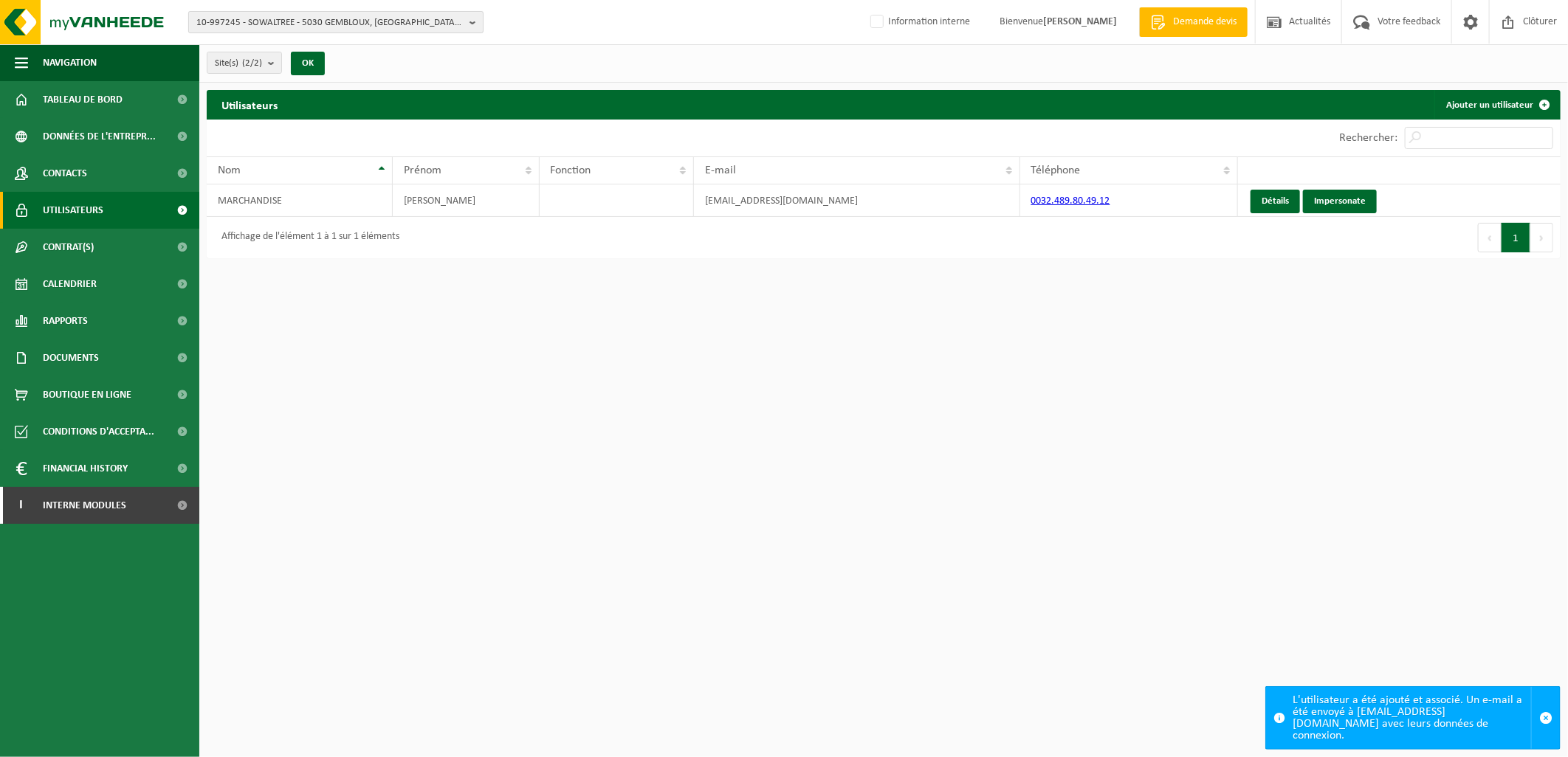
click at [278, 12] on span "10-997245 - SOWALTREE - 5030 GEMBLOUX, CHAUSSÉE DE TIRLEMONT 75" at bounding box center [329, 23] width 267 height 22
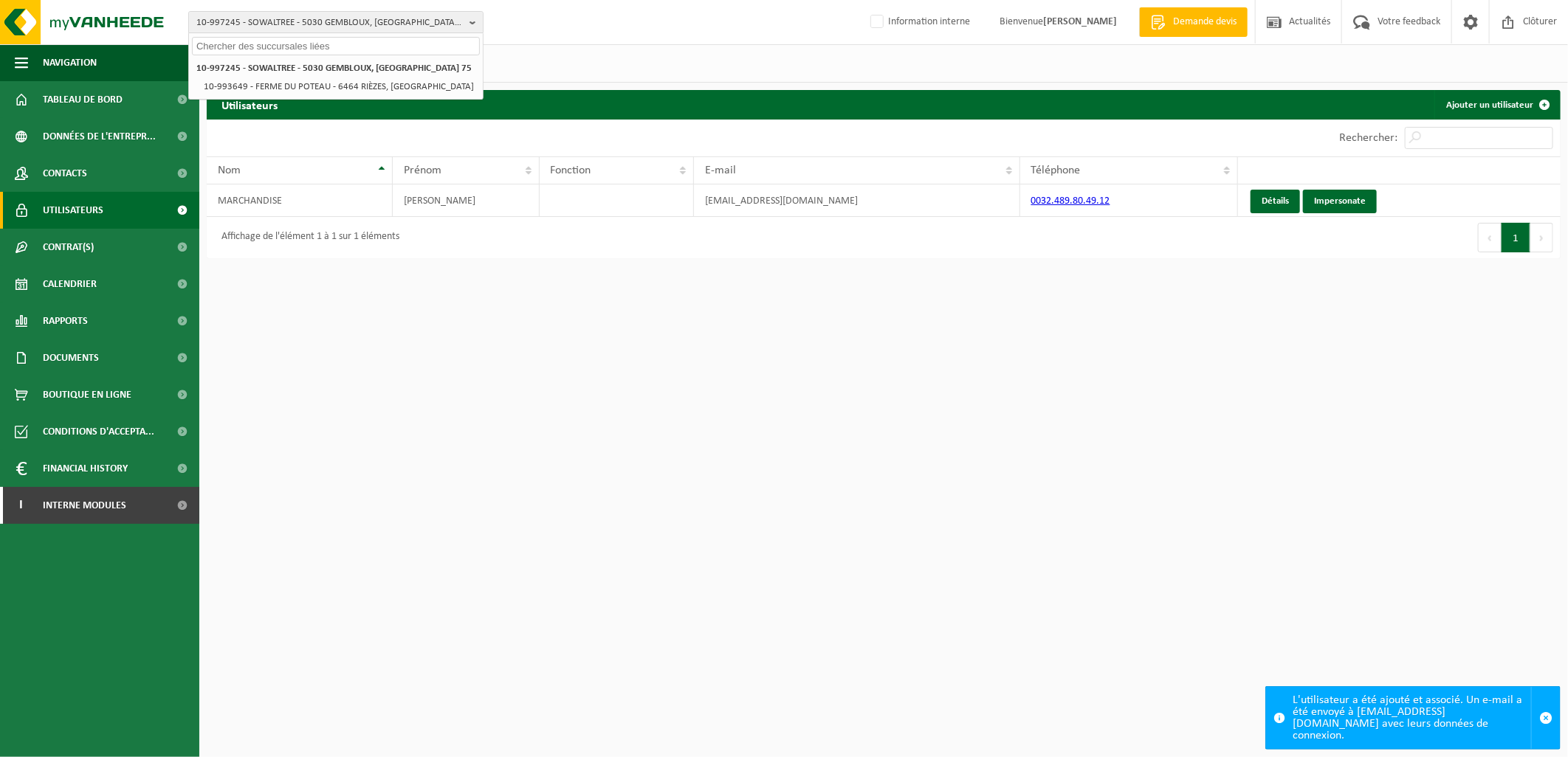
click at [283, 46] on input "text" at bounding box center [335, 45] width 287 height 18
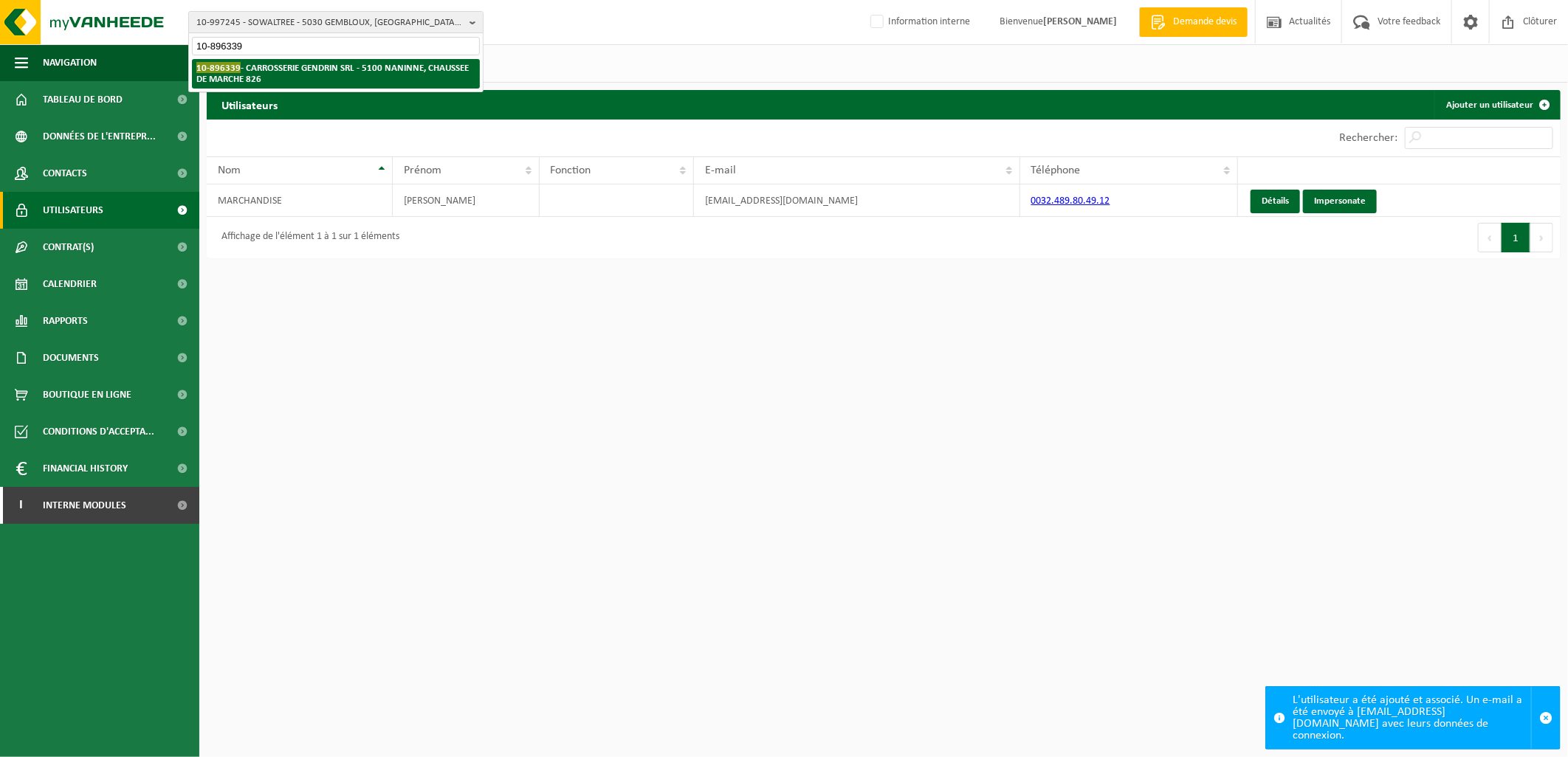
type input "10-896339"
click at [316, 79] on li "10-896339 - CARROSSERIE GENDRIN SRL - 5100 NANINNE, CHAUSSEE DE MARCHE 826" at bounding box center [335, 74] width 287 height 30
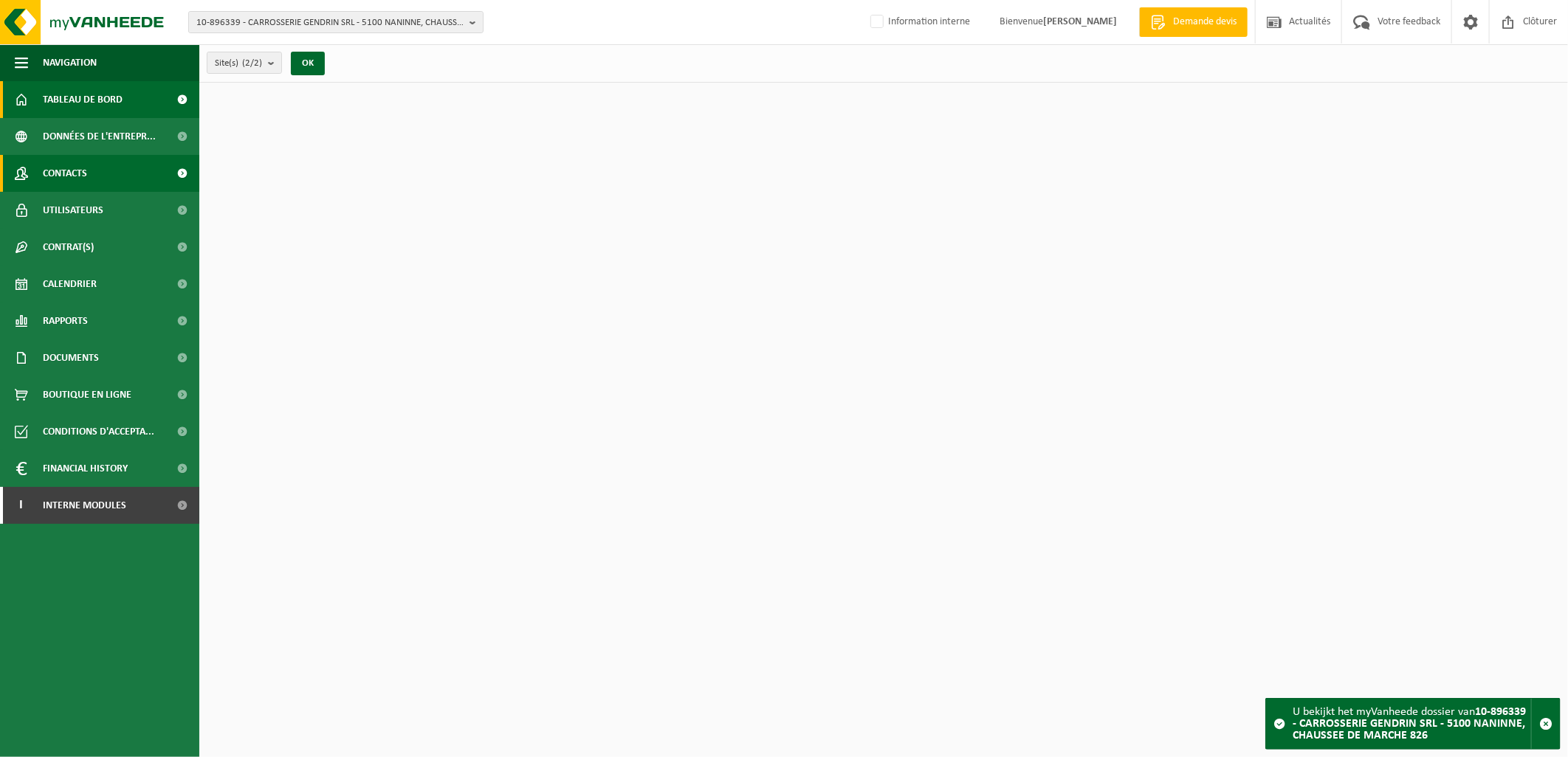
click at [128, 164] on link "Contacts" at bounding box center [99, 173] width 199 height 37
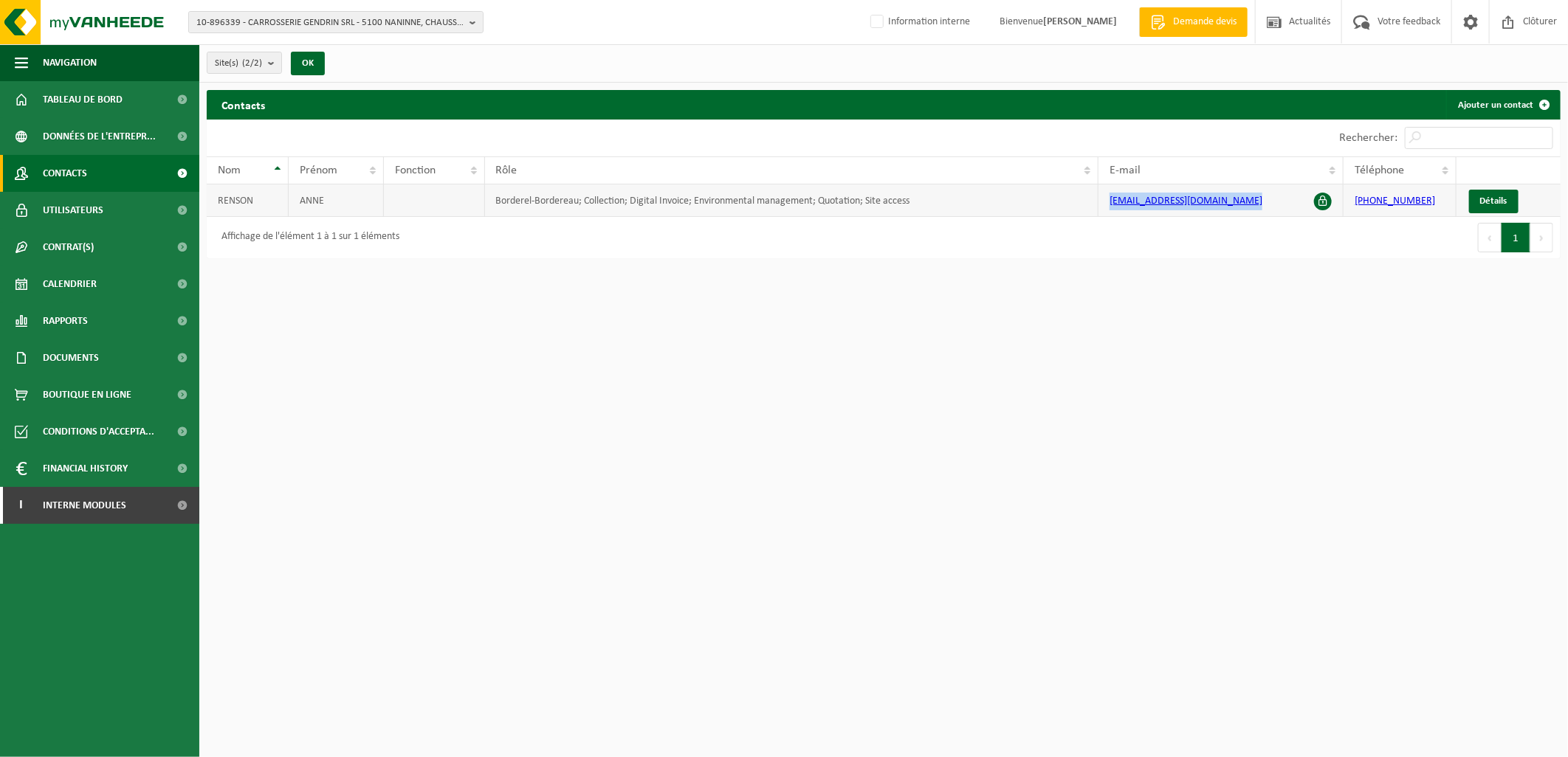
drag, startPoint x: 1251, startPoint y: 204, endPoint x: 1101, endPoint y: 212, distance: 150.2
click at [1101, 212] on td "carrosseriegendrin@gmail.com" at bounding box center [1220, 200] width 245 height 32
copy link "carrosseriegendrin@gmail.com"
click at [254, 23] on span "10-896339 - CARROSSERIE GENDRIN SRL - 5100 NANINNE, CHAUSSEE DE MARCHE 826" at bounding box center [329, 23] width 267 height 22
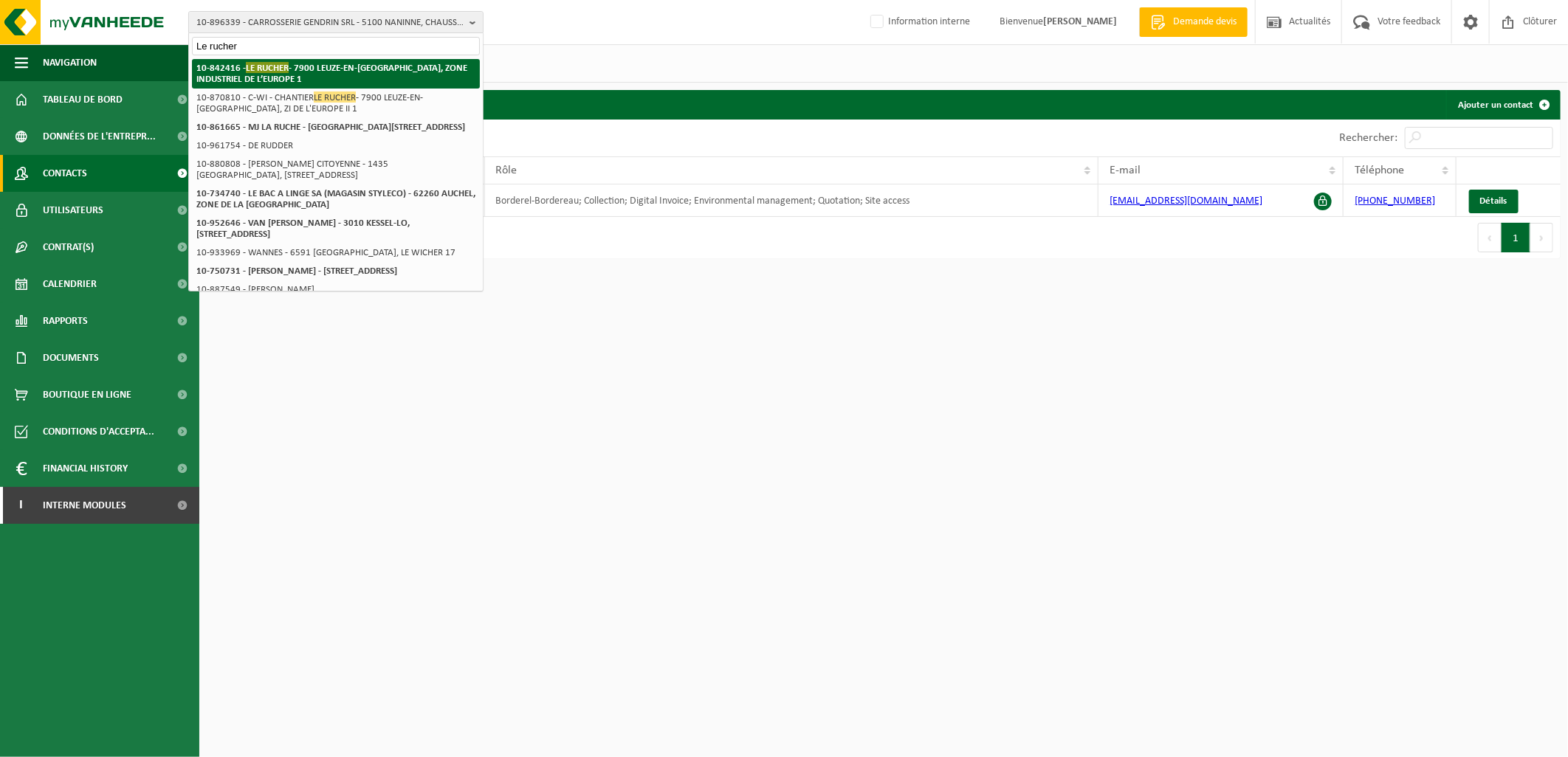
type input "Le rucher"
click at [268, 68] on span "LE RUCHER" at bounding box center [267, 67] width 43 height 11
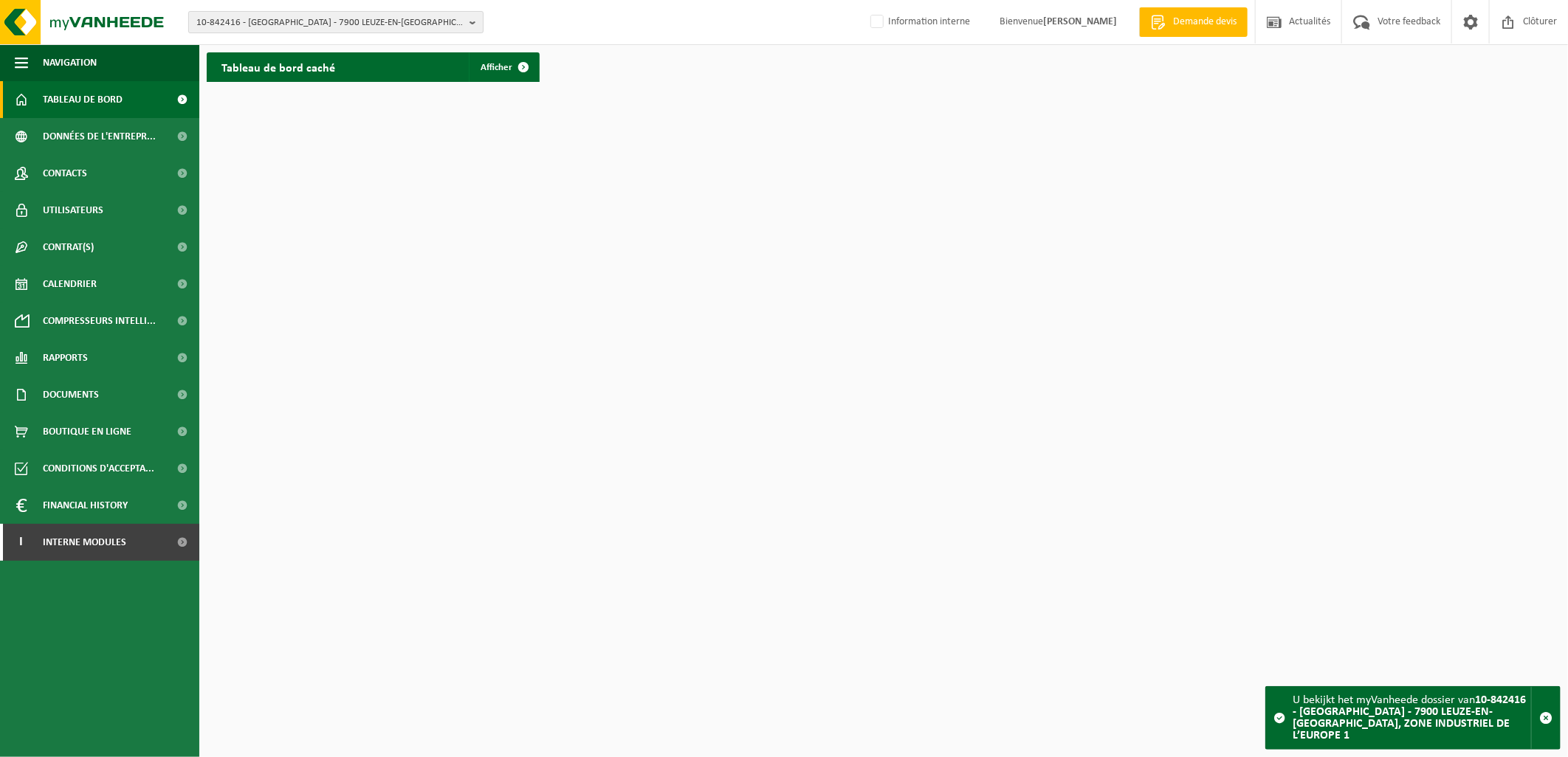
click at [247, 20] on span "10-842416 - [GEOGRAPHIC_DATA] - 7900 LEUZE-EN-[GEOGRAPHIC_DATA], ZONE INDUSTRIE…" at bounding box center [329, 23] width 267 height 22
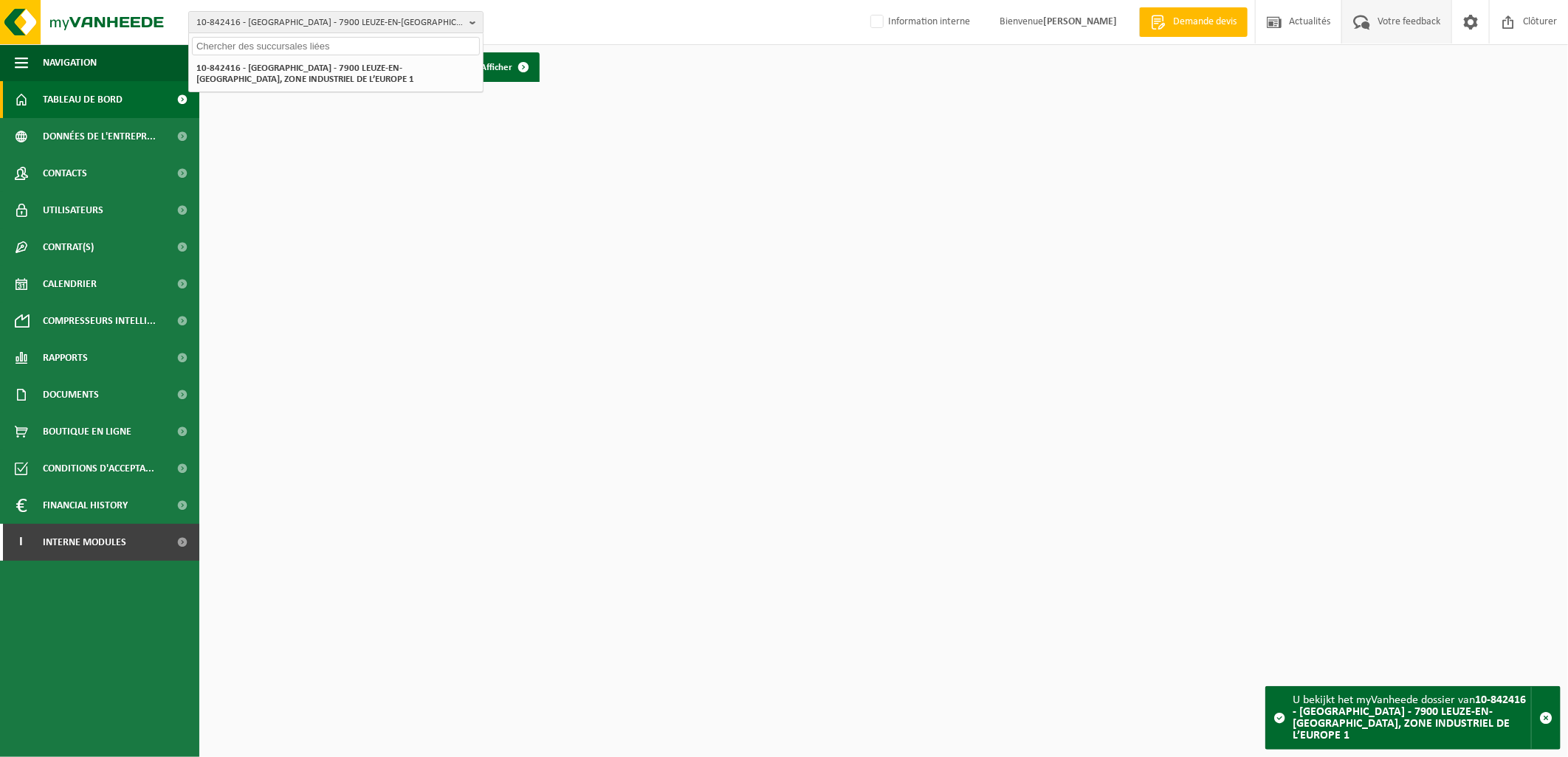
click at [1417, 27] on span "Votre feedback" at bounding box center [1409, 22] width 70 height 44
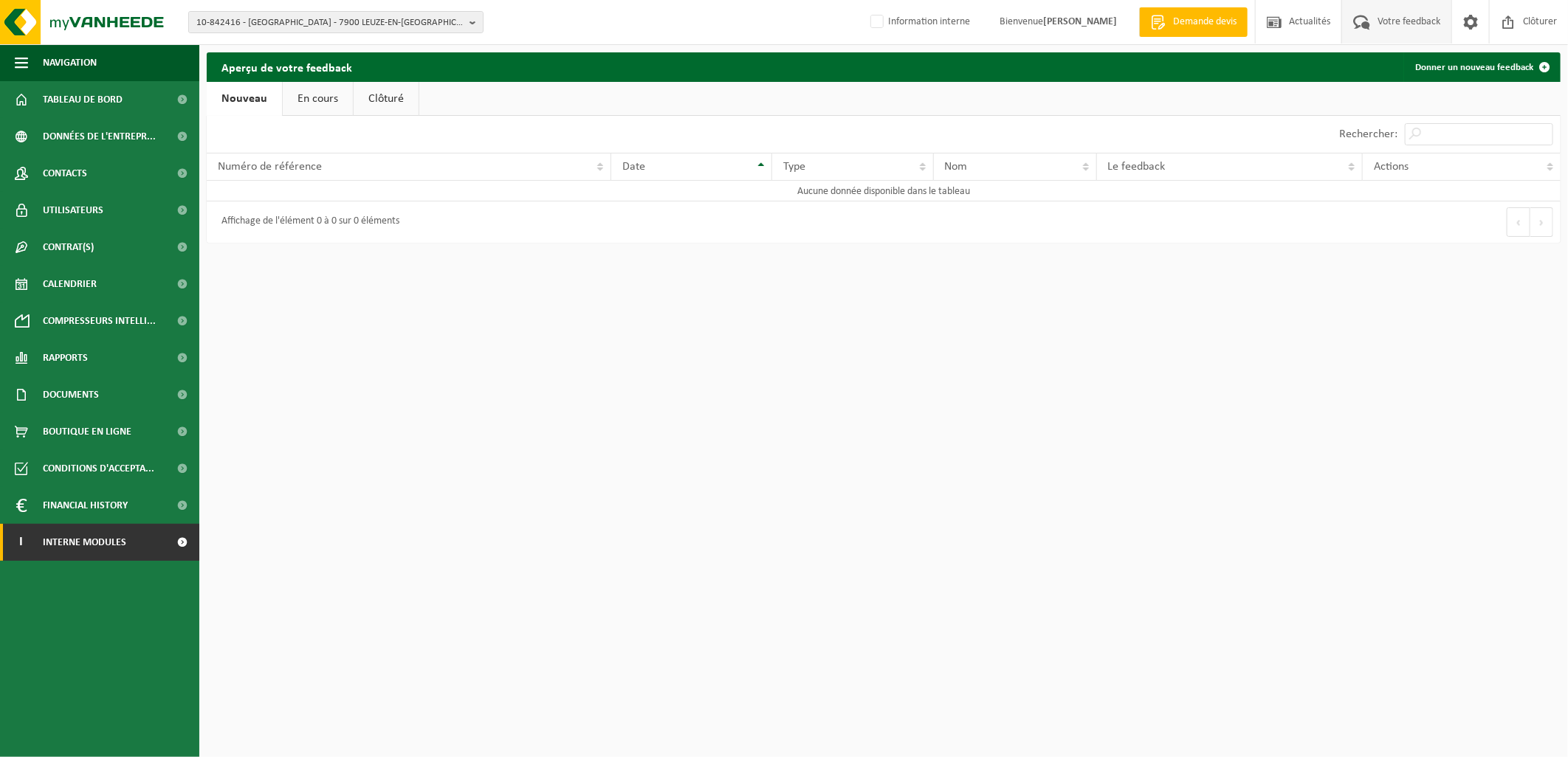
click at [135, 537] on link "I Interne modules" at bounding box center [99, 543] width 199 height 37
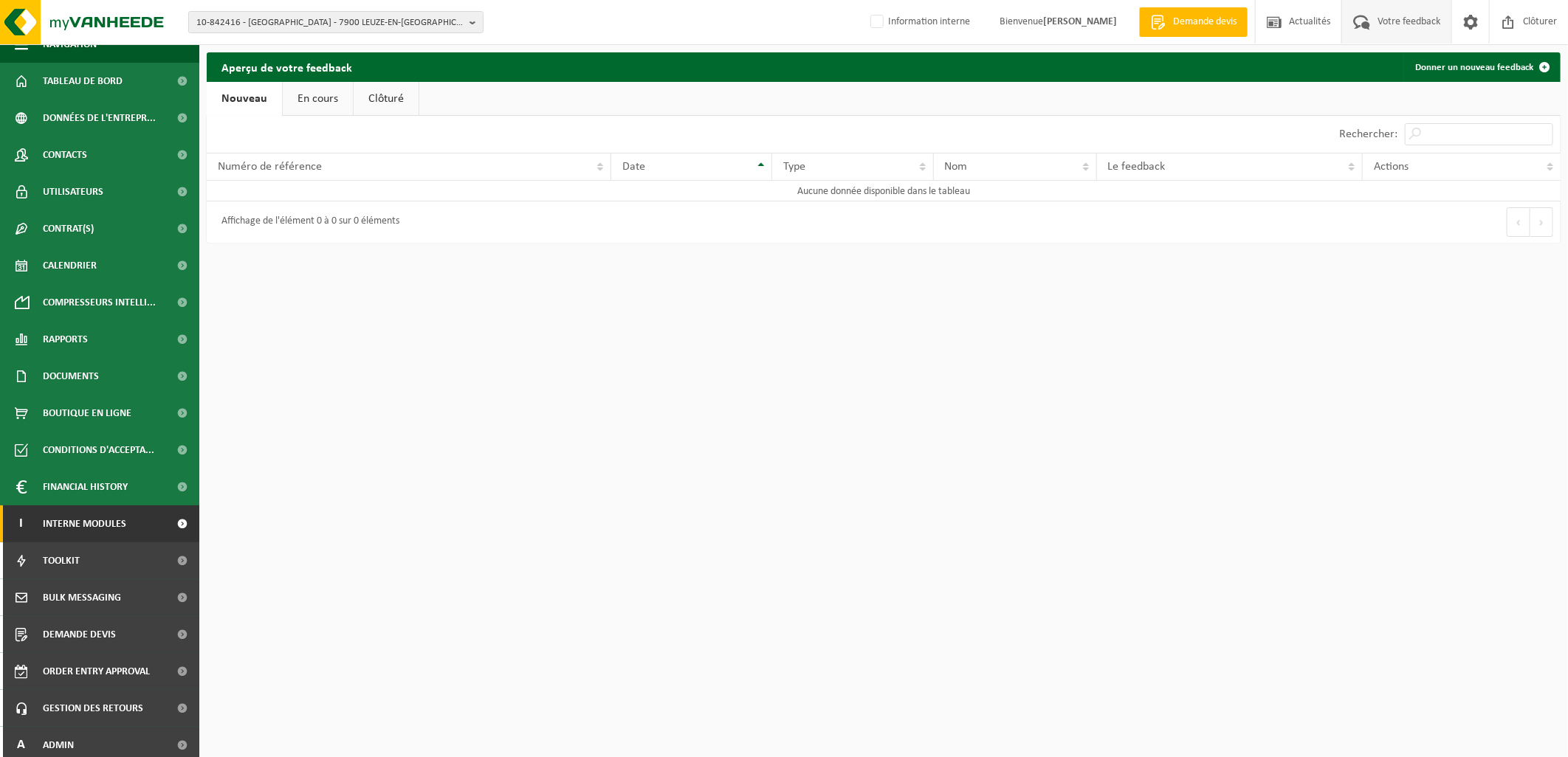
scroll to position [24, 0]
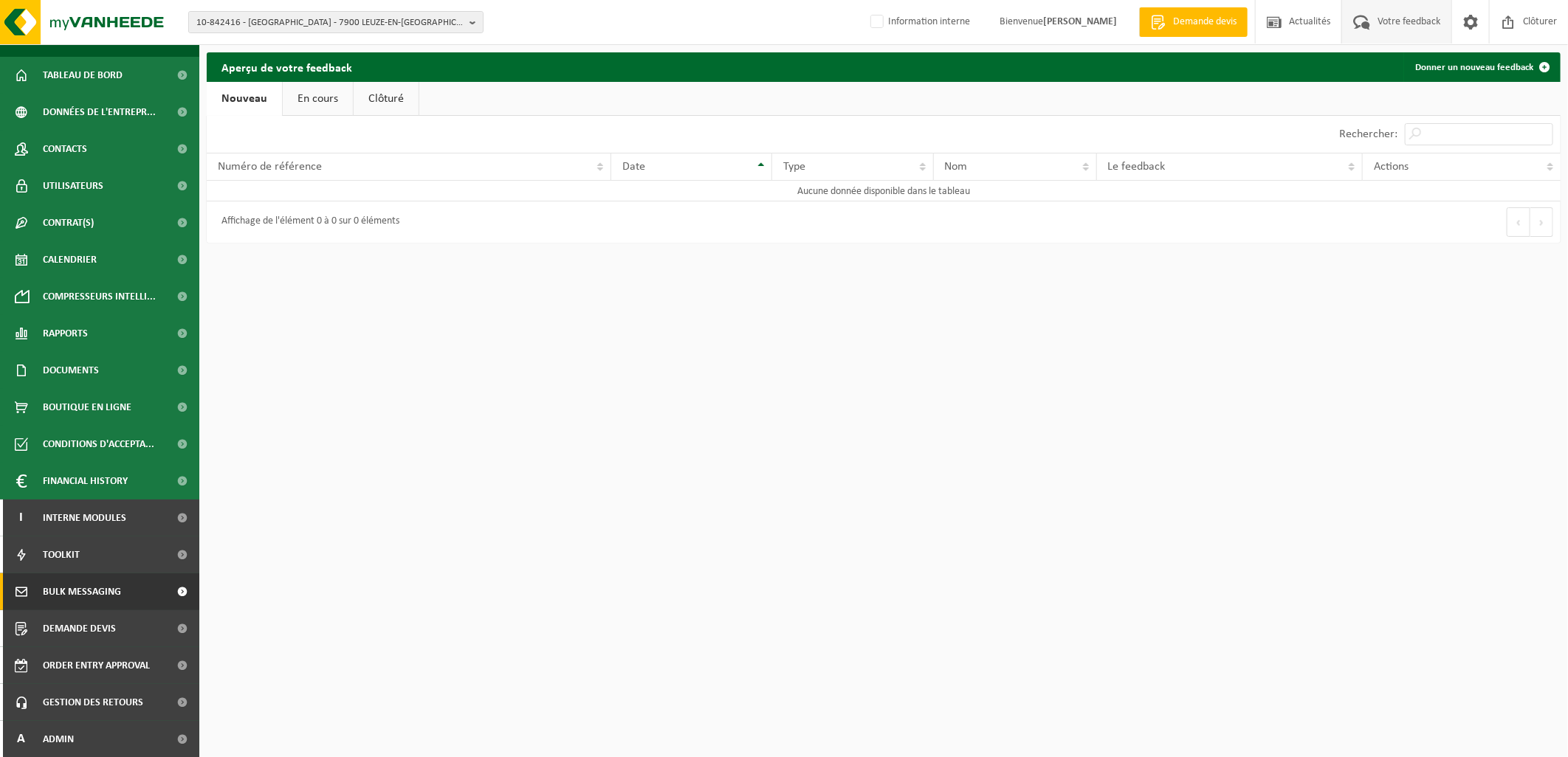
click at [107, 595] on span "Bulk Messaging" at bounding box center [82, 591] width 78 height 37
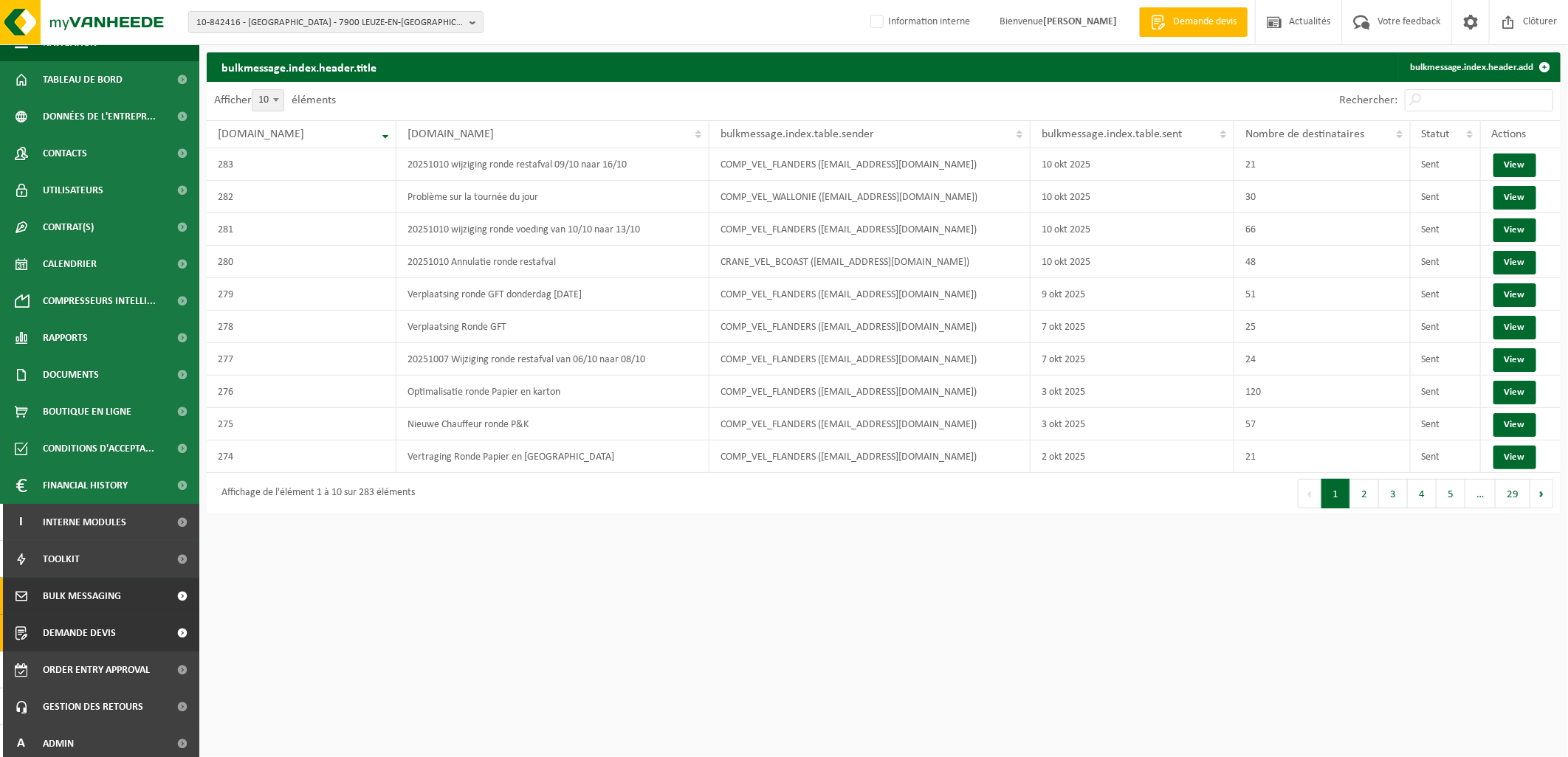
scroll to position [24, 0]
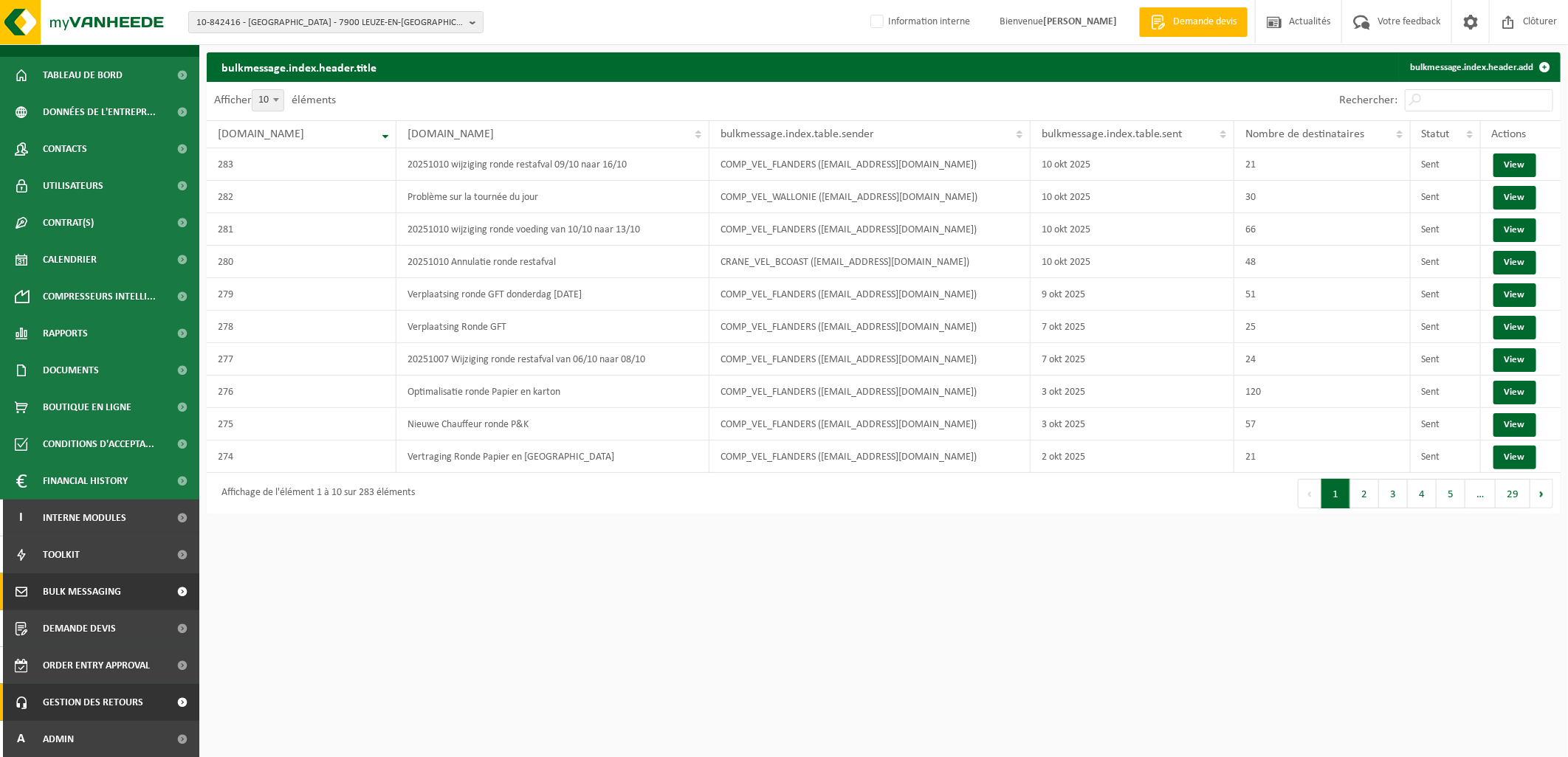
click at [131, 707] on span "Gestion des retours" at bounding box center [92, 702] width 100 height 37
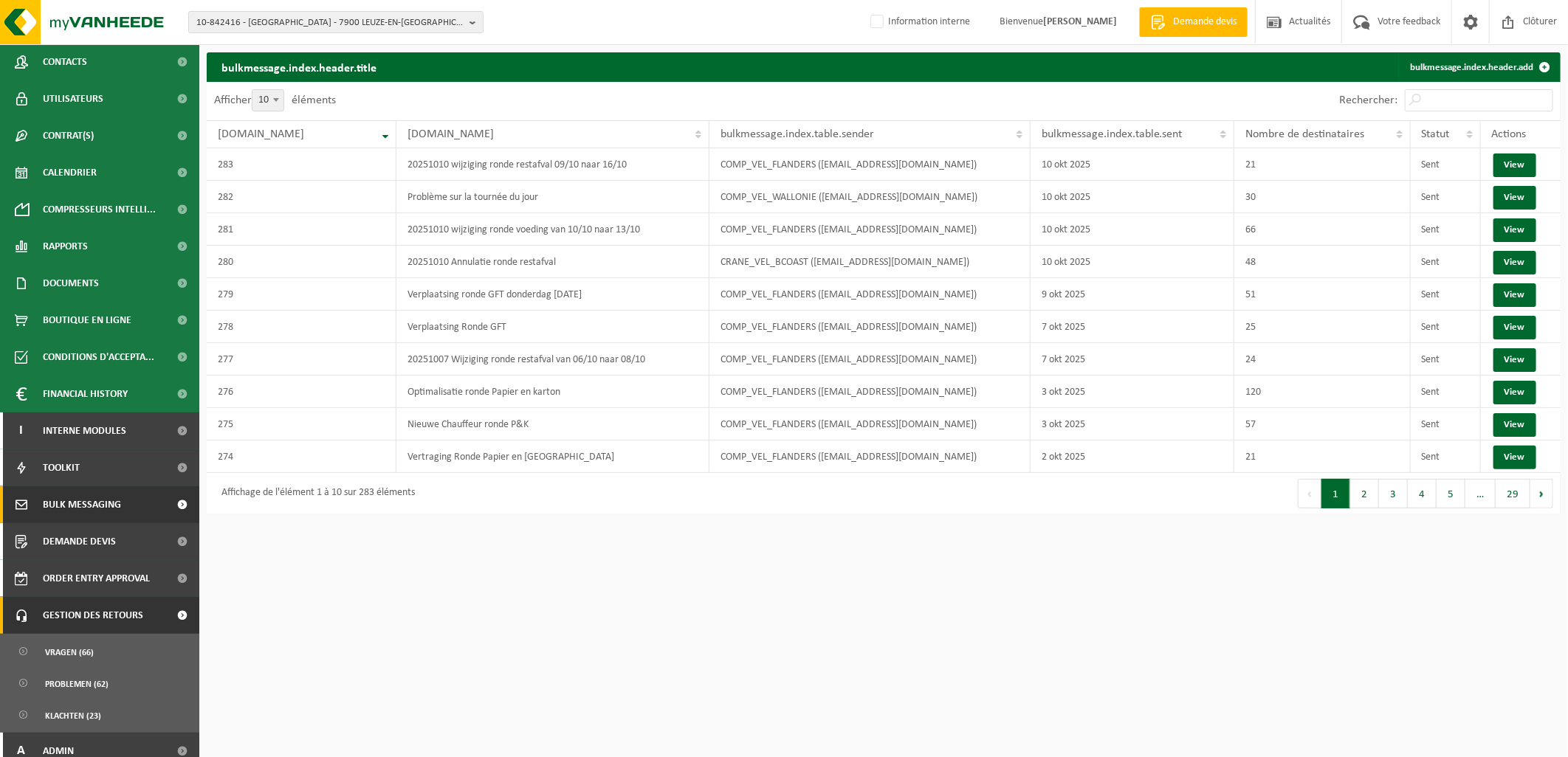
scroll to position [124, 0]
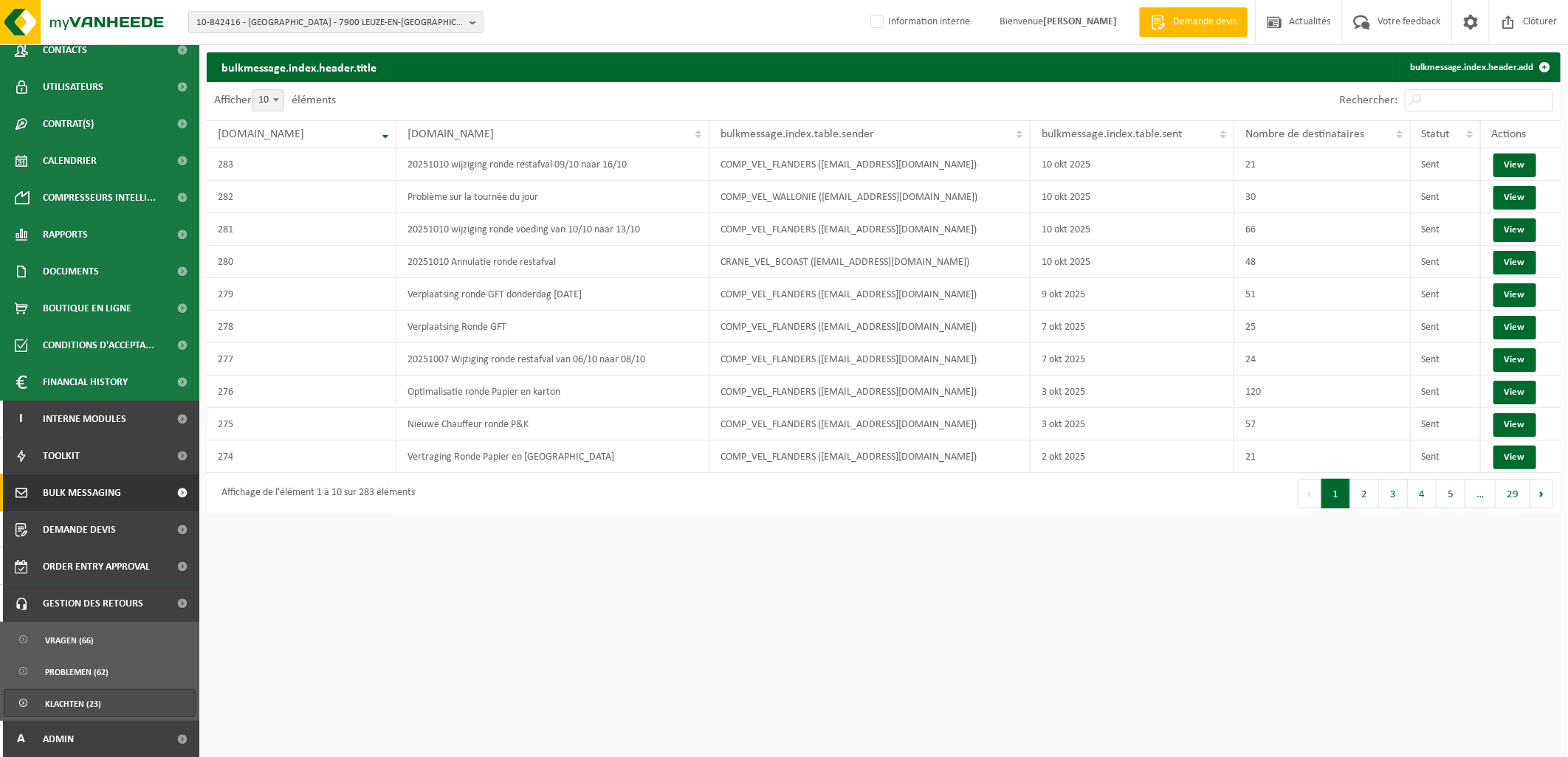
click at [84, 701] on span "Klachten (23)" at bounding box center [73, 704] width 56 height 28
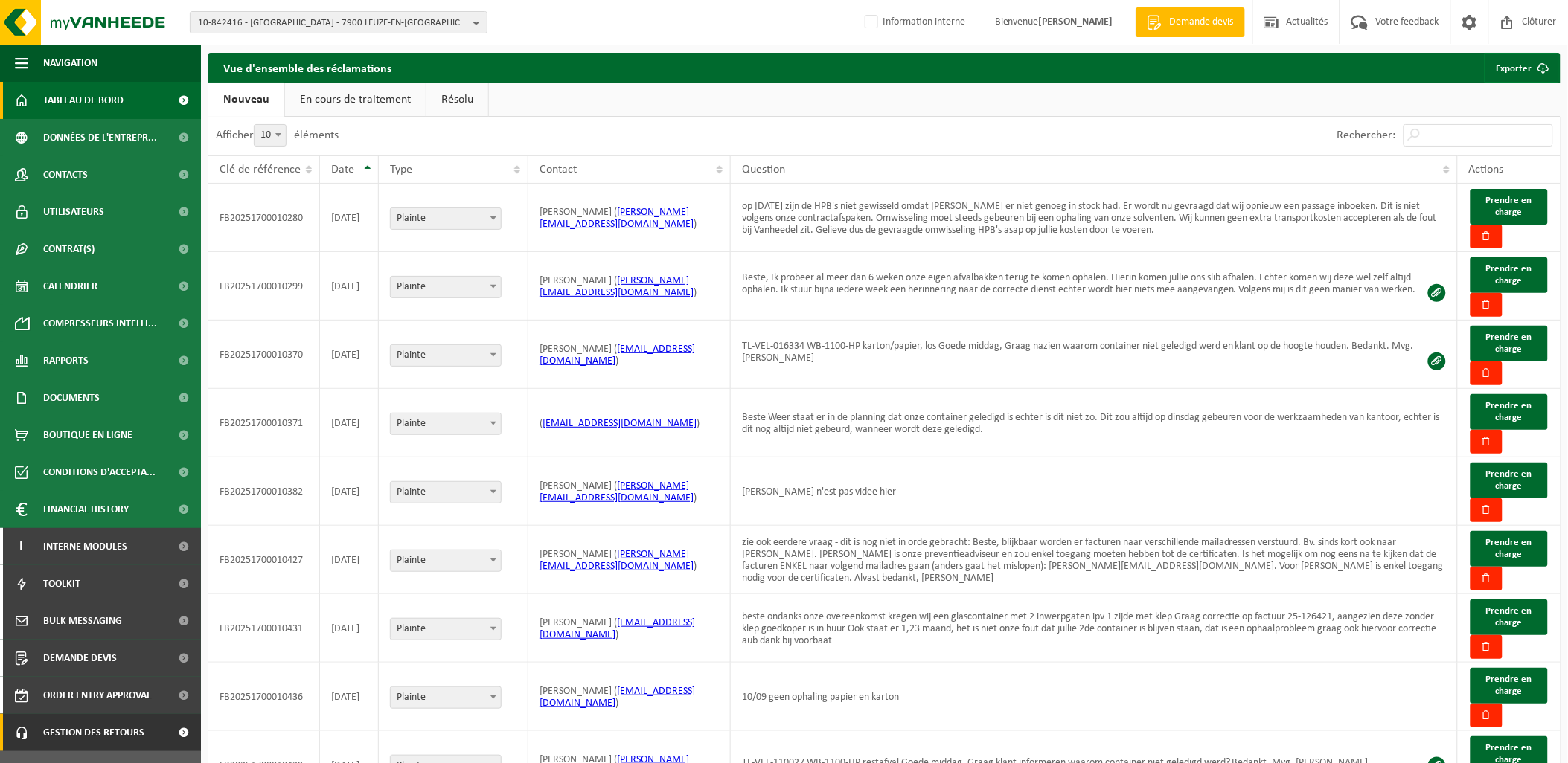
click at [90, 104] on span "Tableau de bord" at bounding box center [83, 100] width 81 height 37
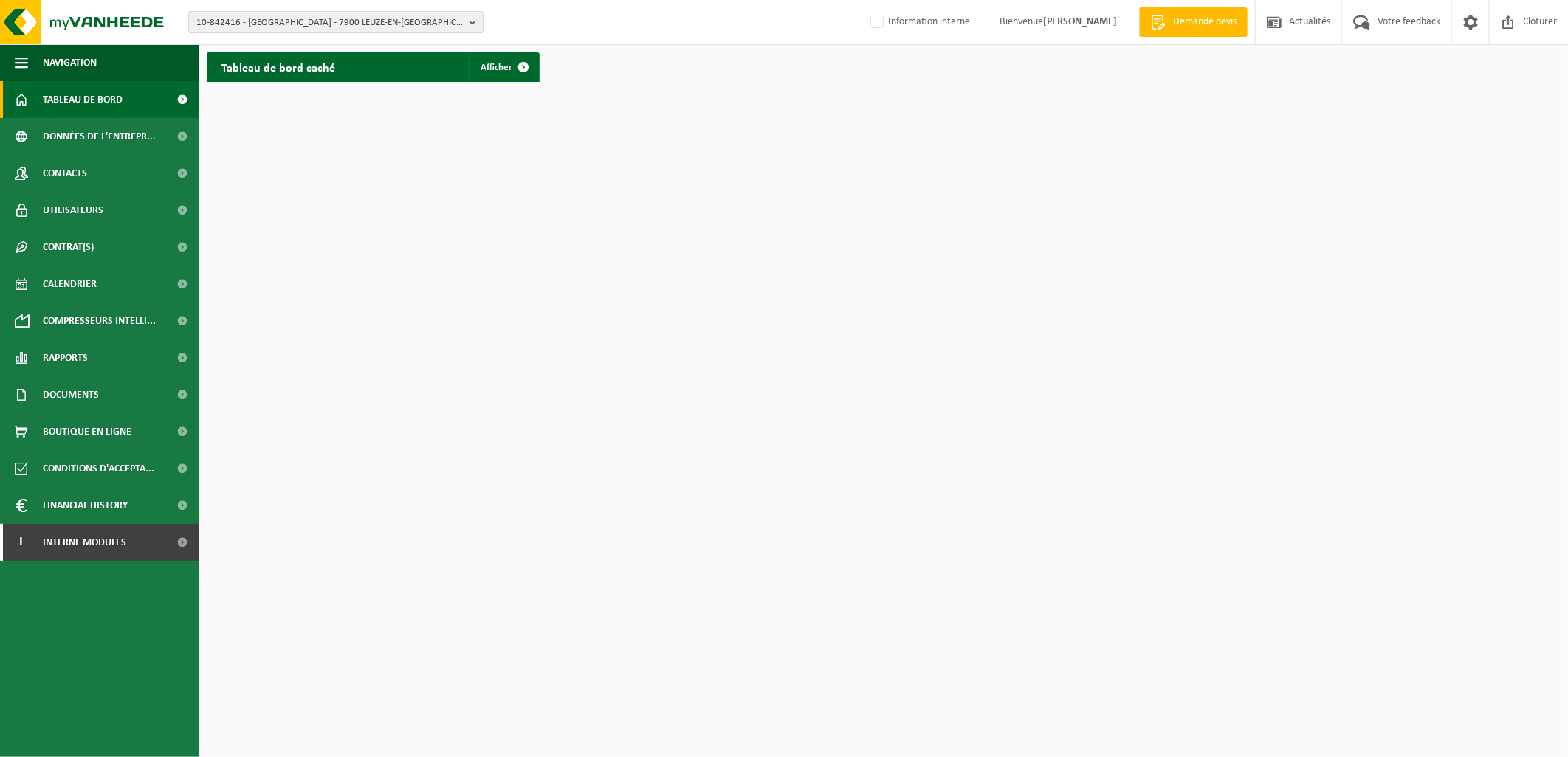
click at [295, 12] on span "10-842416 - [GEOGRAPHIC_DATA] - 7900 LEUZE-EN-[GEOGRAPHIC_DATA], ZONE INDUSTRIE…" at bounding box center [329, 23] width 267 height 22
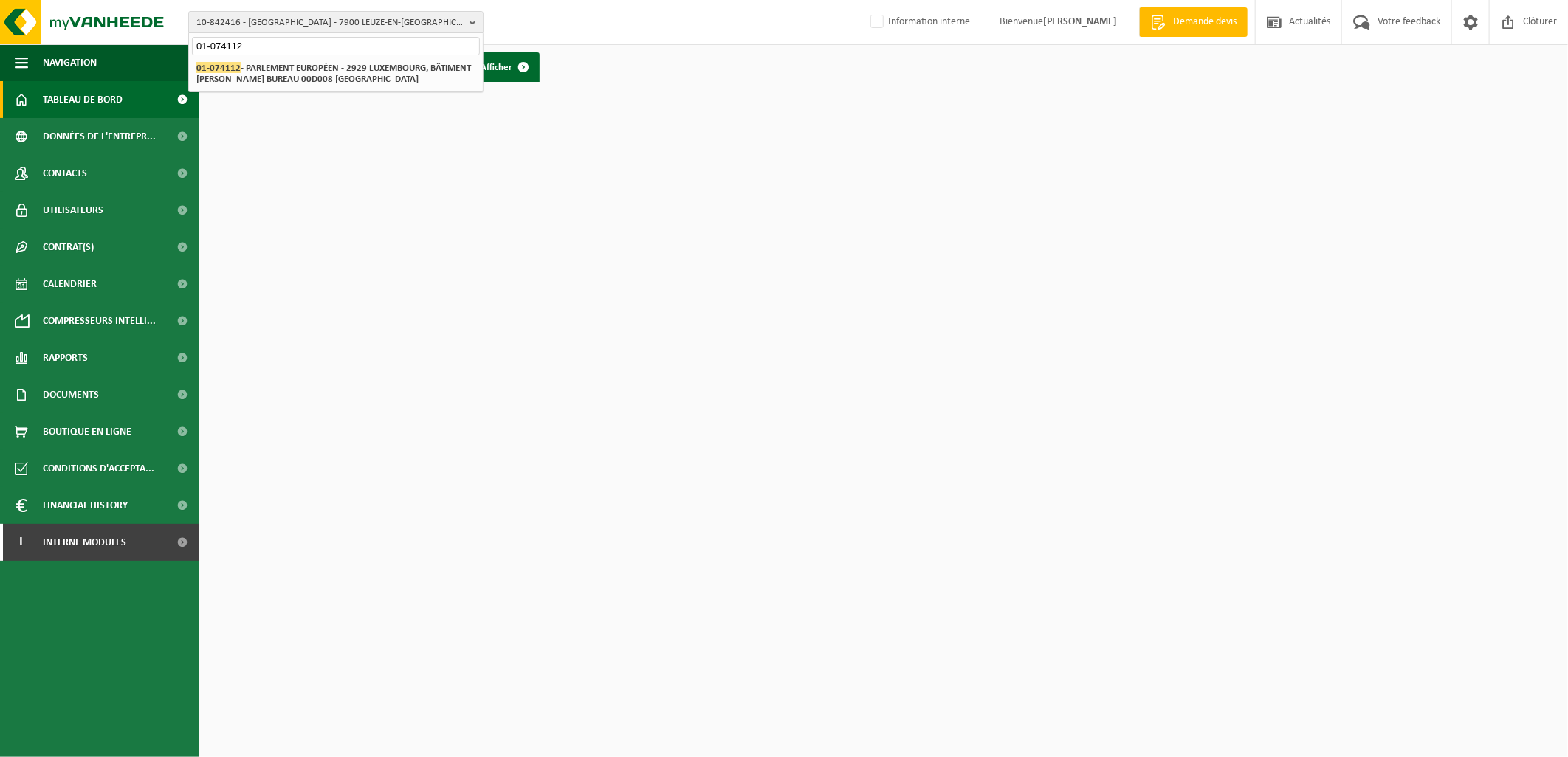
type input "01-074112"
click at [287, 69] on strong "01-074112 - PARLEMENT EUROPÉEN - [GEOGRAPHIC_DATA], BÂTIMENT [PERSON_NAME] BURE…" at bounding box center [333, 72] width 274 height 22
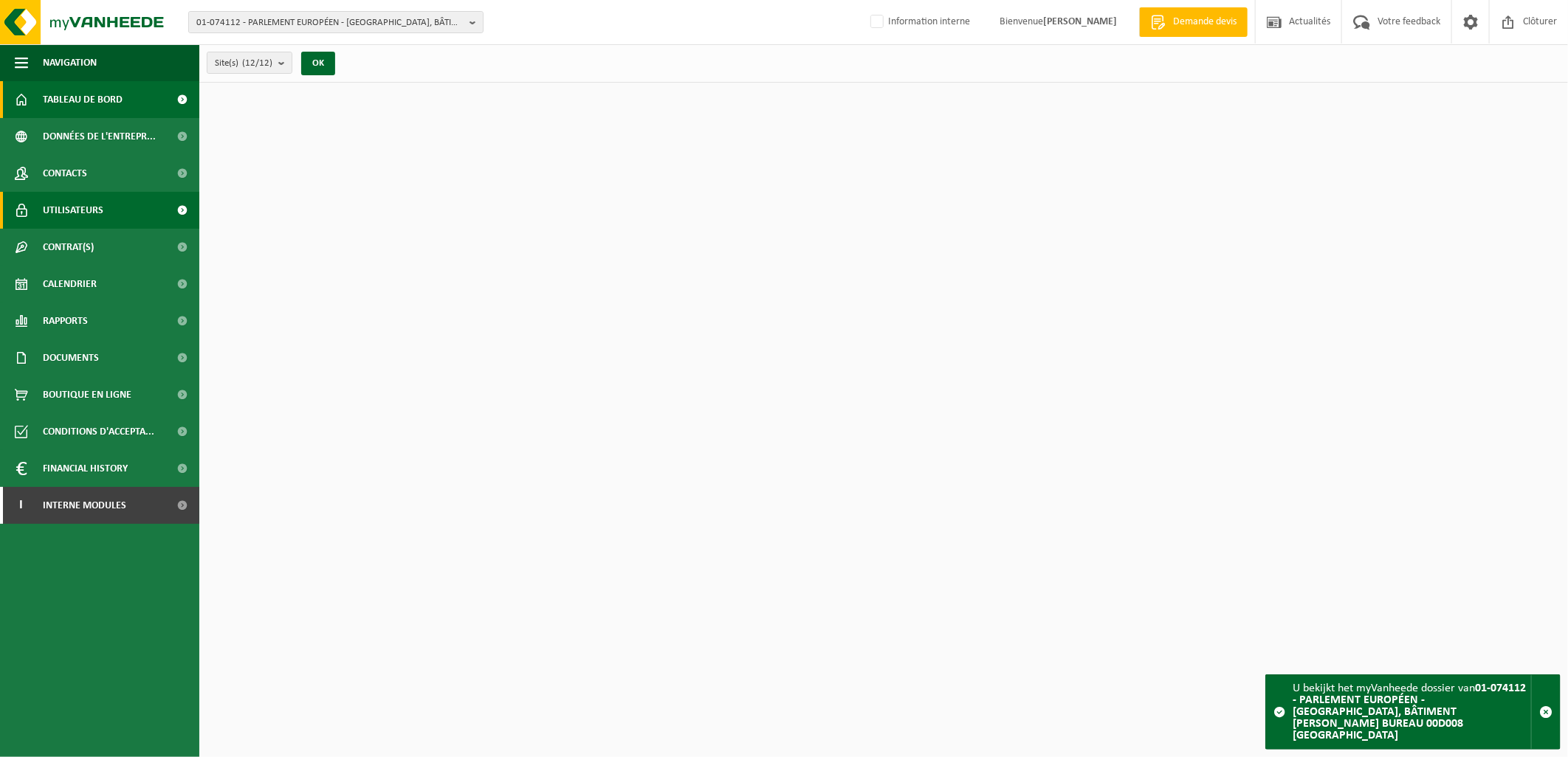
click at [93, 226] on span "Utilisateurs" at bounding box center [72, 210] width 60 height 37
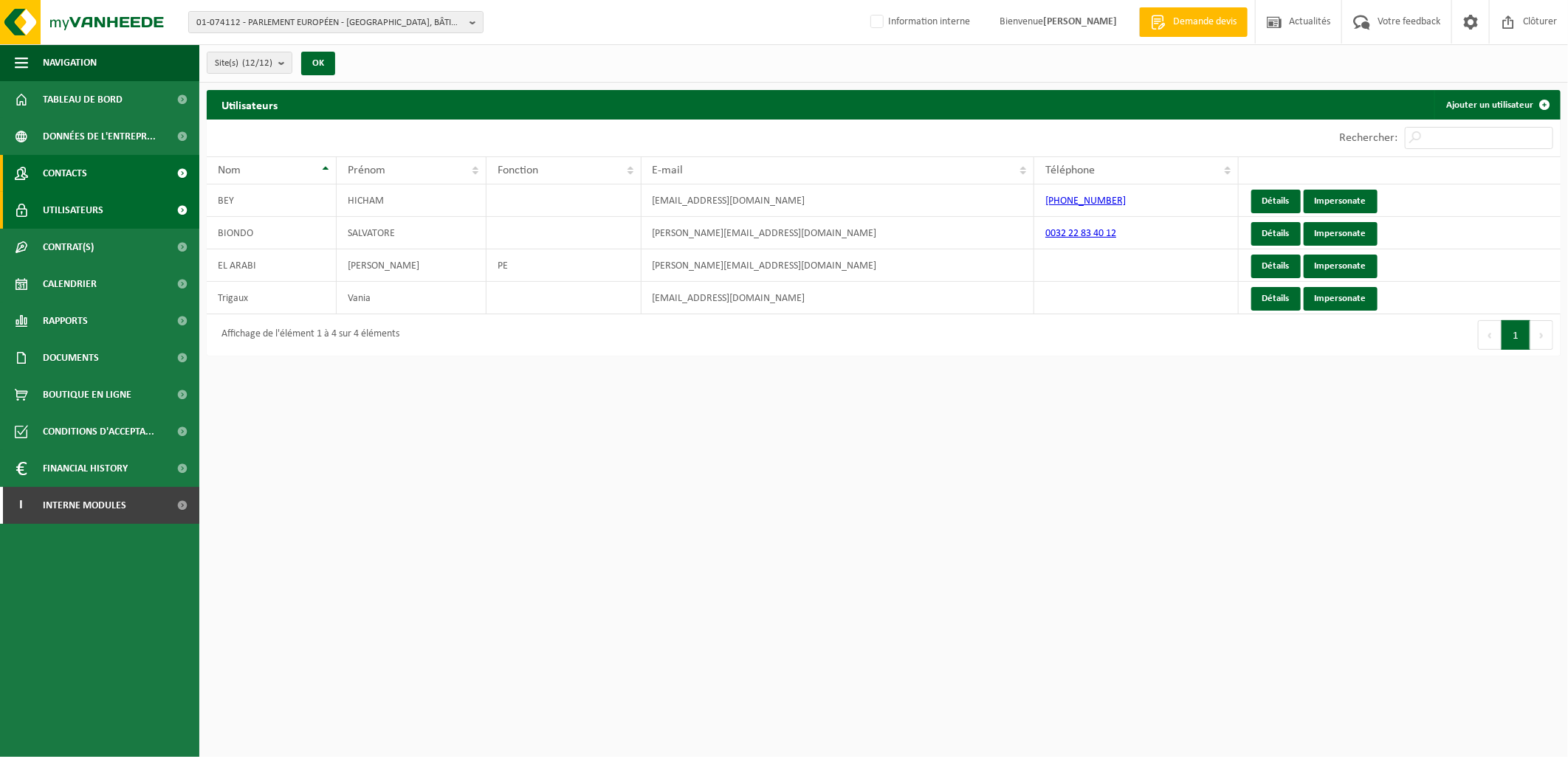
click at [83, 159] on span "Contacts" at bounding box center [64, 173] width 44 height 37
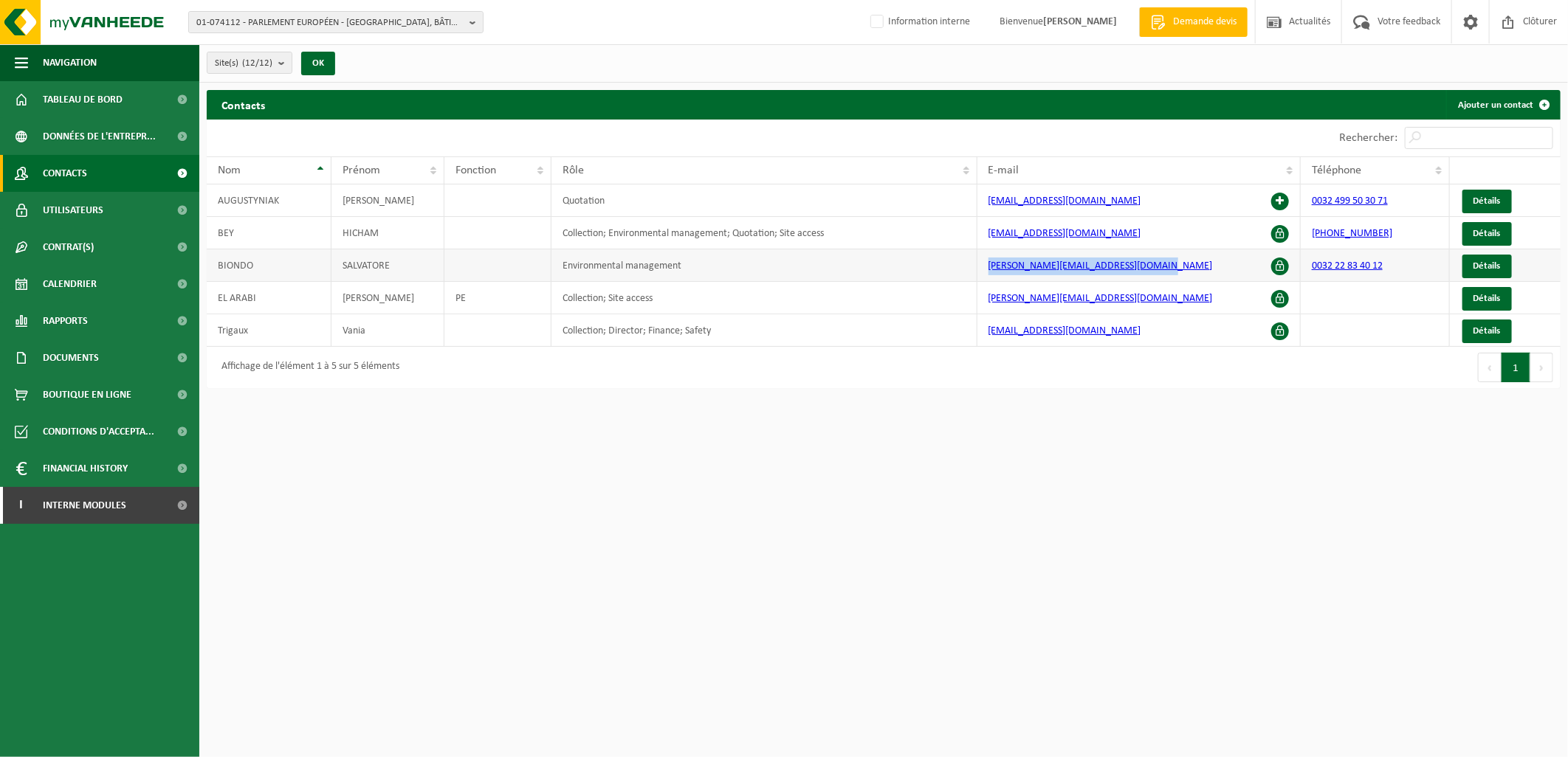
drag, startPoint x: 1155, startPoint y: 263, endPoint x: 984, endPoint y: 263, distance: 171.0
click at [984, 263] on td "[PERSON_NAME][EMAIL_ADDRESS][DOMAIN_NAME]" at bounding box center [1139, 265] width 323 height 32
copy link "[PERSON_NAME][EMAIL_ADDRESS][DOMAIN_NAME]"
click at [82, 503] on span "Interne modules" at bounding box center [84, 505] width 84 height 37
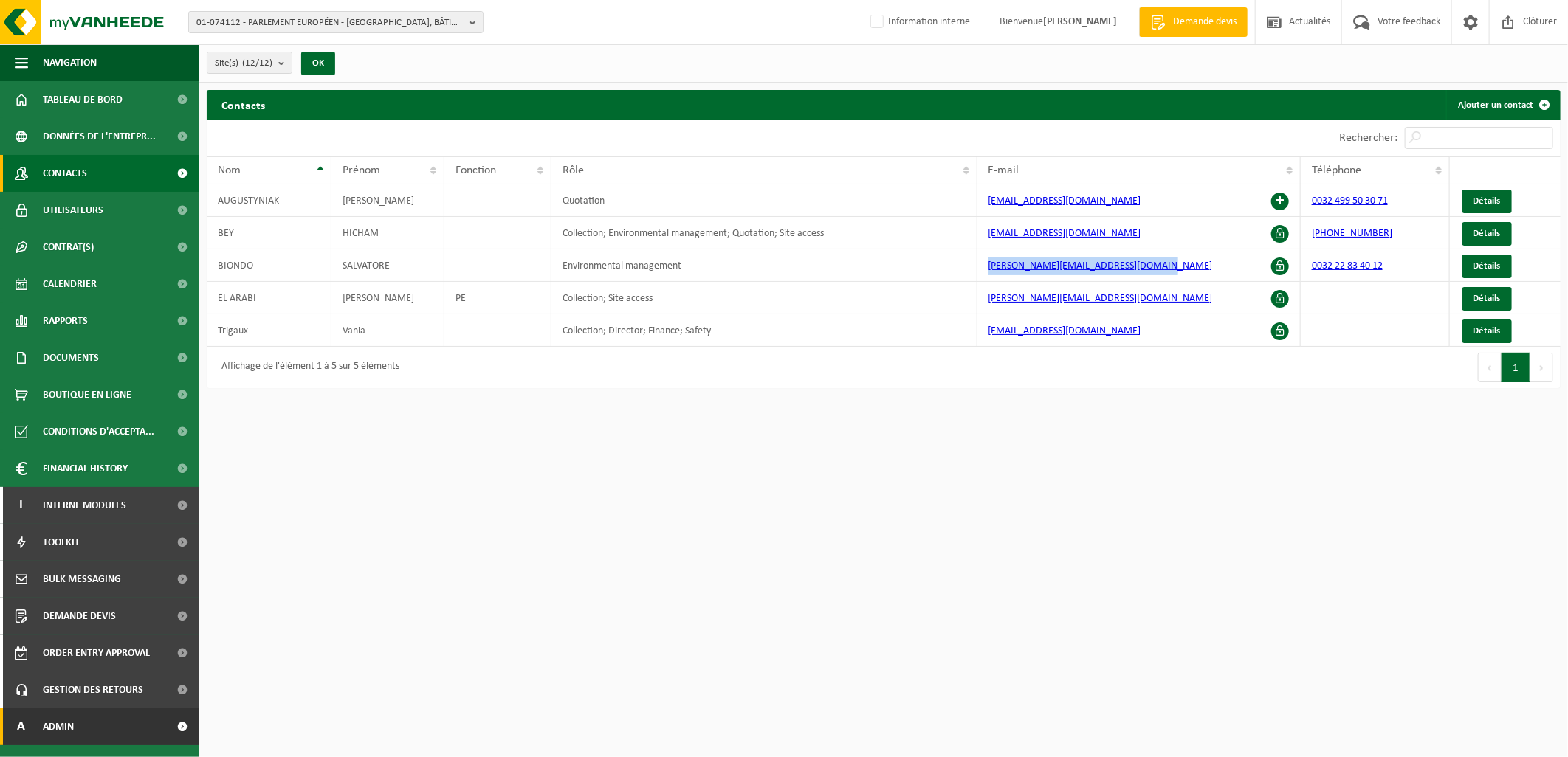
click at [89, 732] on link "A Admin" at bounding box center [99, 727] width 199 height 37
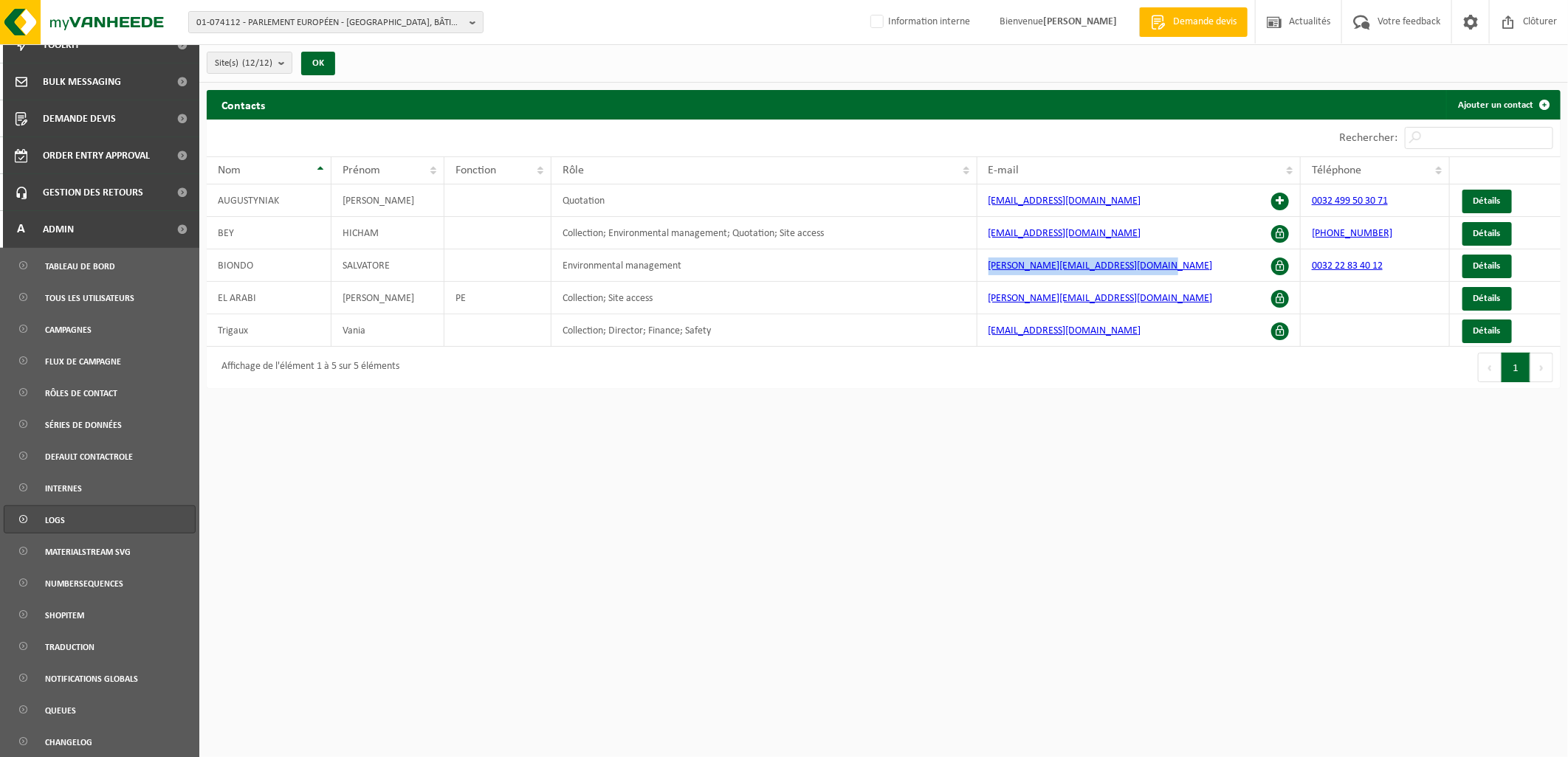
scroll to position [499, 0]
click at [113, 295] on span "Tous les utilisateurs" at bounding box center [90, 297] width 90 height 28
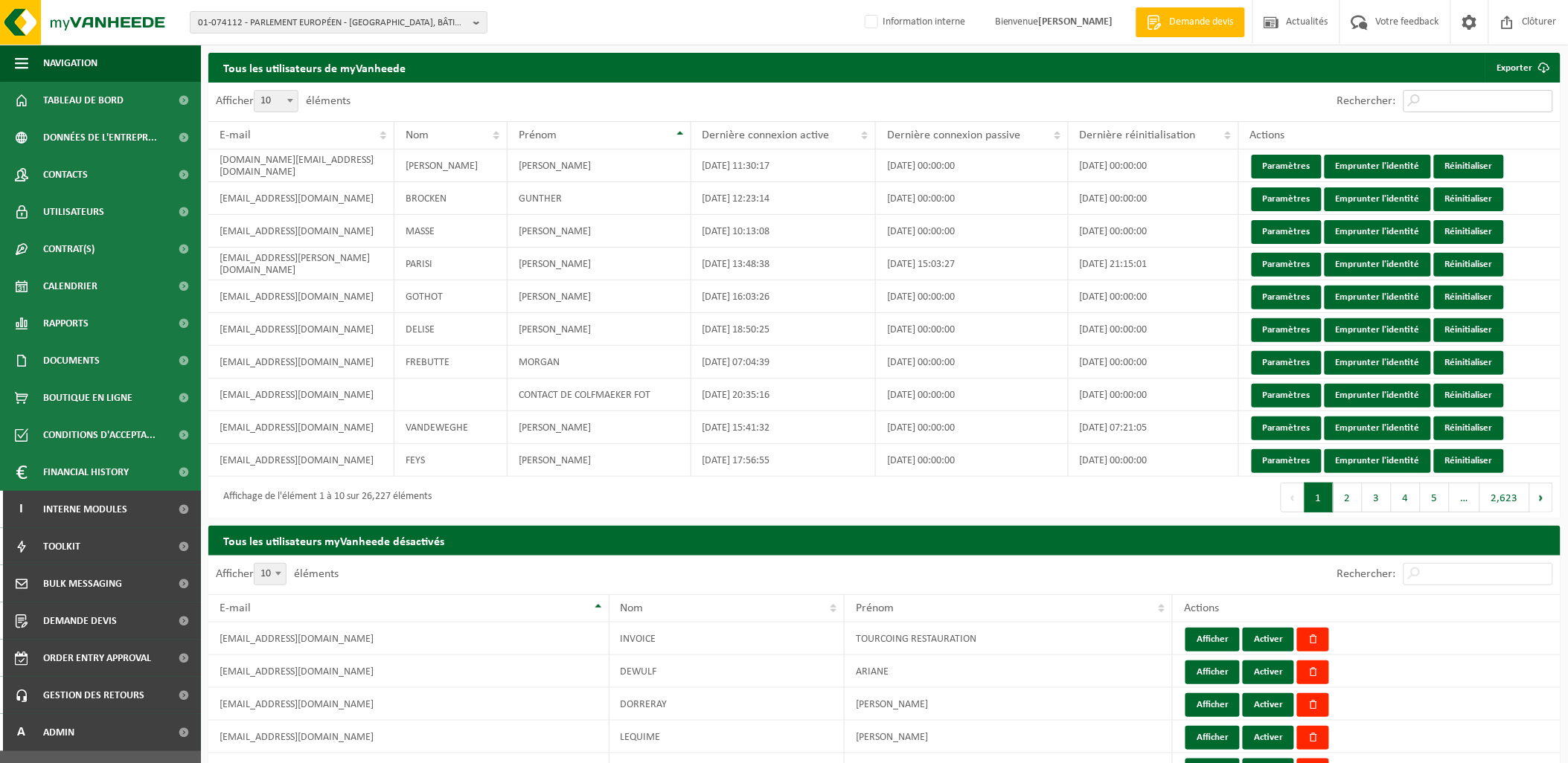
click at [1445, 100] on input "Rechercher:" at bounding box center [1478, 101] width 149 height 22
paste input "[PERSON_NAME][EMAIL_ADDRESS][DOMAIN_NAME]"
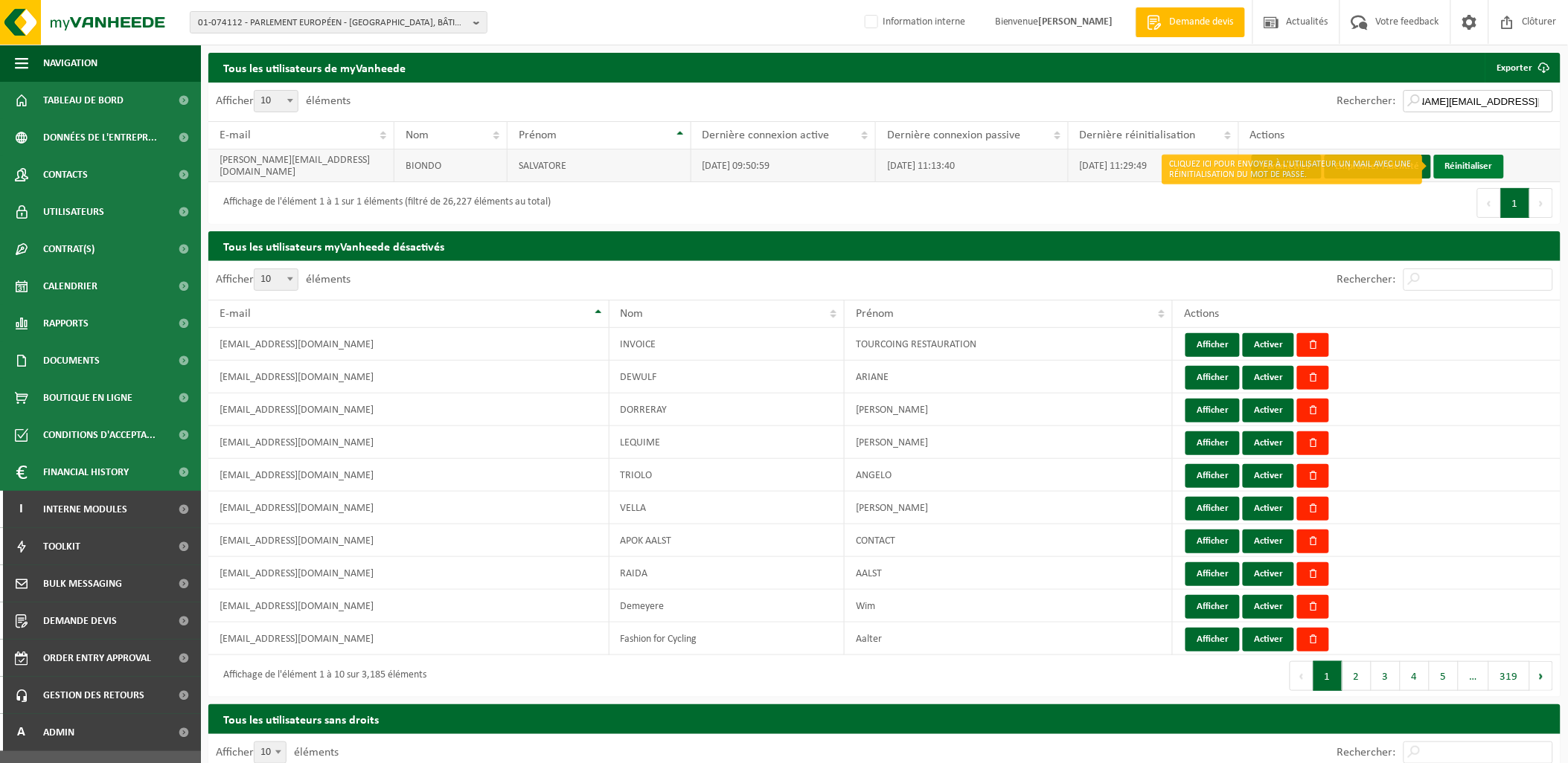
type input "[PERSON_NAME][EMAIL_ADDRESS][DOMAIN_NAME]"
click at [1481, 162] on link "Réinitialiser" at bounding box center [1470, 166] width 70 height 24
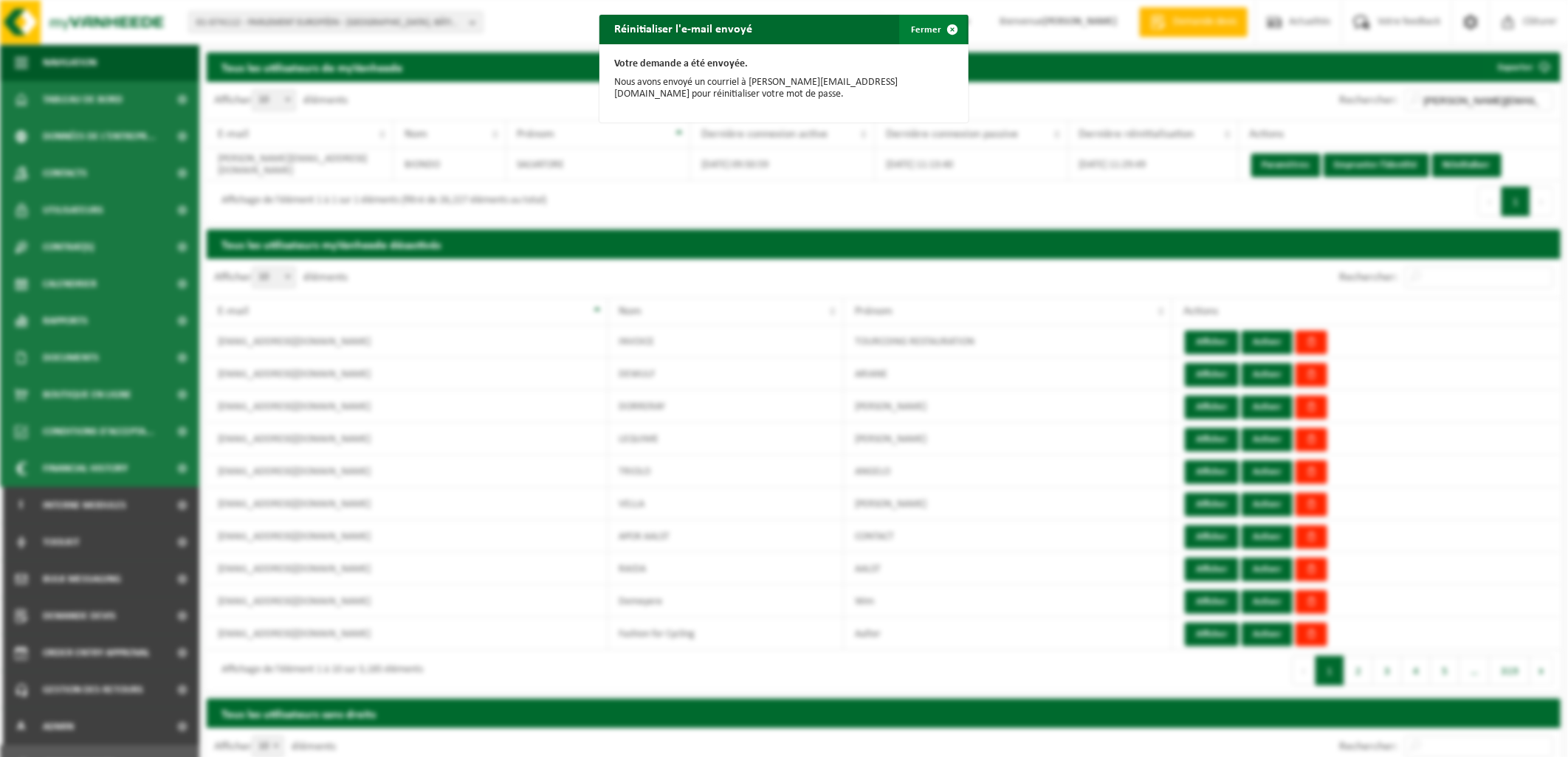
click at [937, 30] on span "button" at bounding box center [952, 30] width 30 height 30
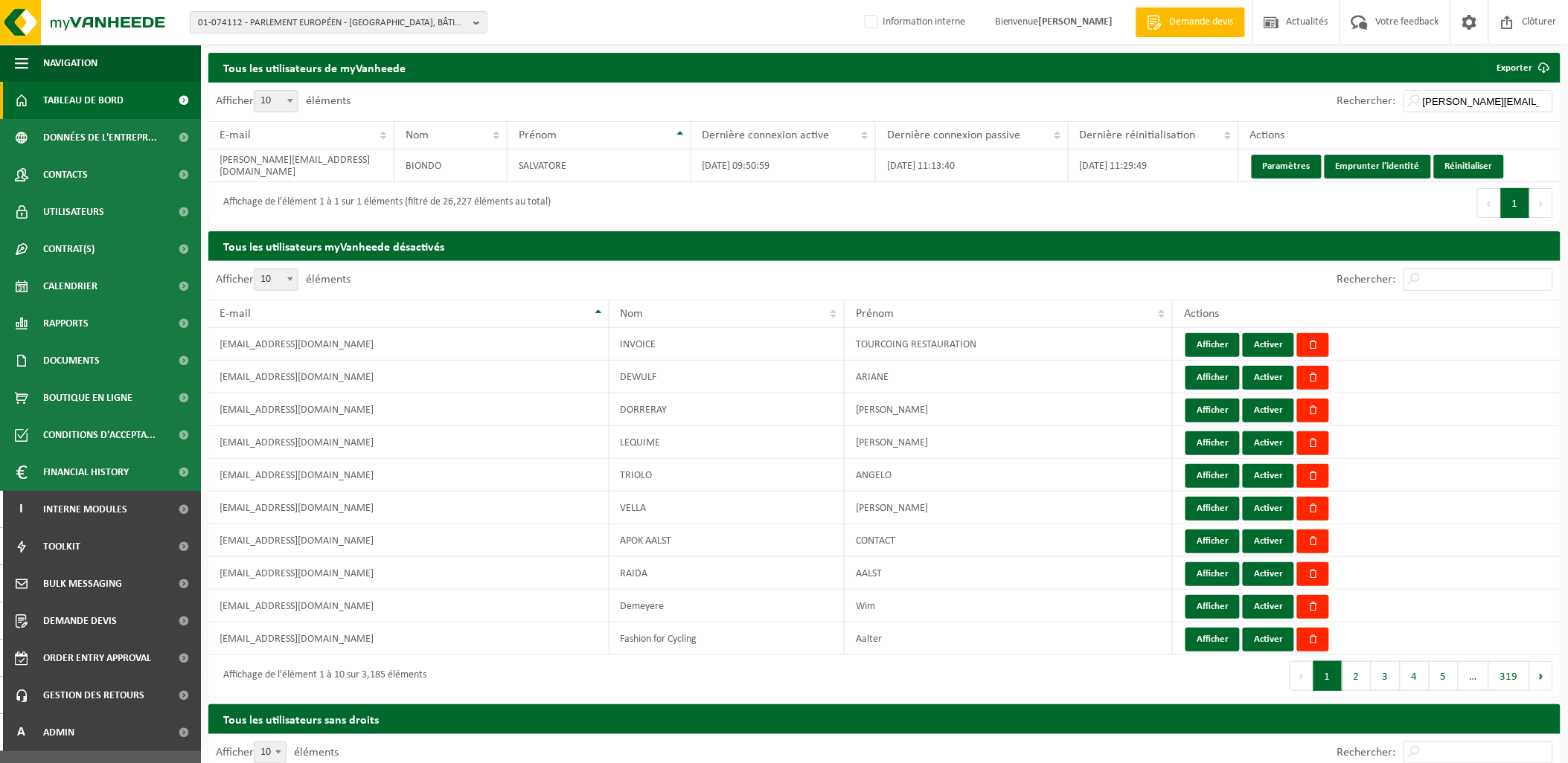
click at [90, 102] on span "Tableau de bord" at bounding box center [83, 100] width 81 height 37
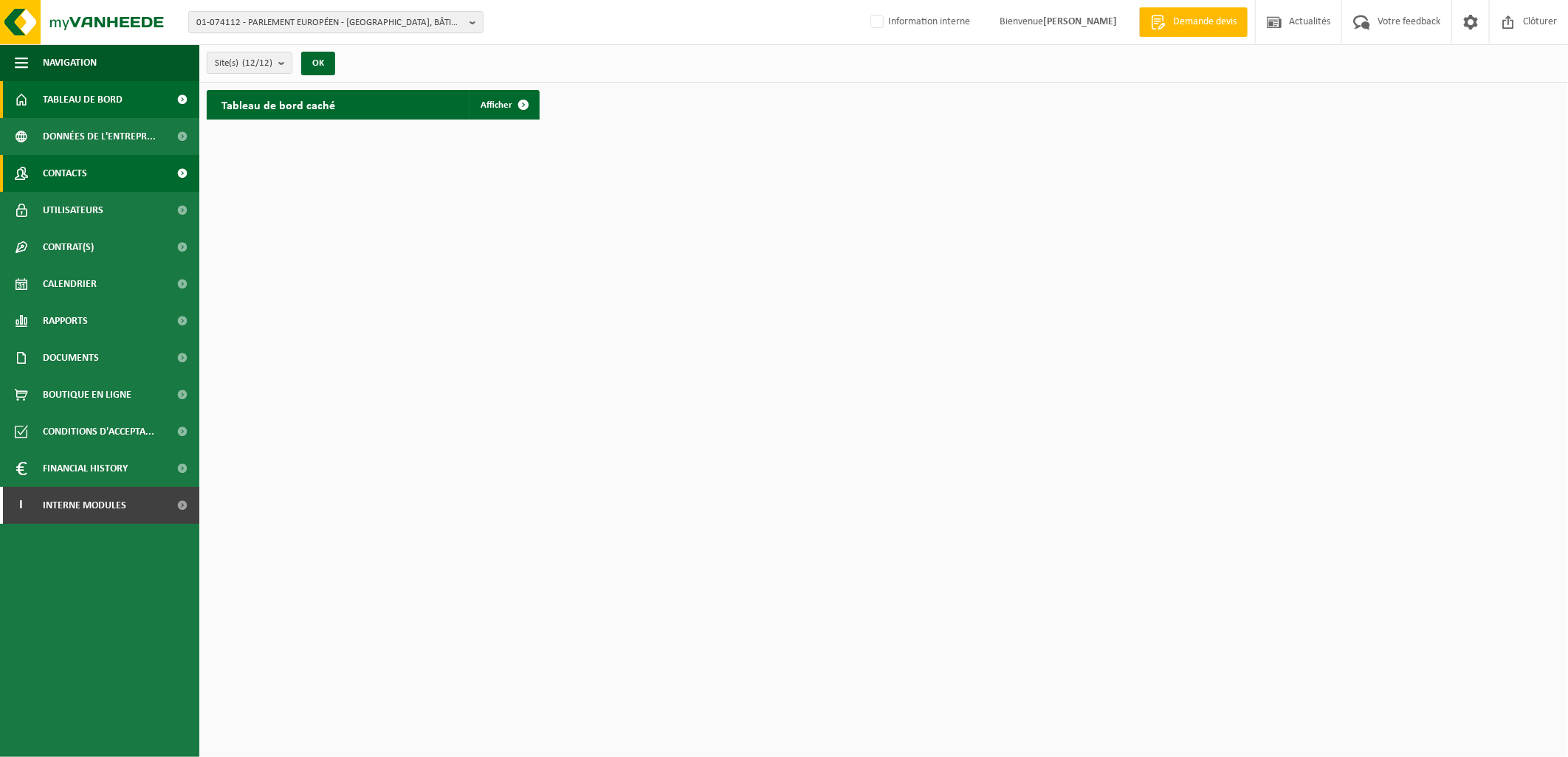
click at [124, 172] on link "Contacts" at bounding box center [99, 173] width 199 height 37
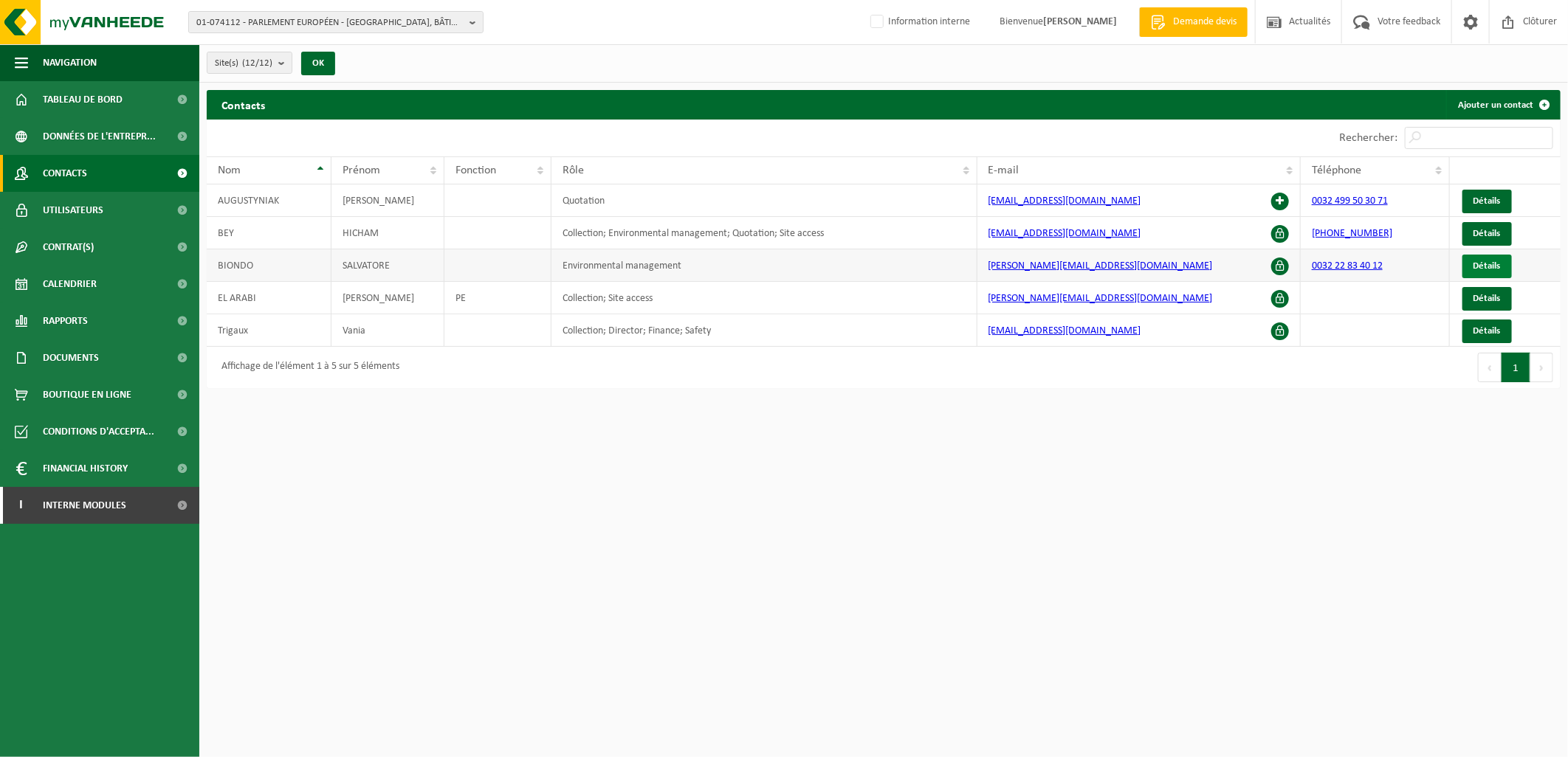
click at [1487, 267] on span "Détails" at bounding box center [1486, 266] width 27 height 10
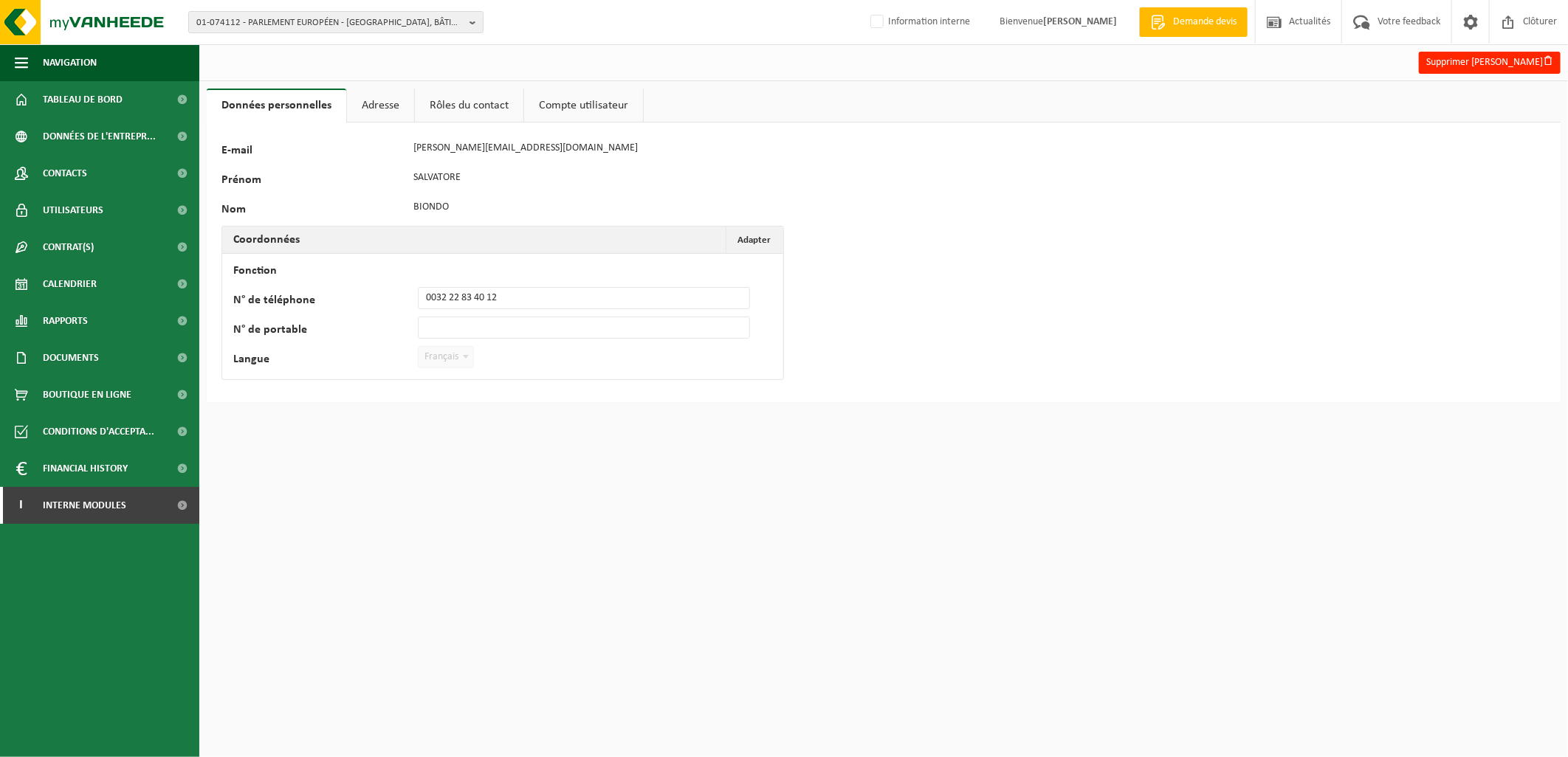
click at [363, 94] on link "Adresse" at bounding box center [380, 105] width 67 height 34
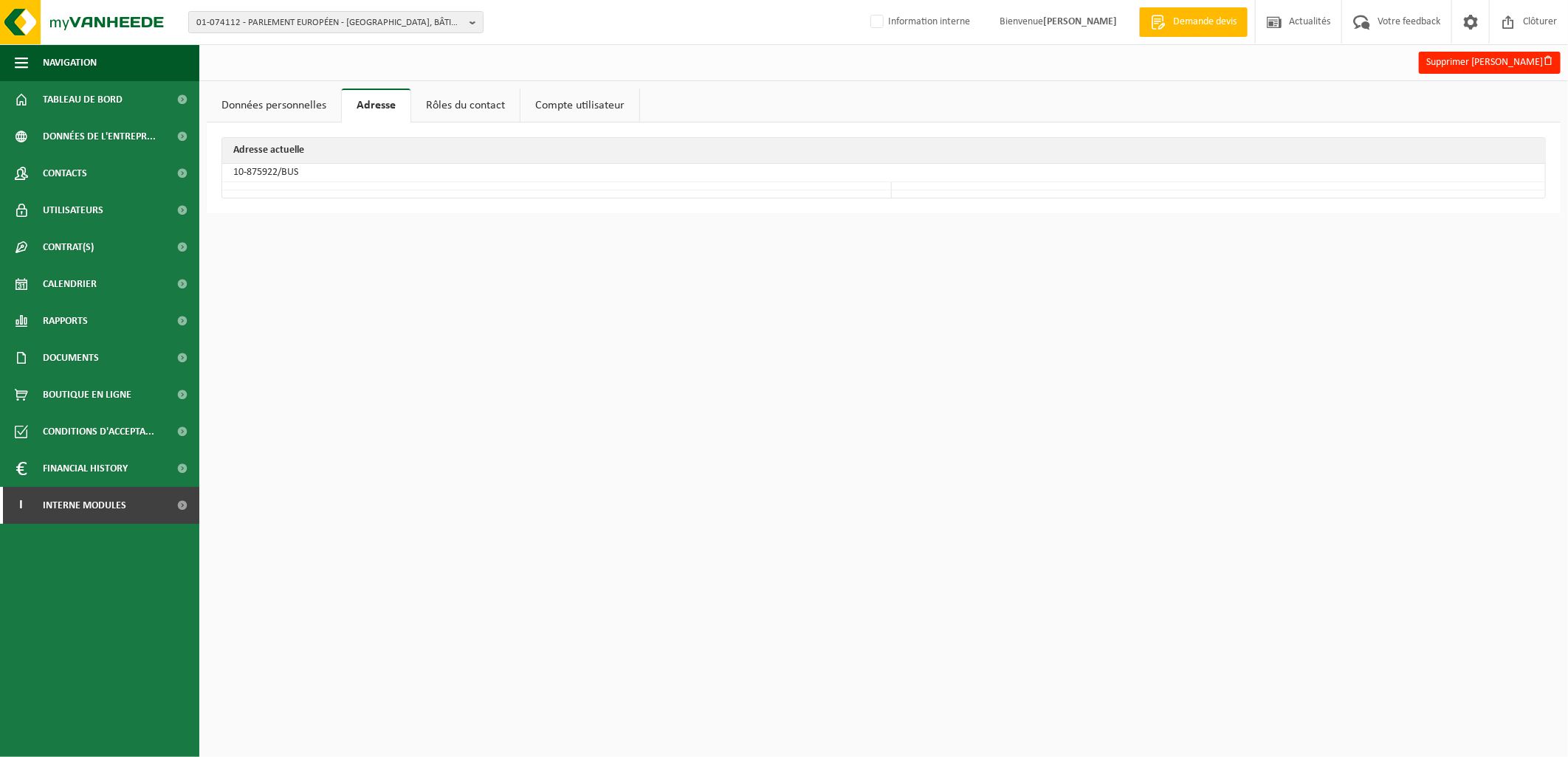
click at [467, 102] on link "Rôles du contact" at bounding box center [465, 105] width 109 height 34
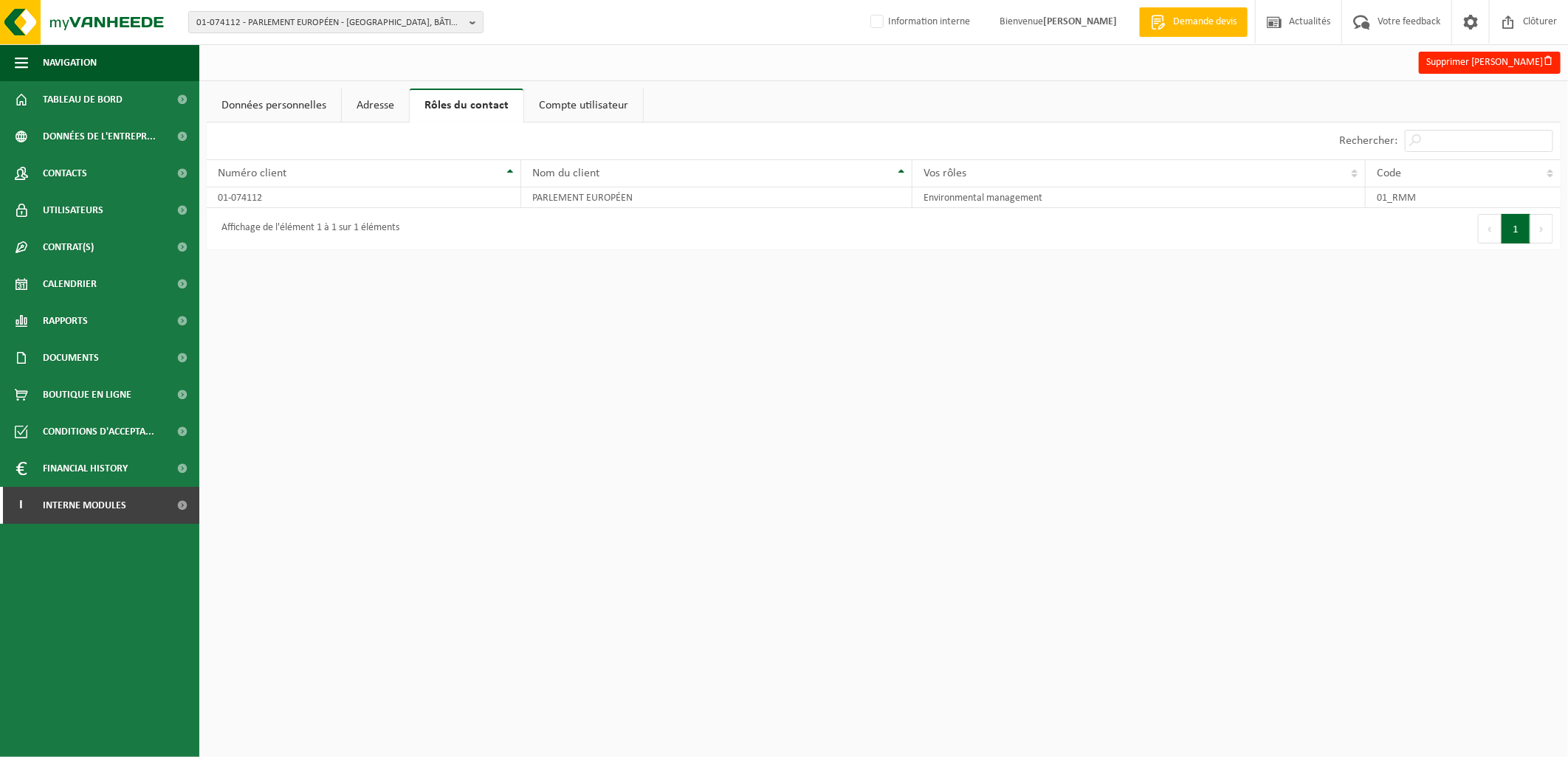
click at [570, 93] on link "Compte utilisateur" at bounding box center [584, 105] width 118 height 34
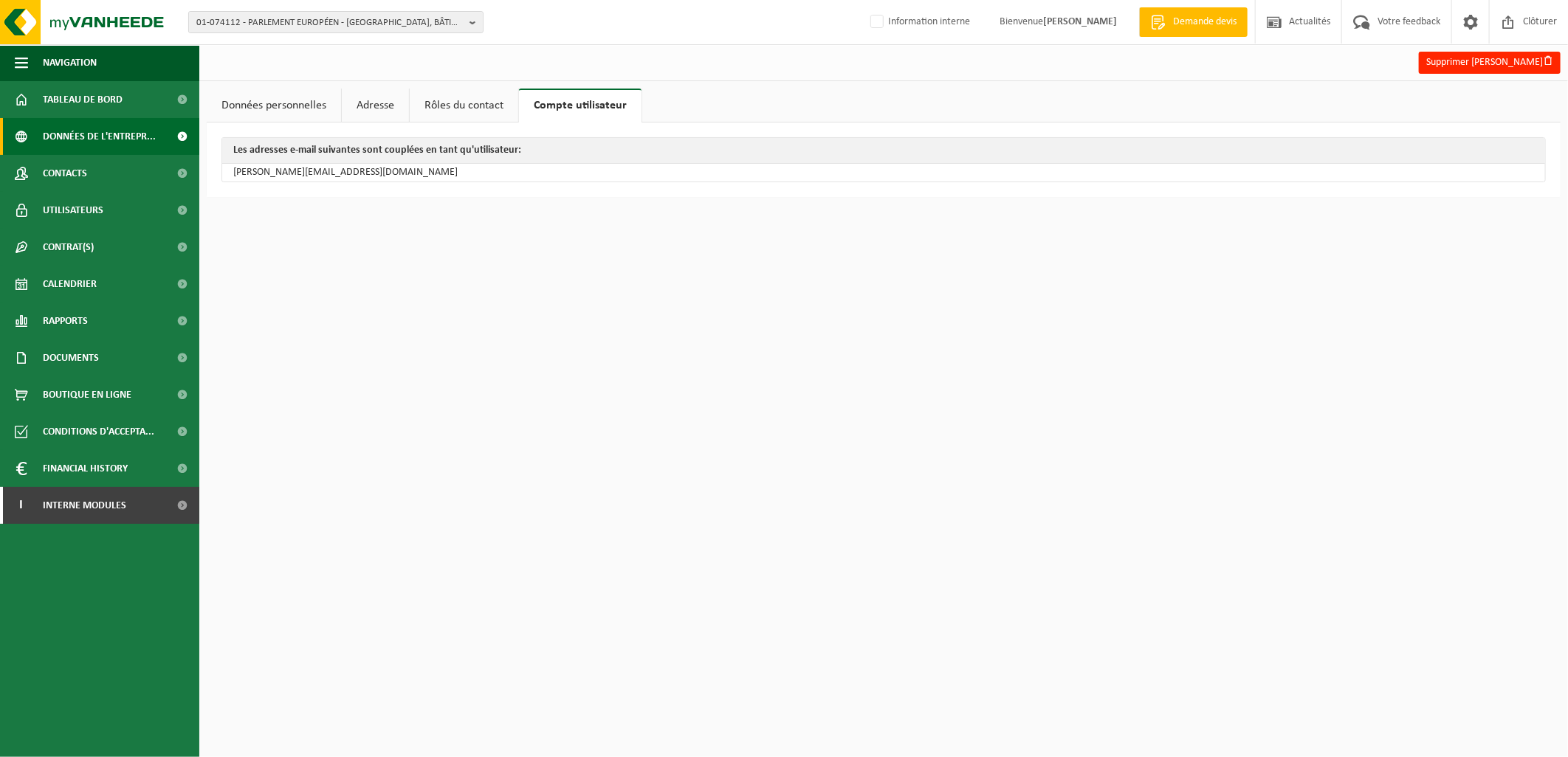
click at [112, 138] on span "Données de l'entrepr..." at bounding box center [99, 137] width 113 height 37
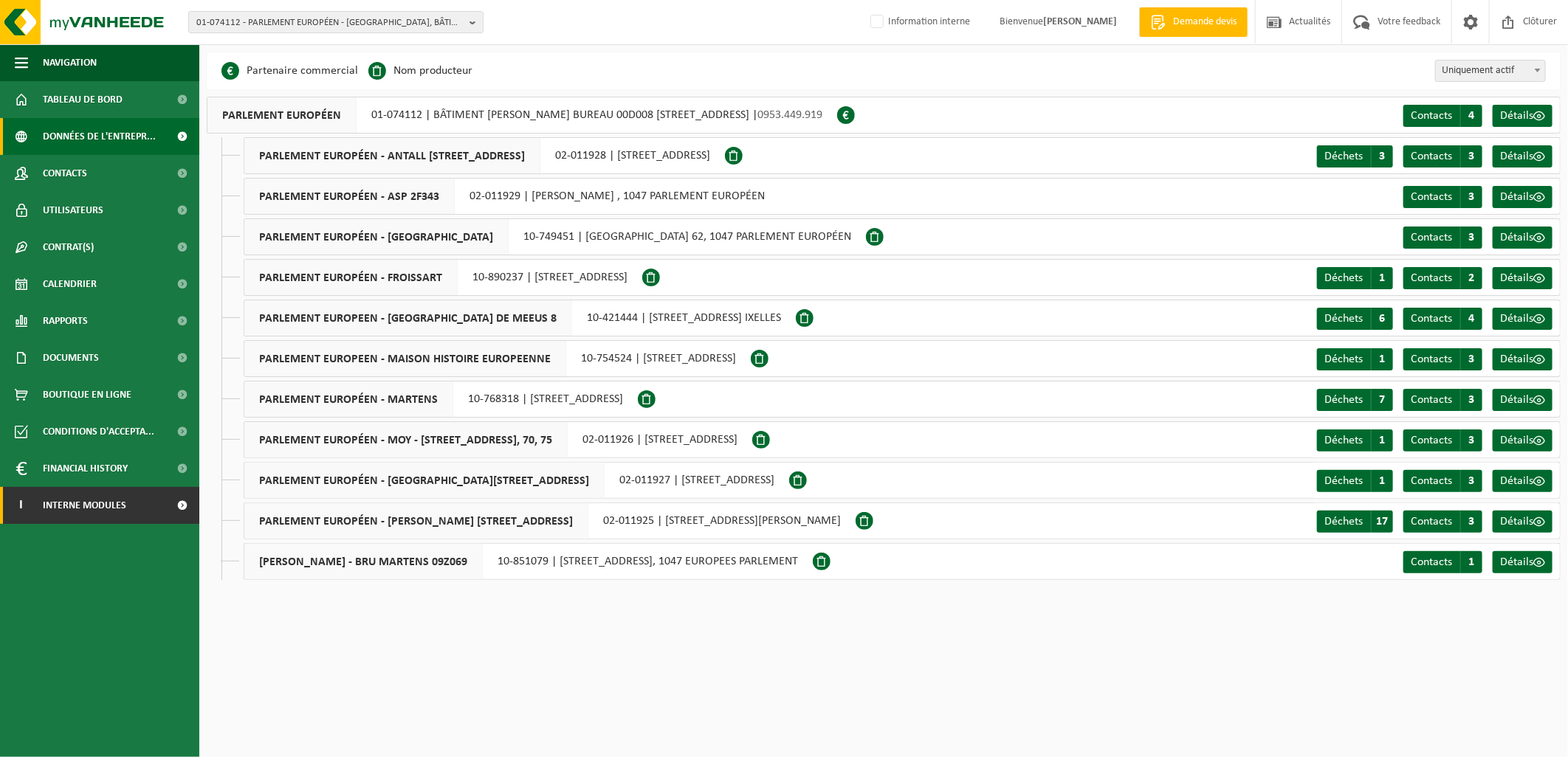
click at [106, 499] on span "Interne modules" at bounding box center [84, 505] width 84 height 37
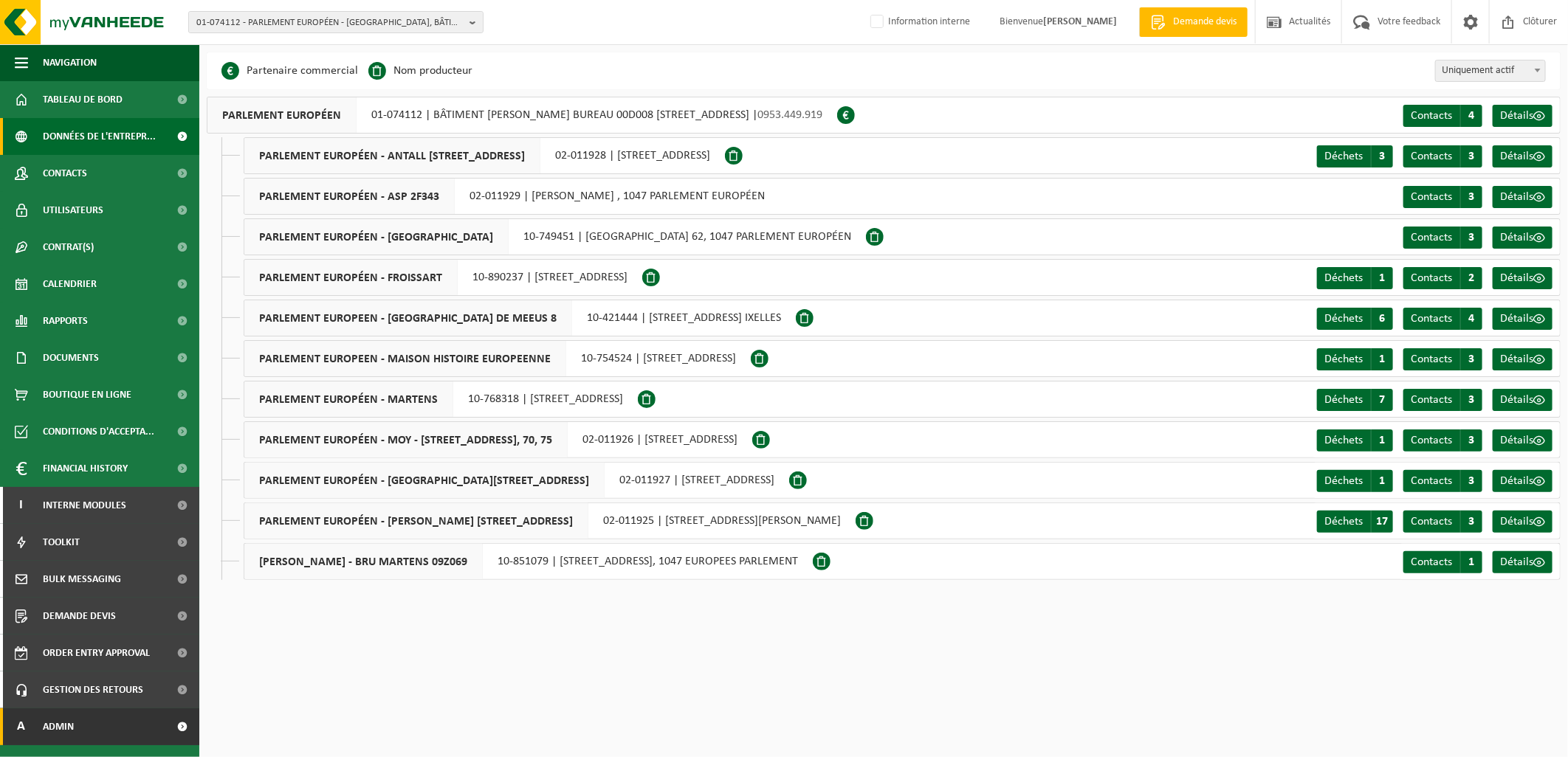
click at [94, 720] on link "A Admin" at bounding box center [99, 727] width 199 height 37
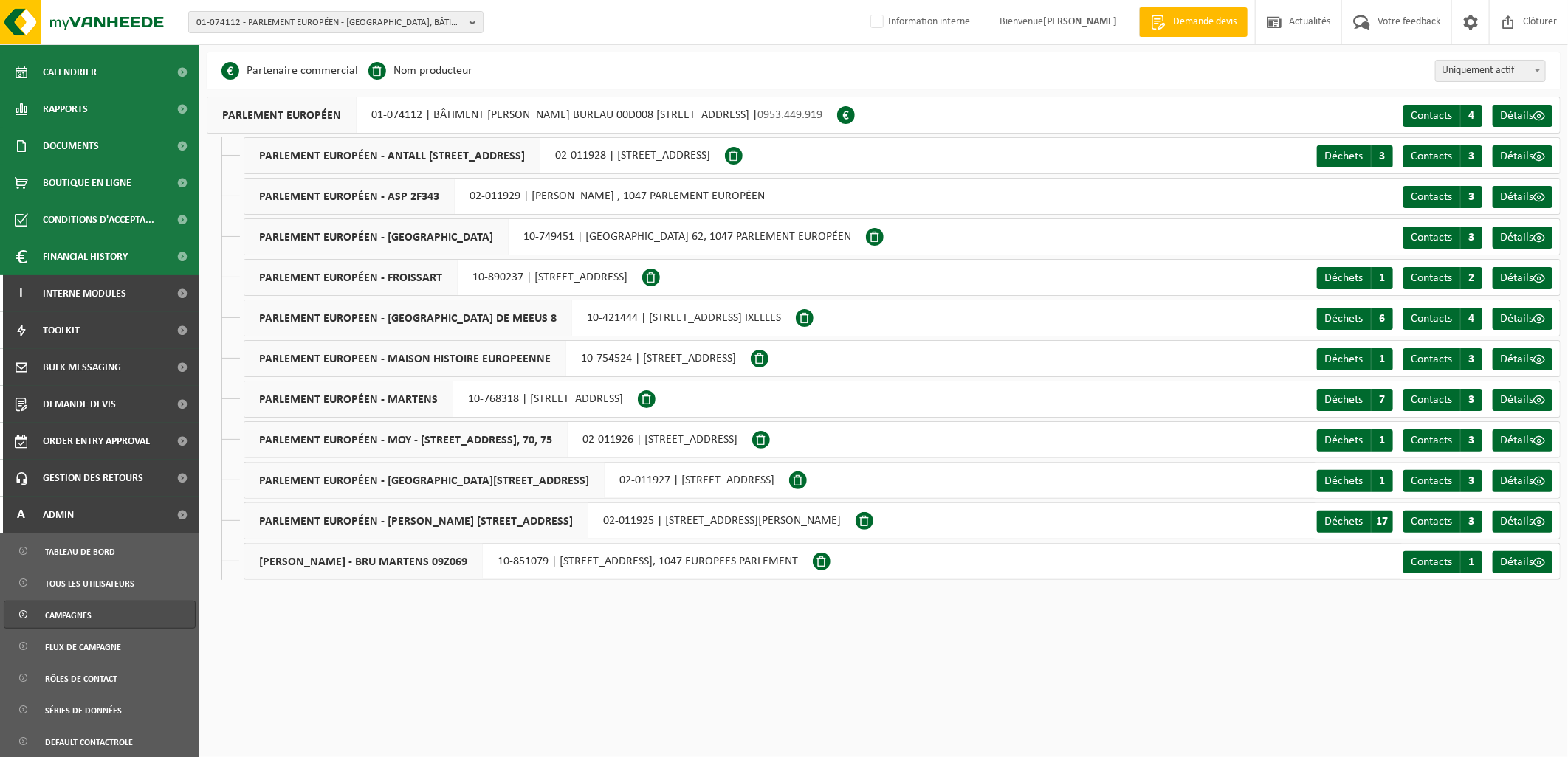
scroll to position [246, 0]
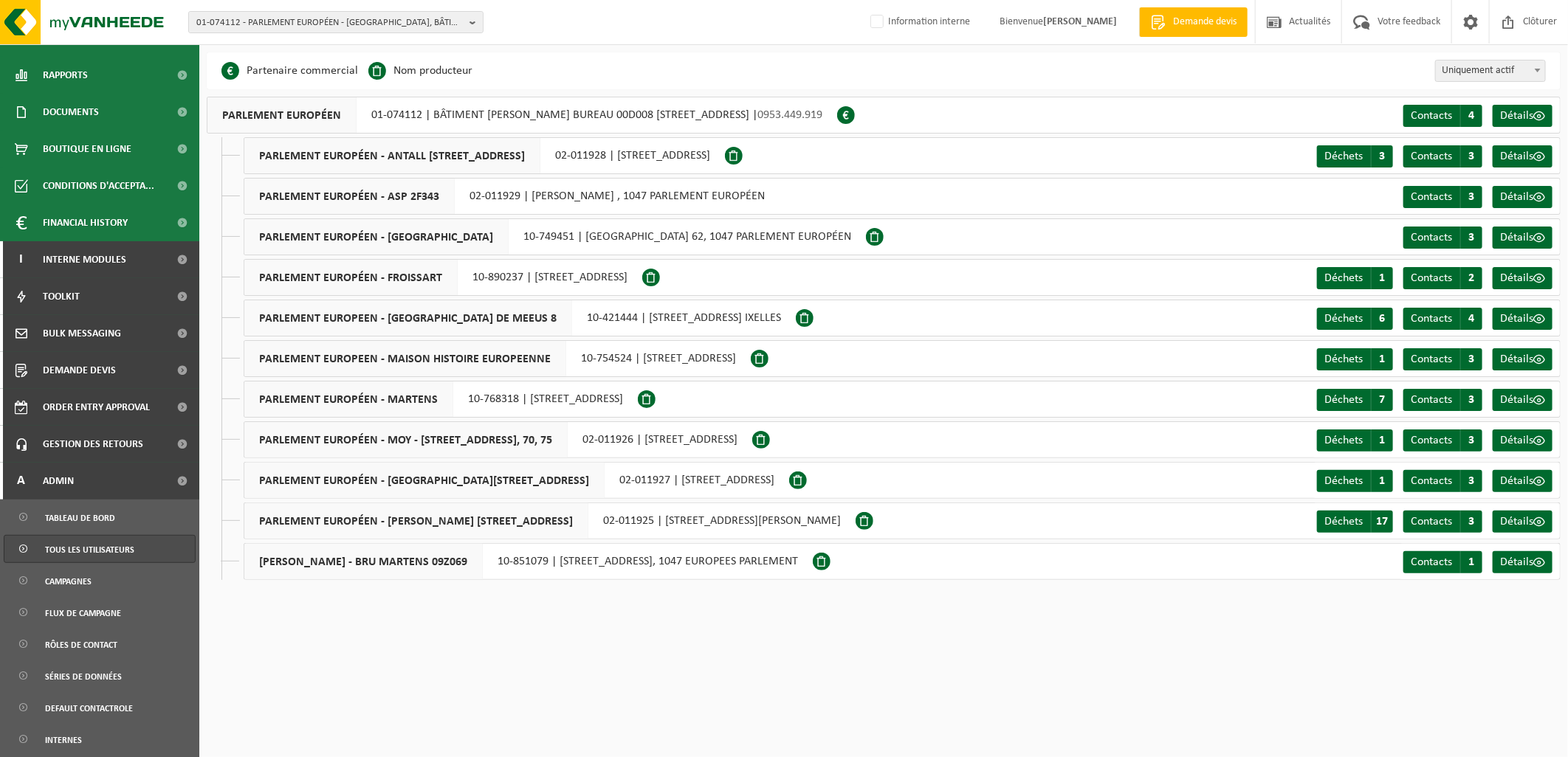
click at [109, 556] on span "Tous les utilisateurs" at bounding box center [90, 550] width 90 height 28
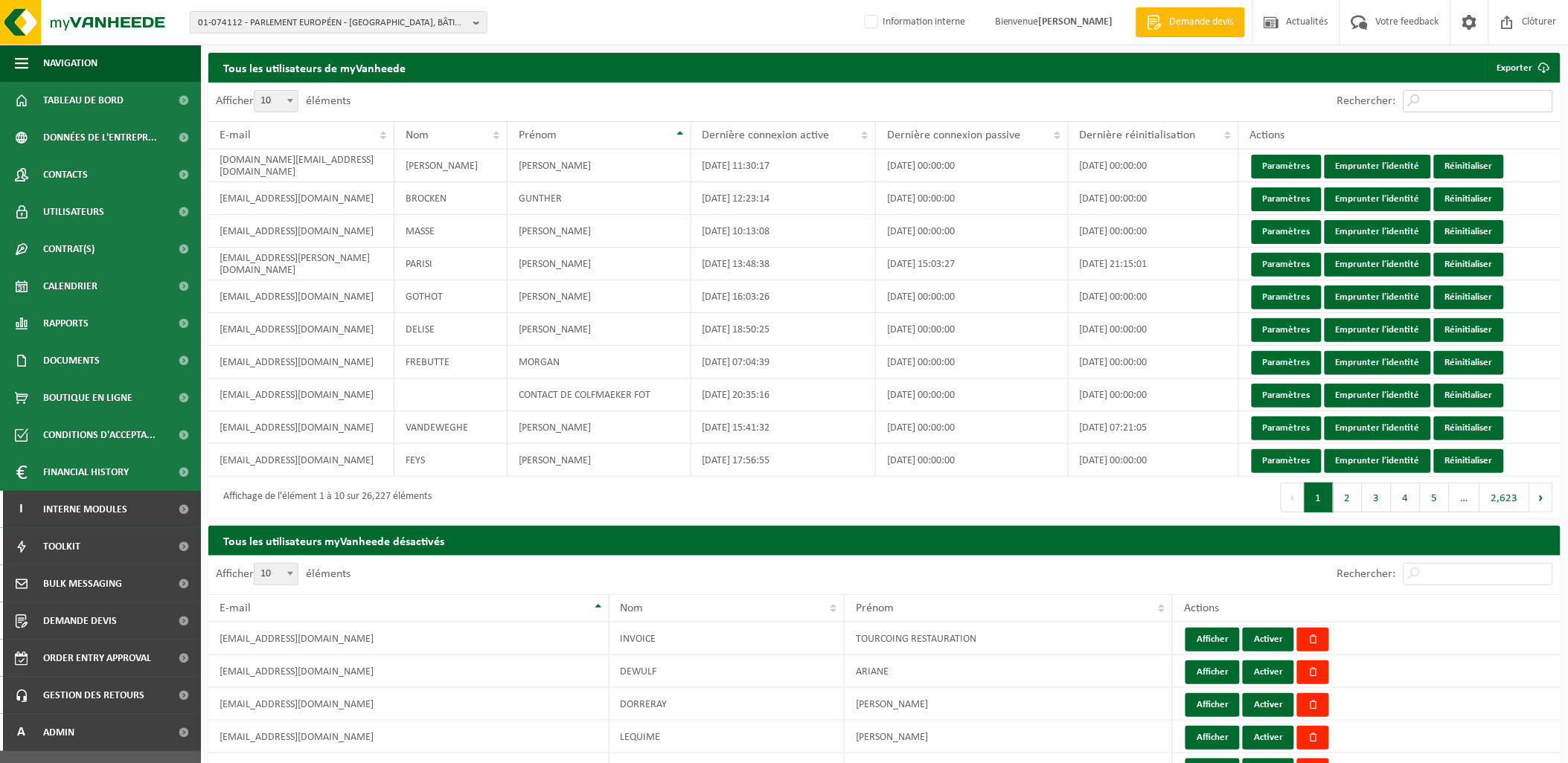
click at [1445, 100] on input "Rechercher:" at bounding box center [1478, 101] width 149 height 22
paste input "[PERSON_NAME][EMAIL_ADDRESS][DOMAIN_NAME]"
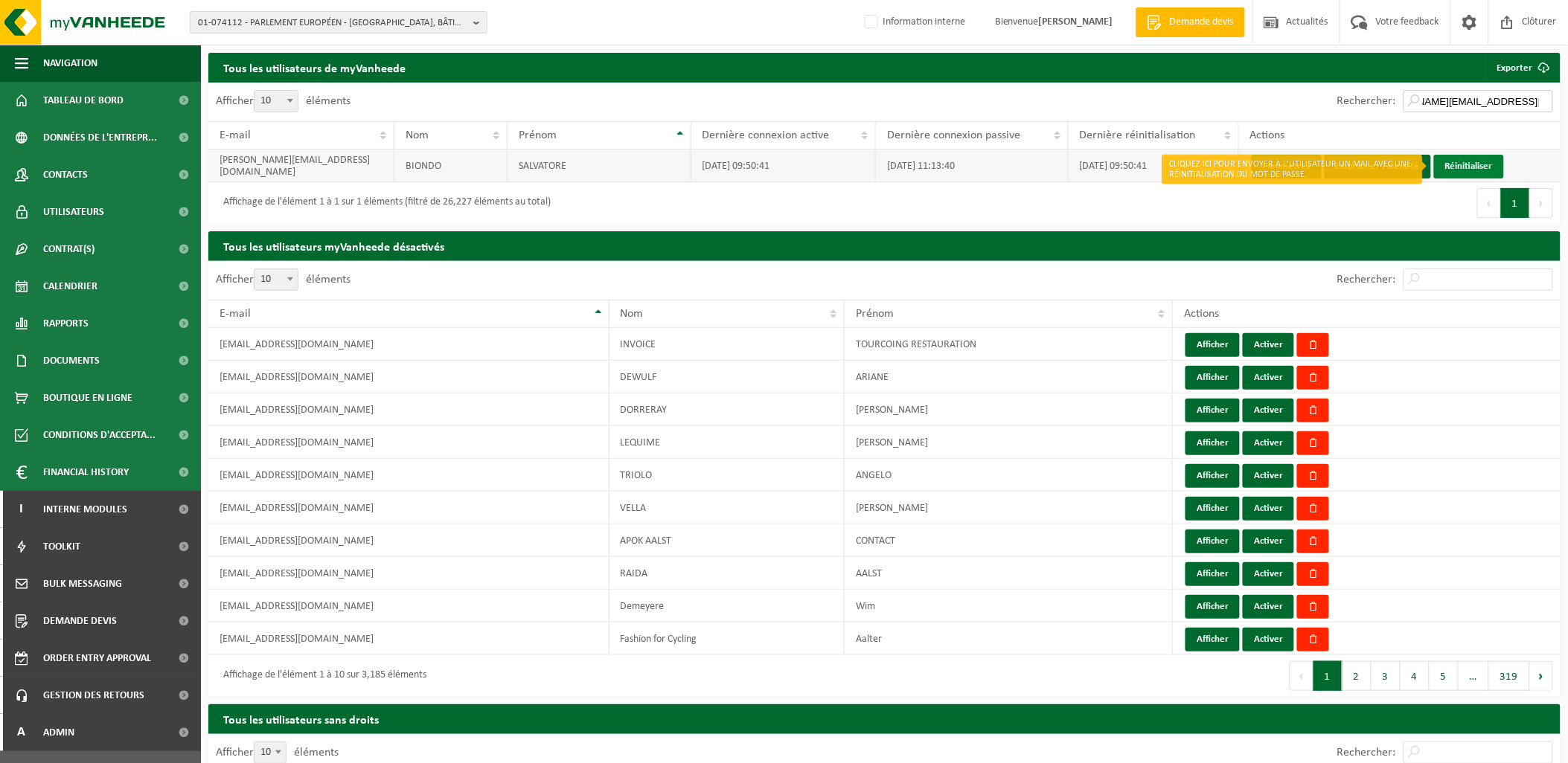
type input "[PERSON_NAME][EMAIL_ADDRESS][DOMAIN_NAME]"
click at [1477, 167] on link "Réinitialiser" at bounding box center [1470, 166] width 70 height 24
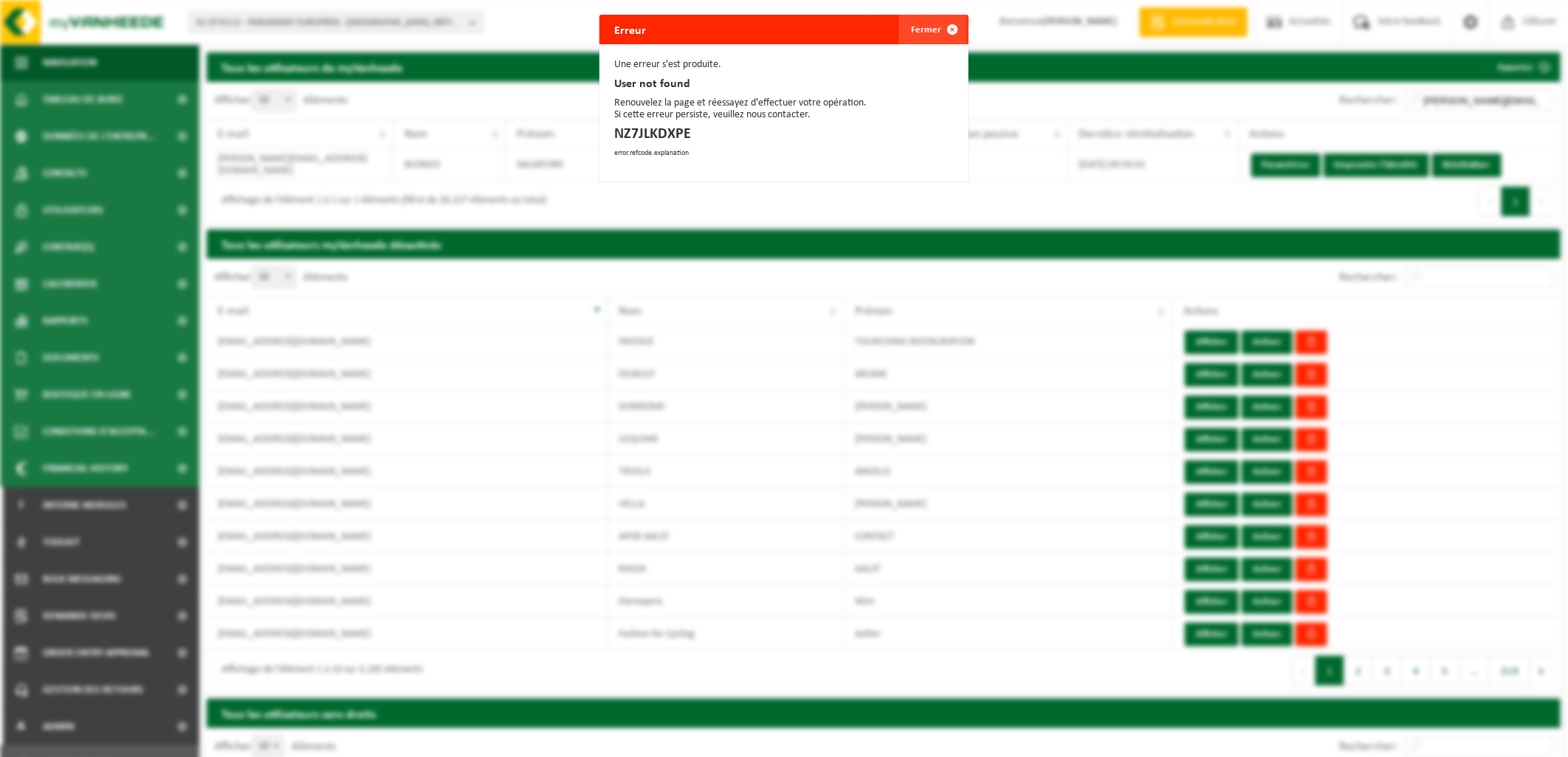
click at [925, 31] on button "Fermer" at bounding box center [933, 30] width 68 height 30
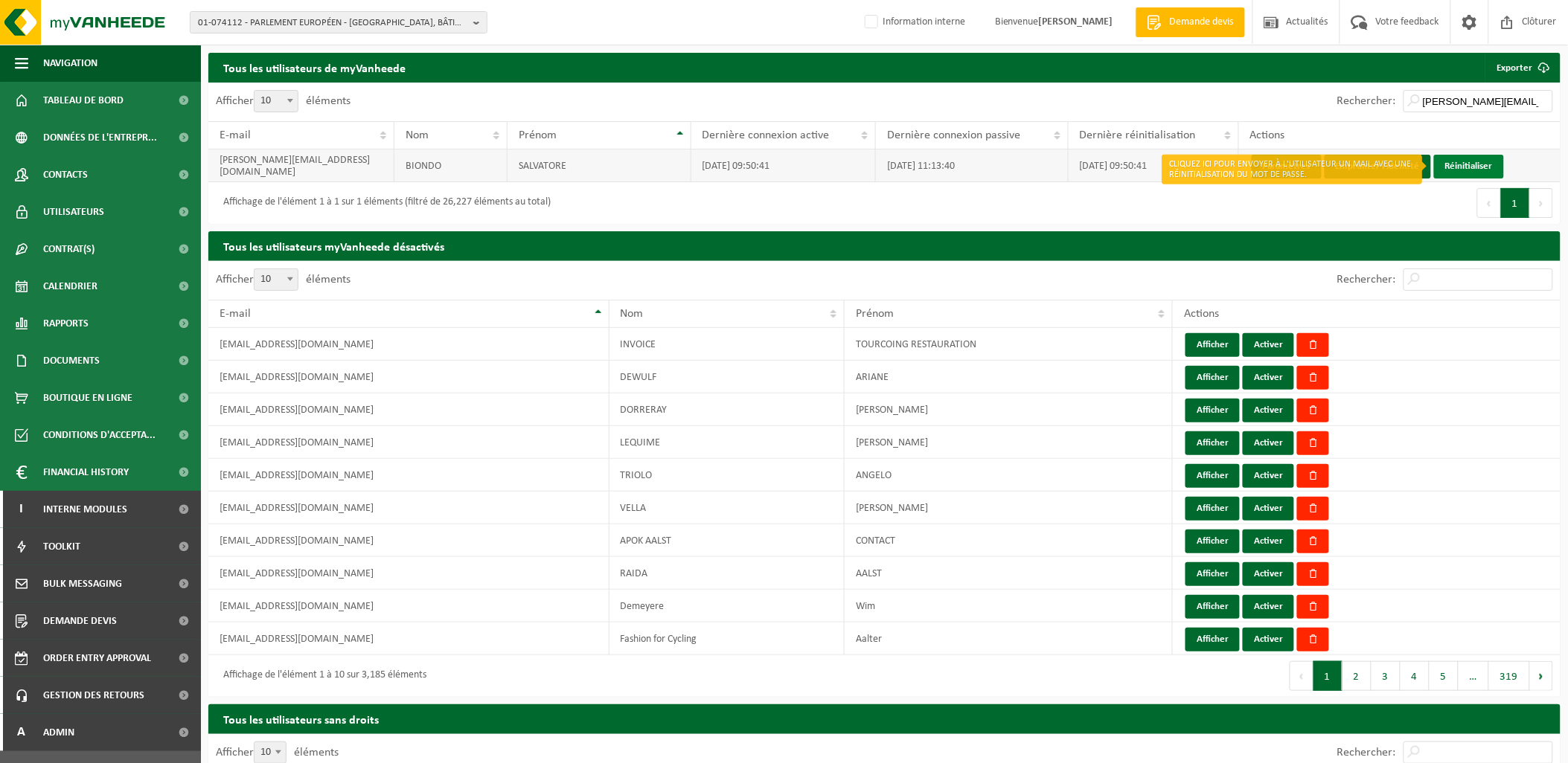
click at [1434, 158] on link "Réinitialiser" at bounding box center [1470, 166] width 70 height 24
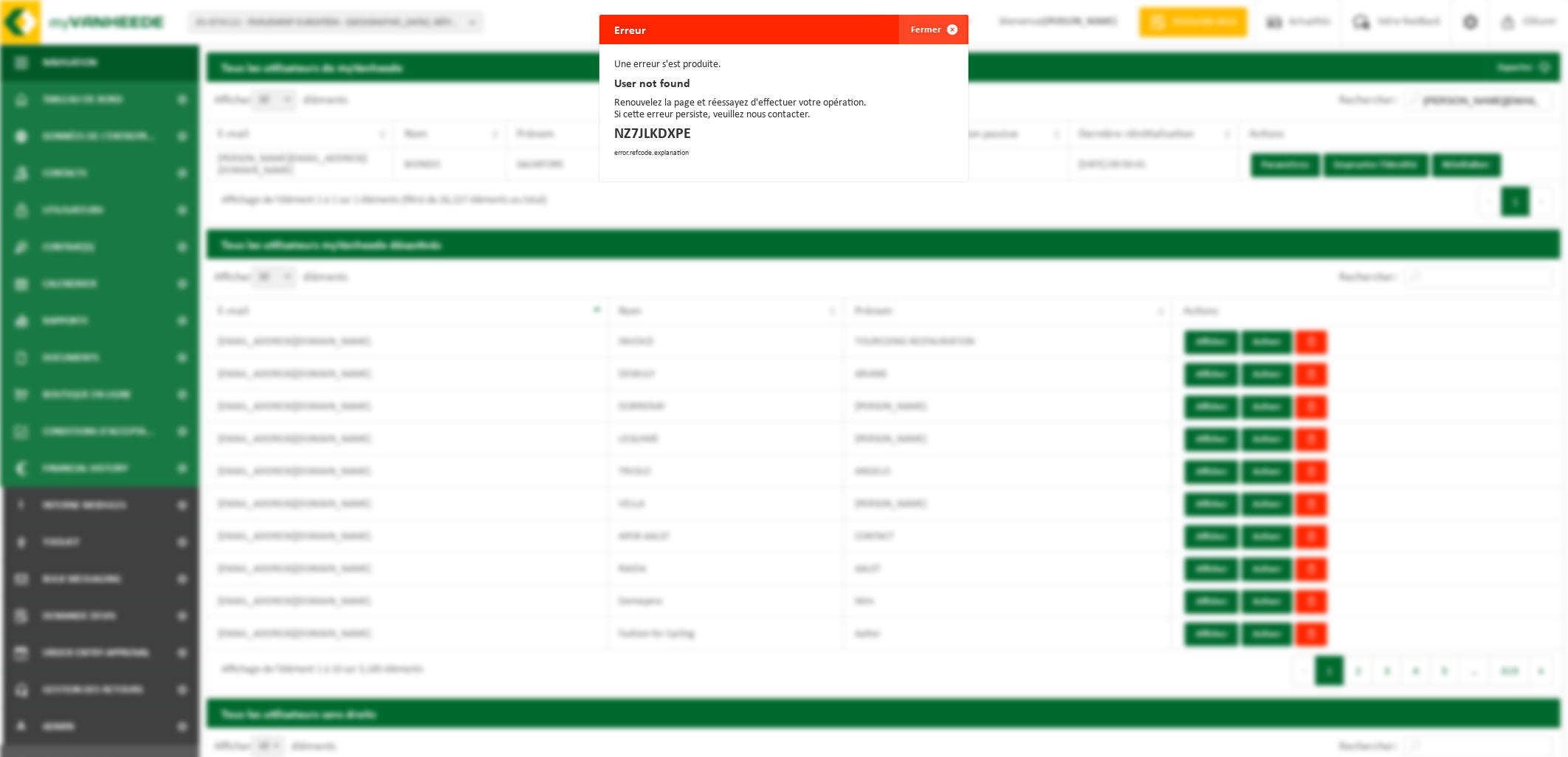
click at [921, 28] on button "Fermer" at bounding box center [933, 30] width 68 height 30
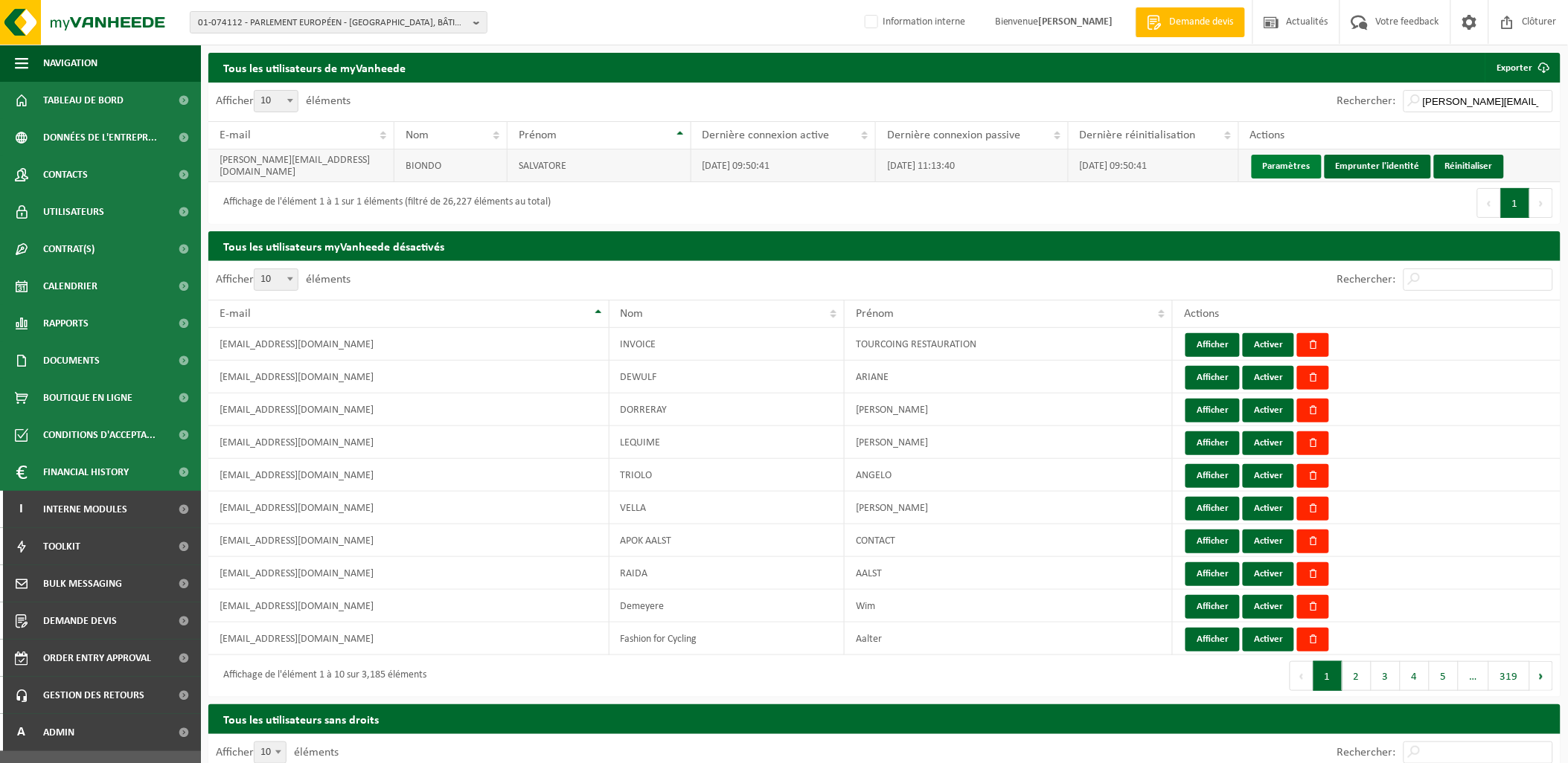
click at [1288, 169] on link "Paramètres" at bounding box center [1287, 166] width 70 height 24
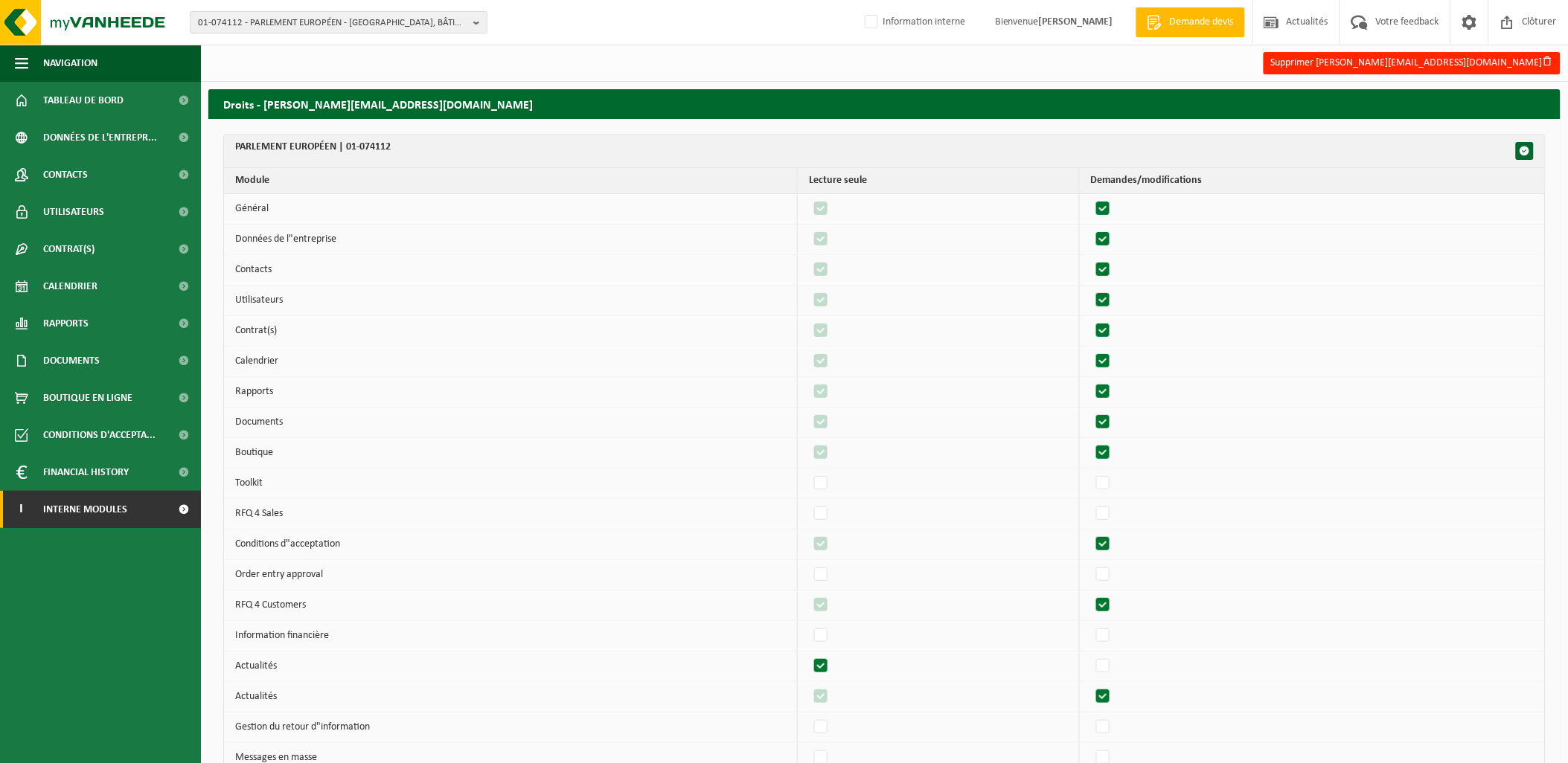
click at [112, 511] on span "Interne modules" at bounding box center [85, 509] width 84 height 37
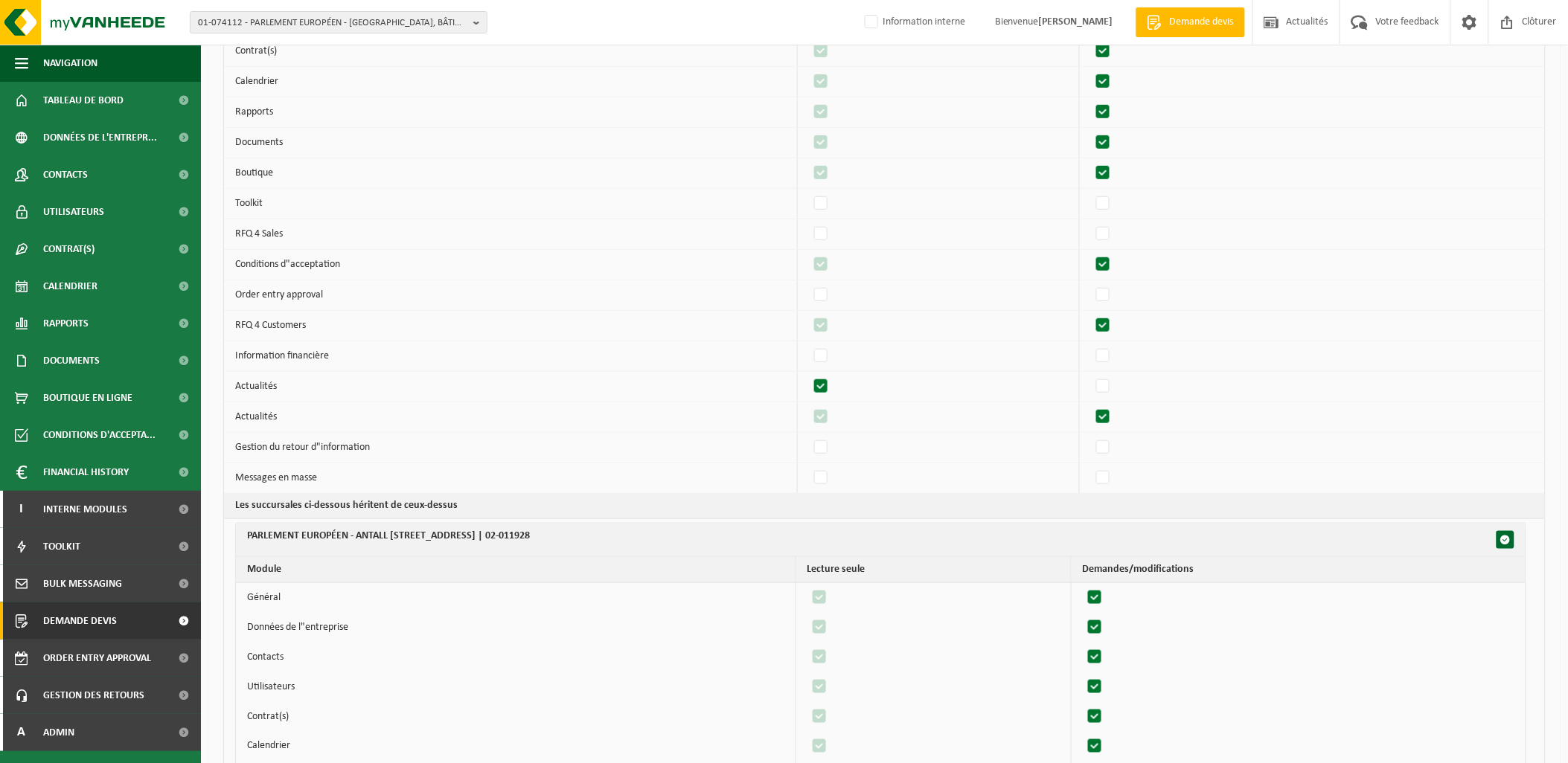
scroll to position [413, 0]
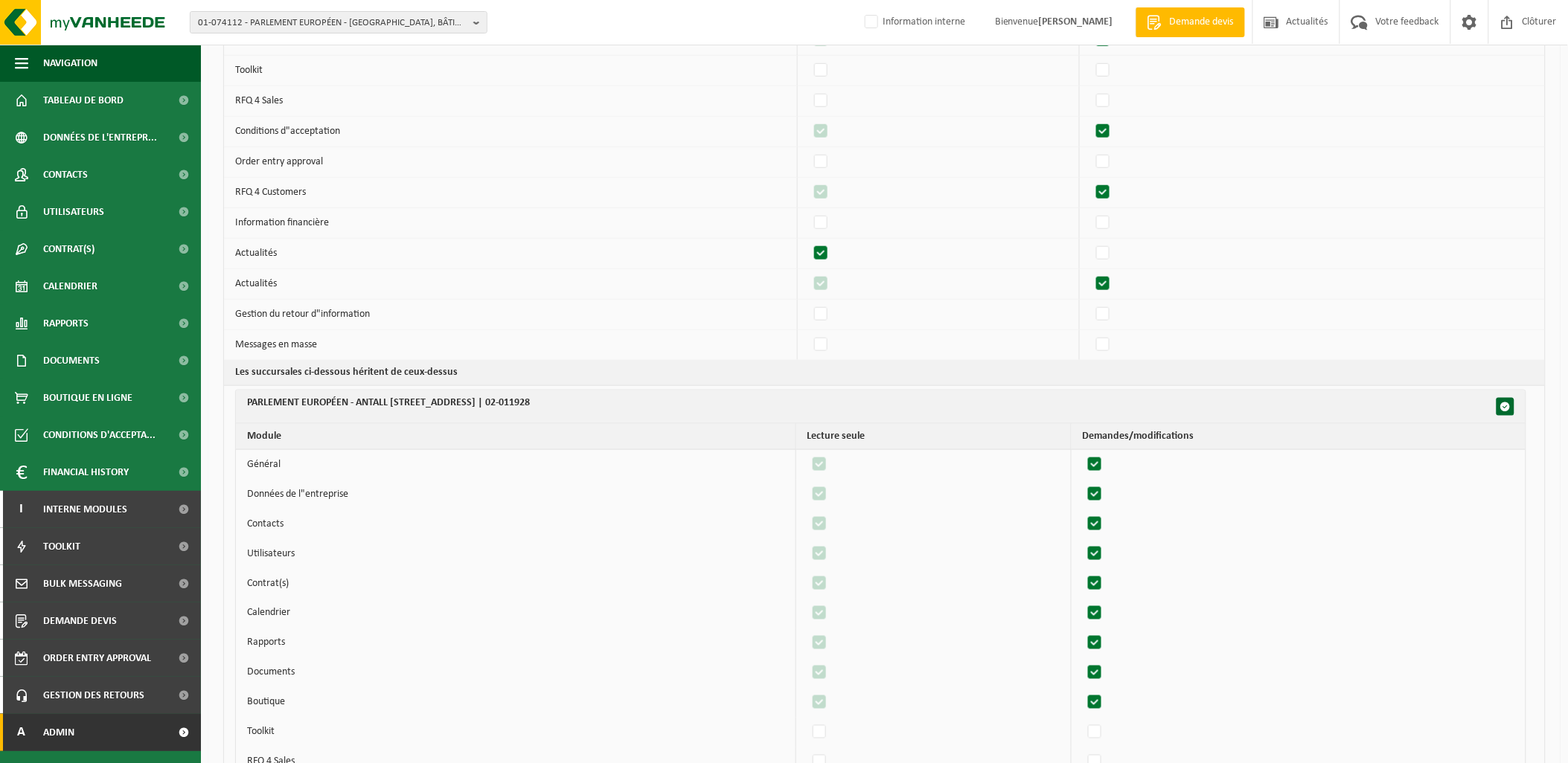
click at [98, 726] on link "A Admin" at bounding box center [100, 732] width 201 height 37
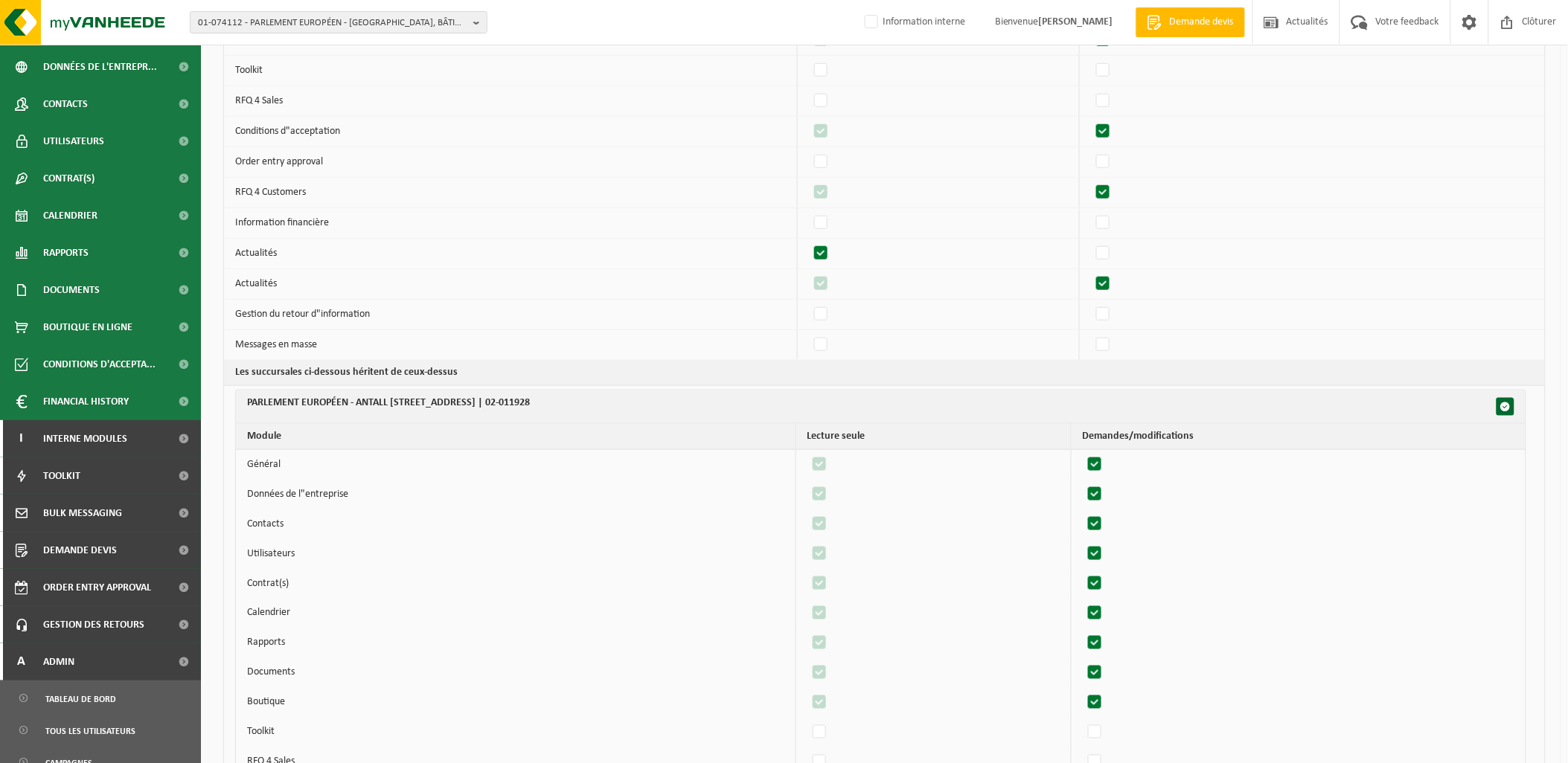
scroll to position [330, 0]
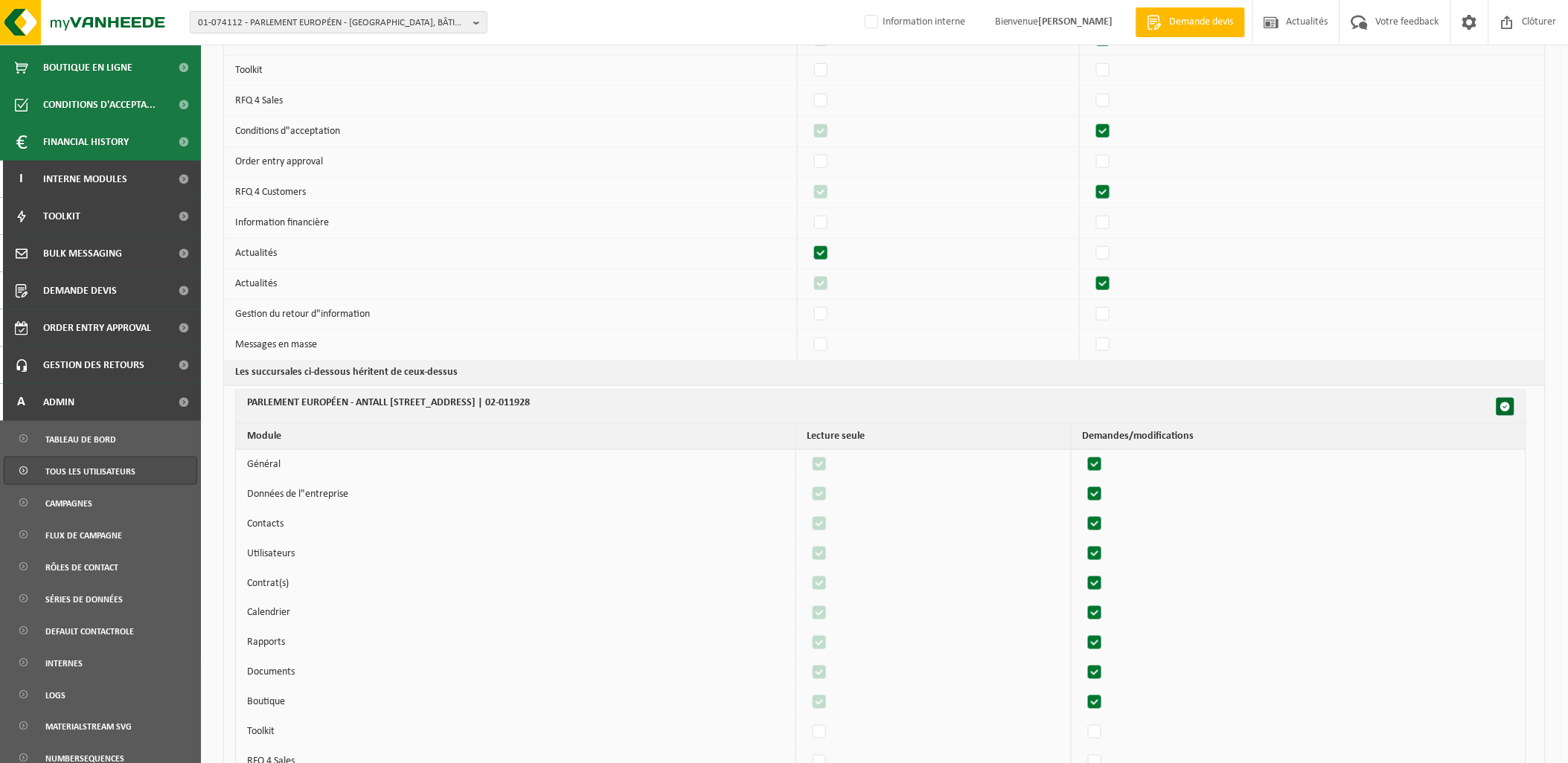
click at [109, 465] on span "Tous les utilisateurs" at bounding box center [90, 471] width 90 height 28
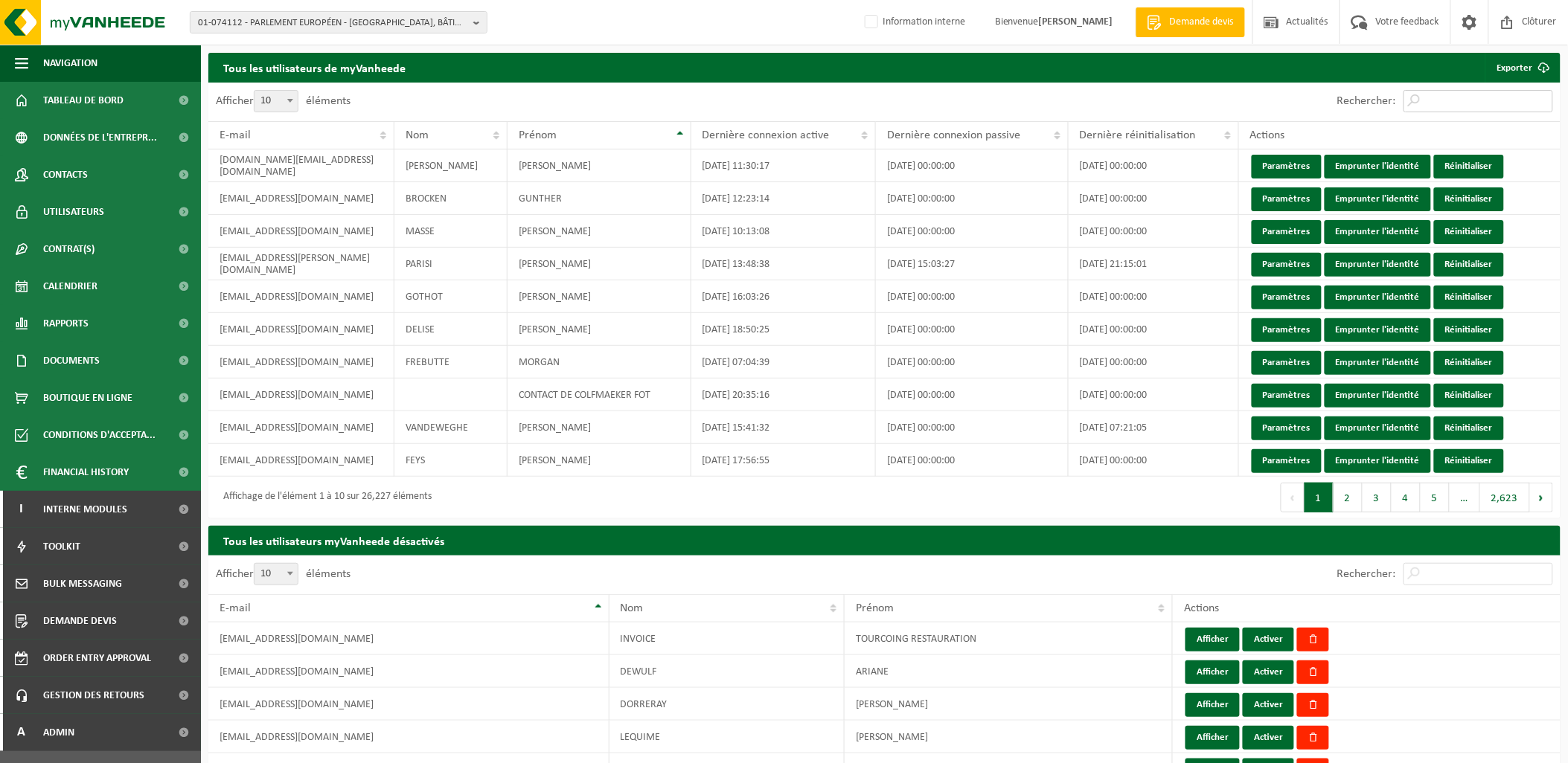
click at [1431, 95] on input "Rechercher:" at bounding box center [1478, 101] width 149 height 22
paste input "[PERSON_NAME][EMAIL_ADDRESS][DOMAIN_NAME]"
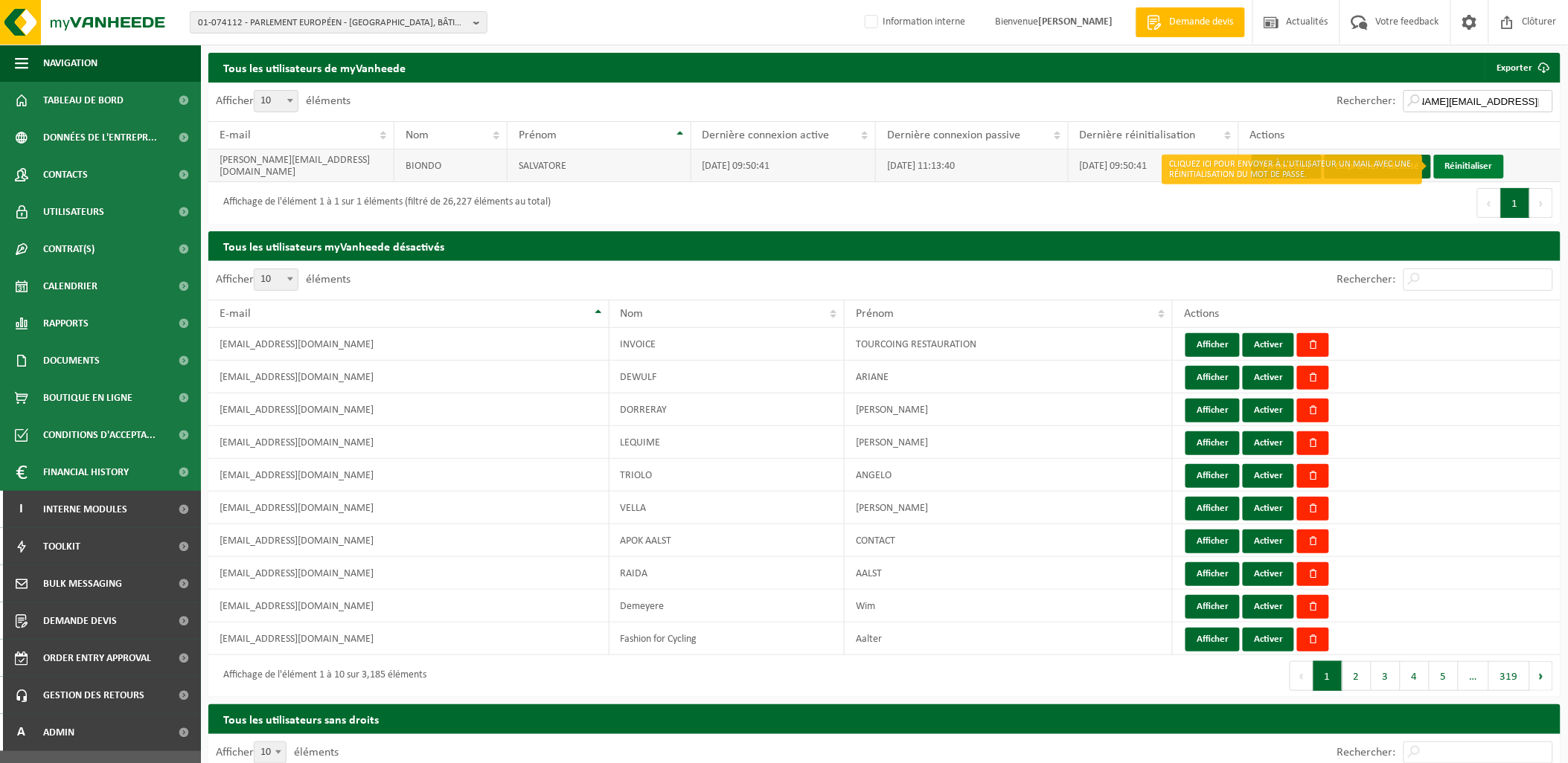
type input "[PERSON_NAME][EMAIL_ADDRESS][DOMAIN_NAME]"
click at [1460, 164] on link "Réinitialiser" at bounding box center [1470, 166] width 70 height 24
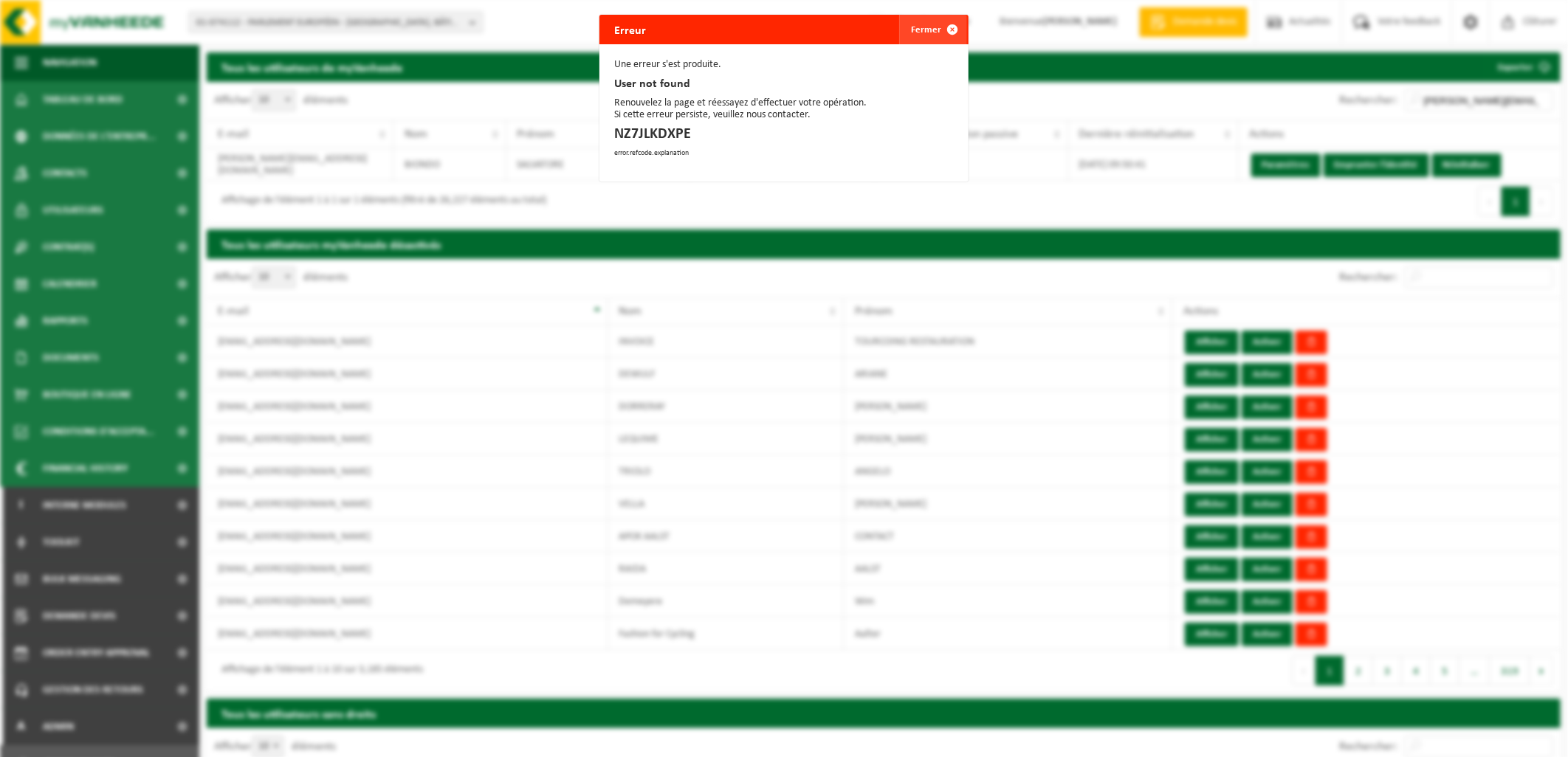
click at [943, 31] on span "button" at bounding box center [952, 30] width 30 height 30
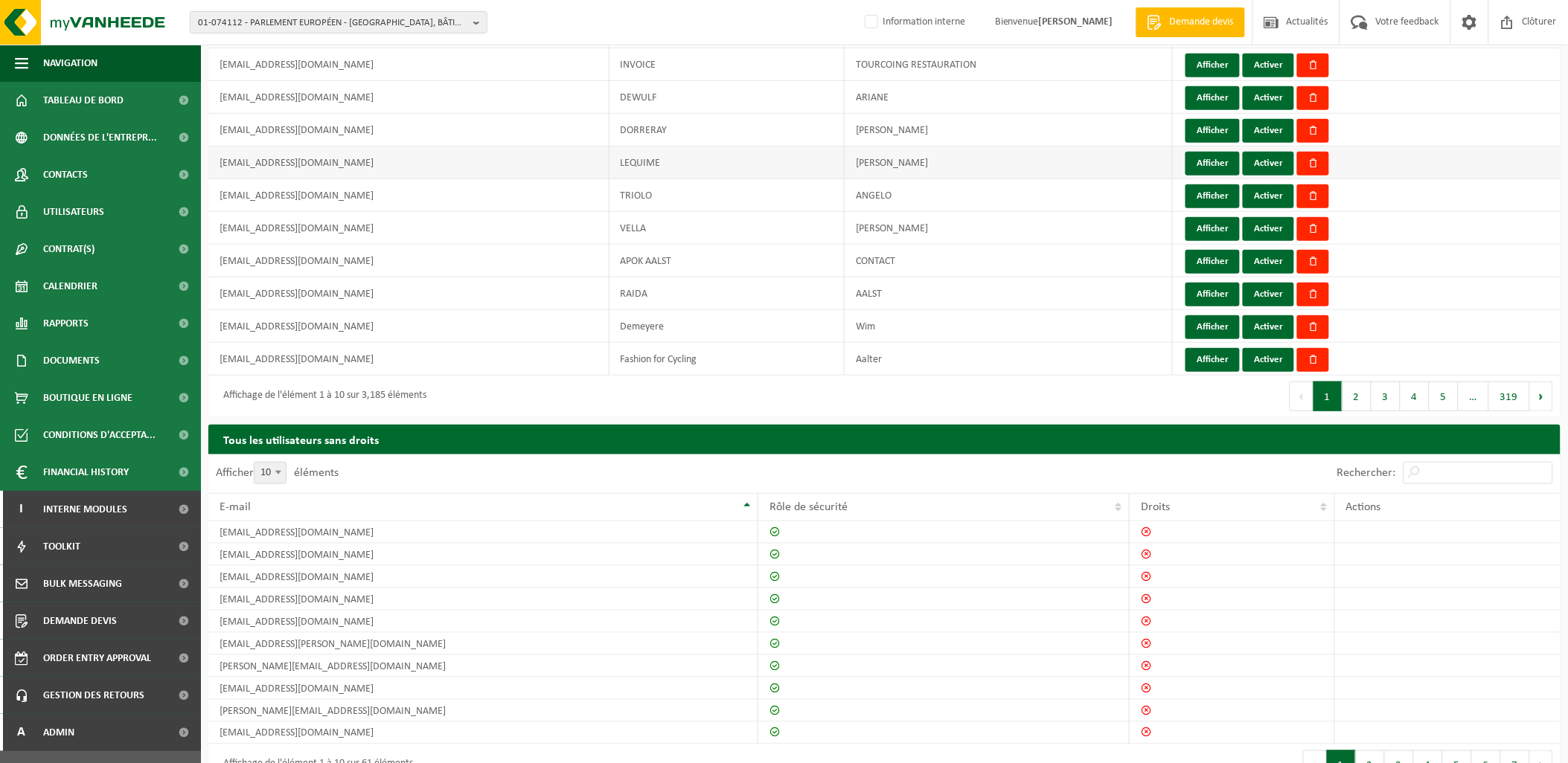
scroll to position [295, 0]
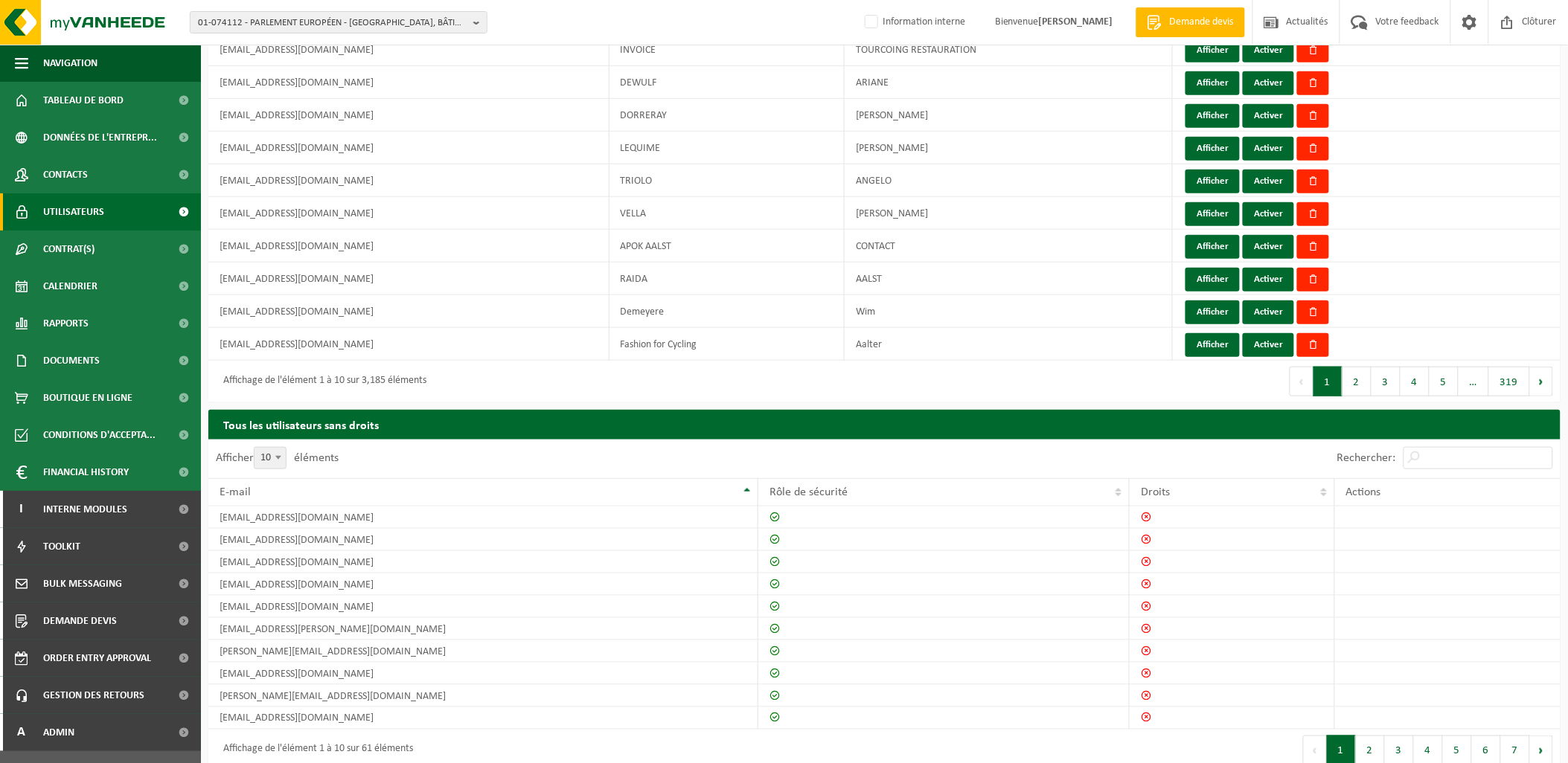
click at [90, 214] on span "Utilisateurs" at bounding box center [73, 212] width 61 height 37
